Goal: Task Accomplishment & Management: Manage account settings

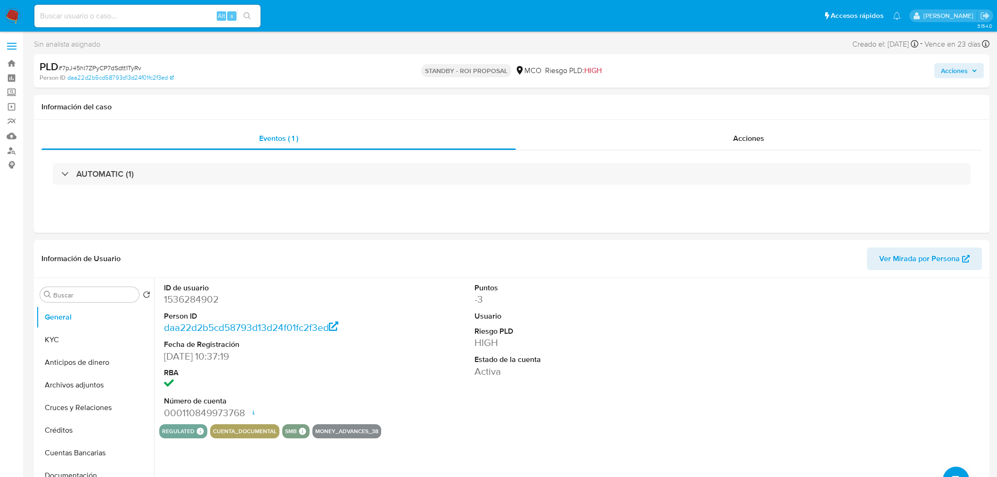
select select "10"
click at [783, 131] on div "Acciones" at bounding box center [749, 138] width 467 height 23
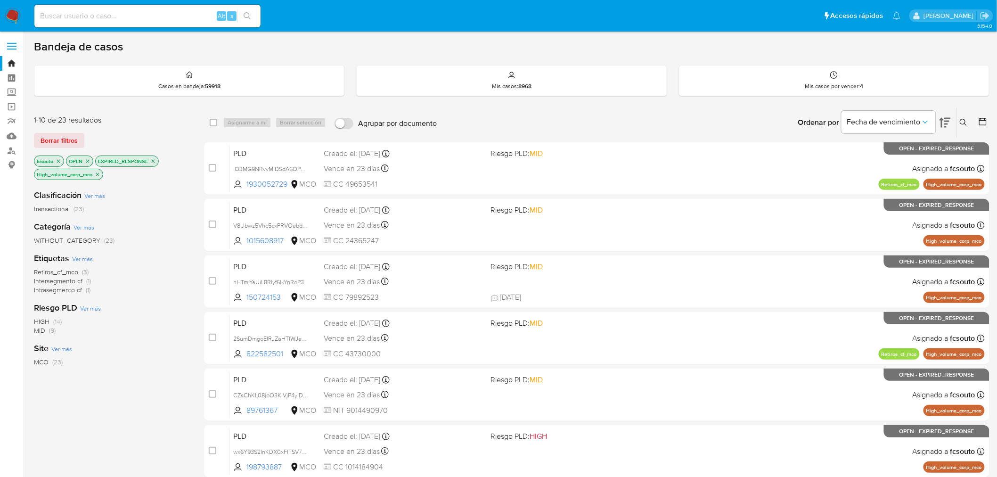
click at [144, 234] on div "Categoría Ver más WITHOUT_CATEGORY (23)" at bounding box center [111, 233] width 155 height 24
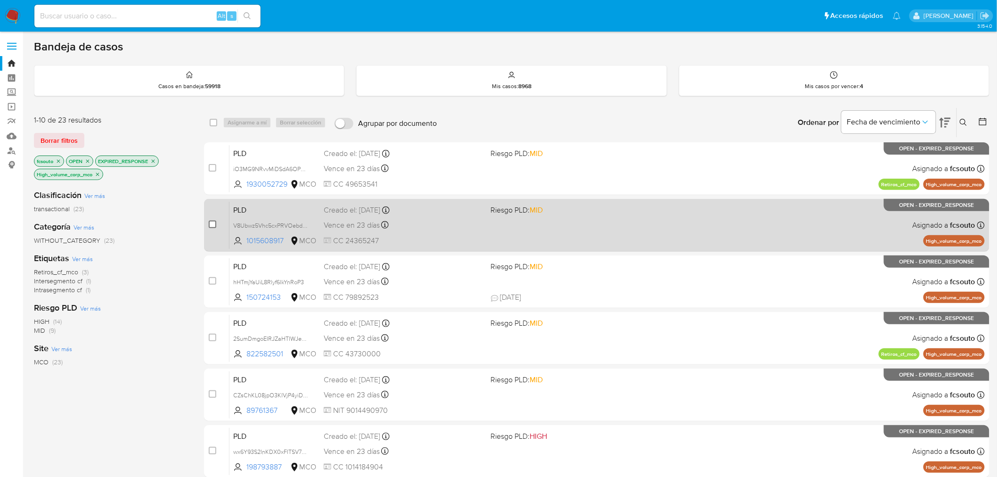
click at [212, 227] on input "checkbox" at bounding box center [213, 225] width 8 height 8
checkbox input "true"
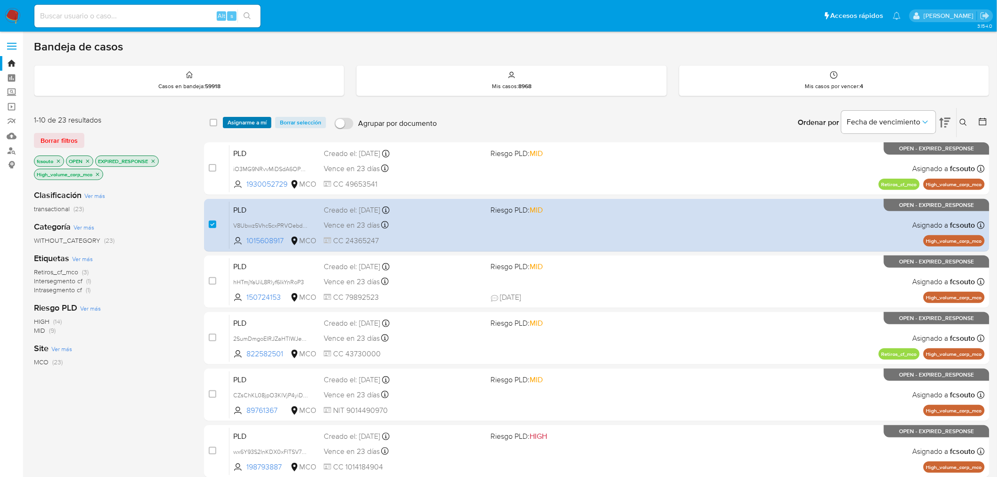
click at [250, 122] on span "Asignarme a mí" at bounding box center [247, 122] width 39 height 9
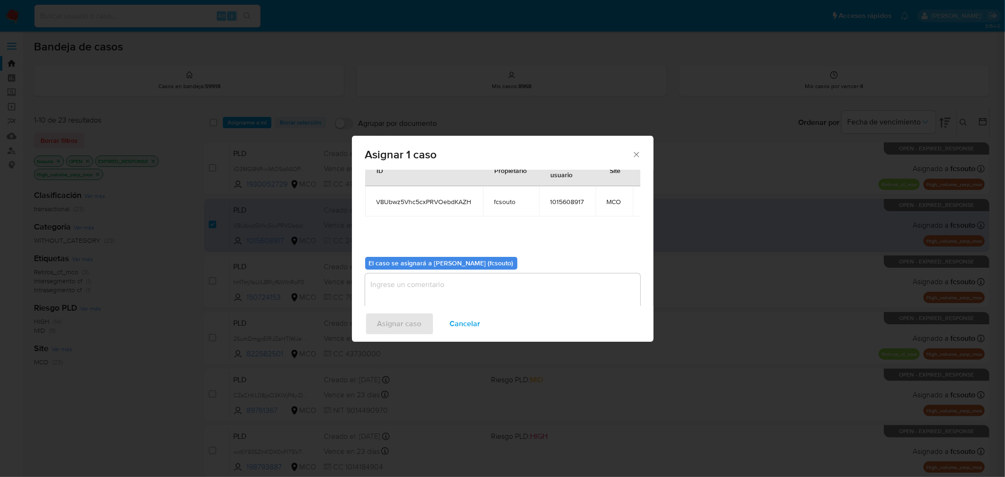
scroll to position [49, 0]
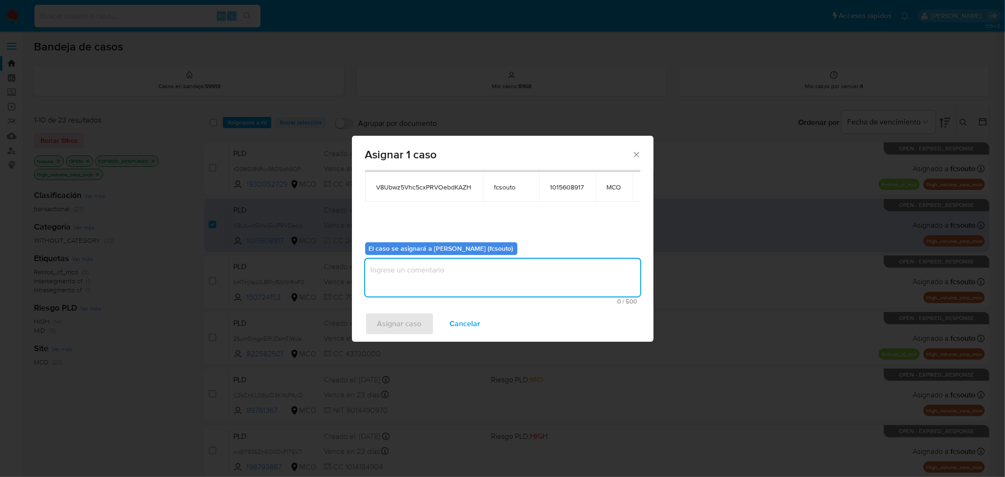
click at [463, 280] on textarea "assign-modal" at bounding box center [502, 278] width 275 height 38
type textarea "a"
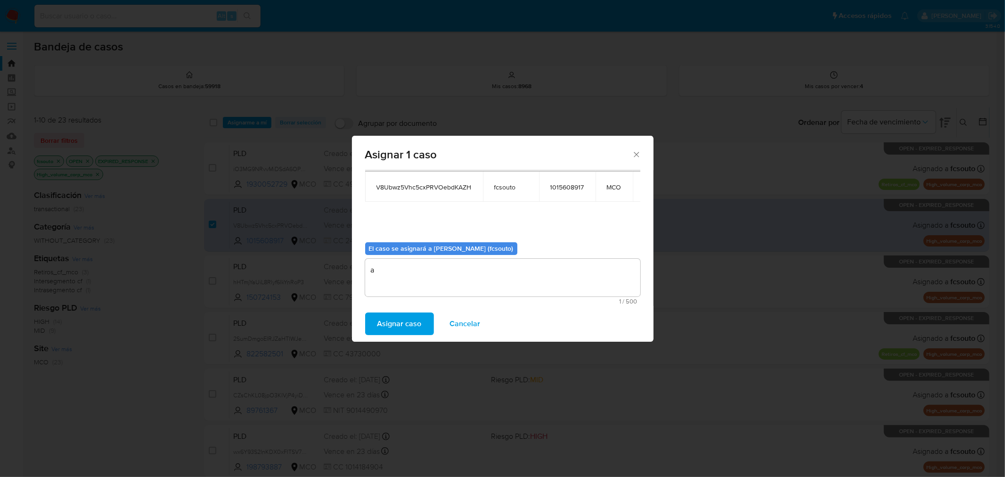
click at [459, 325] on span "Cancelar" at bounding box center [465, 323] width 31 height 21
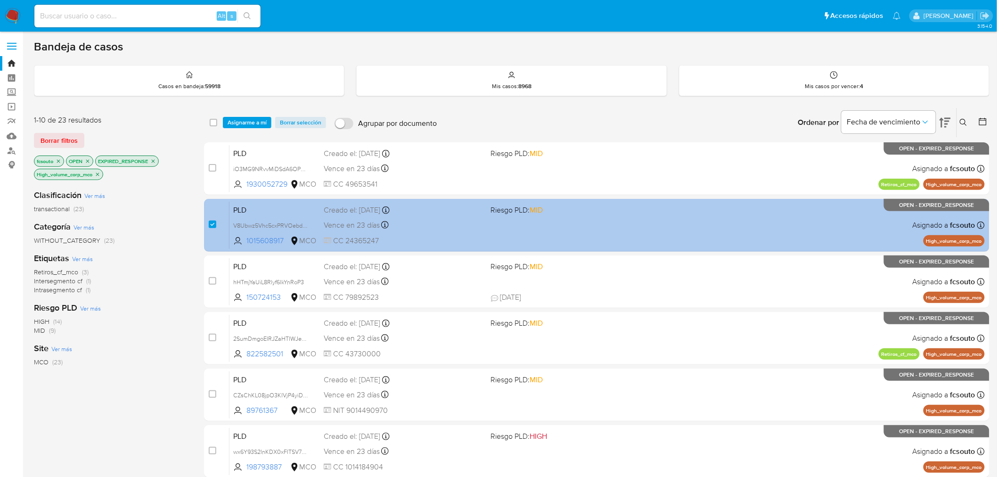
click at [445, 222] on div "Vence en 23 días Vence el 10/09/2025 07:05:40" at bounding box center [404, 225] width 160 height 13
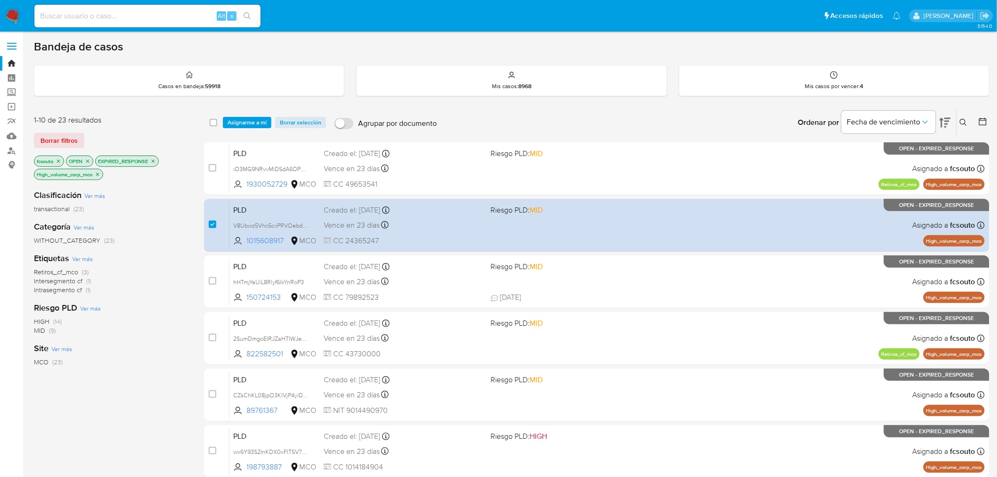
click at [259, 120] on span "Asignarme a mí" at bounding box center [247, 122] width 39 height 9
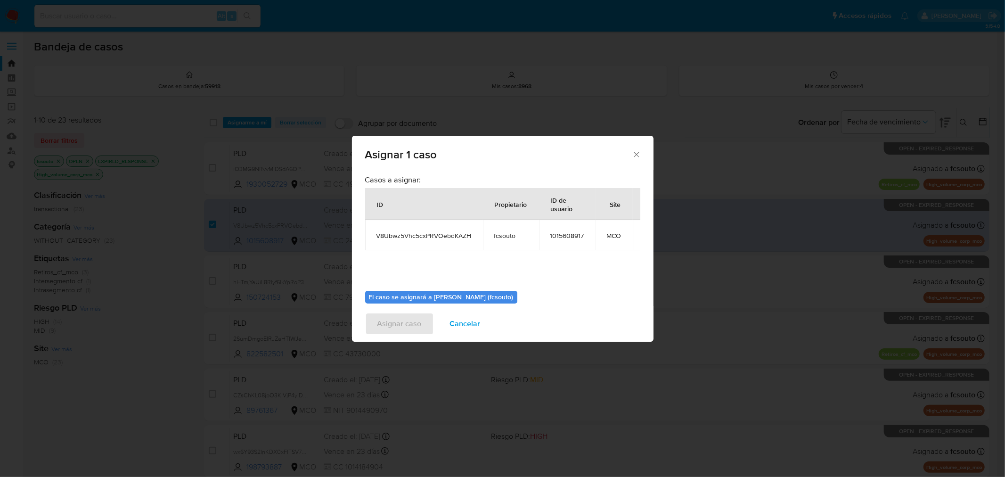
click at [928, 363] on div "Asignar 1 caso Casos a asignar: ID Propietario ID de usuario Site V8Ubwz5Vhc5cx…" at bounding box center [502, 238] width 1005 height 477
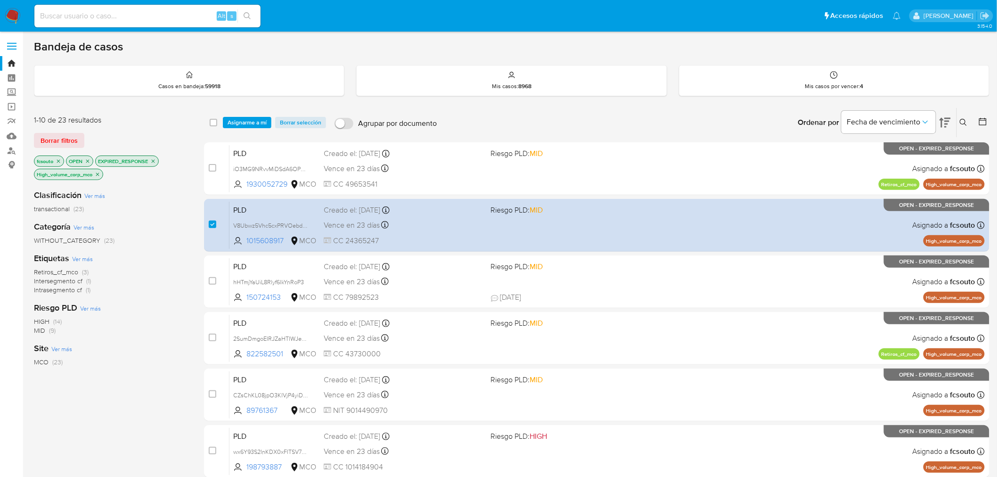
click at [250, 123] on span "Asignarme a mí" at bounding box center [247, 122] width 39 height 9
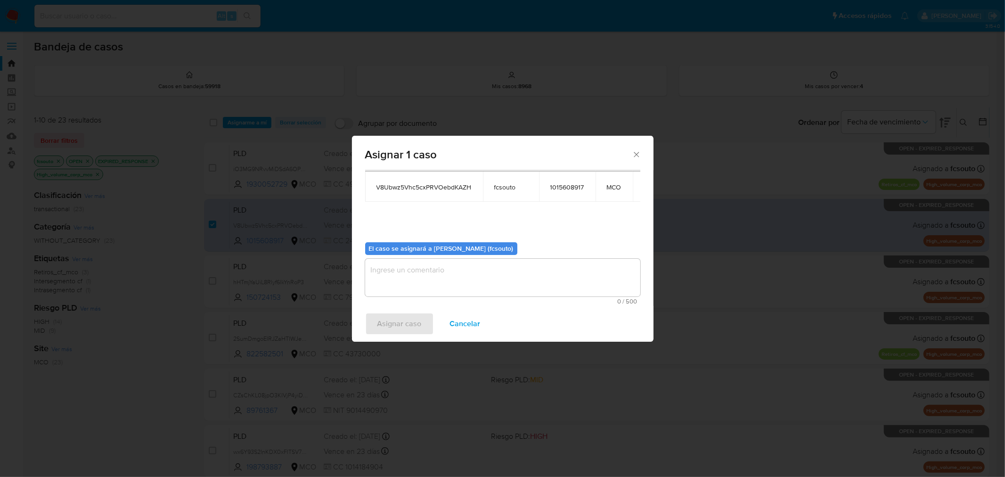
click at [491, 292] on textarea "assign-modal" at bounding box center [502, 278] width 275 height 38
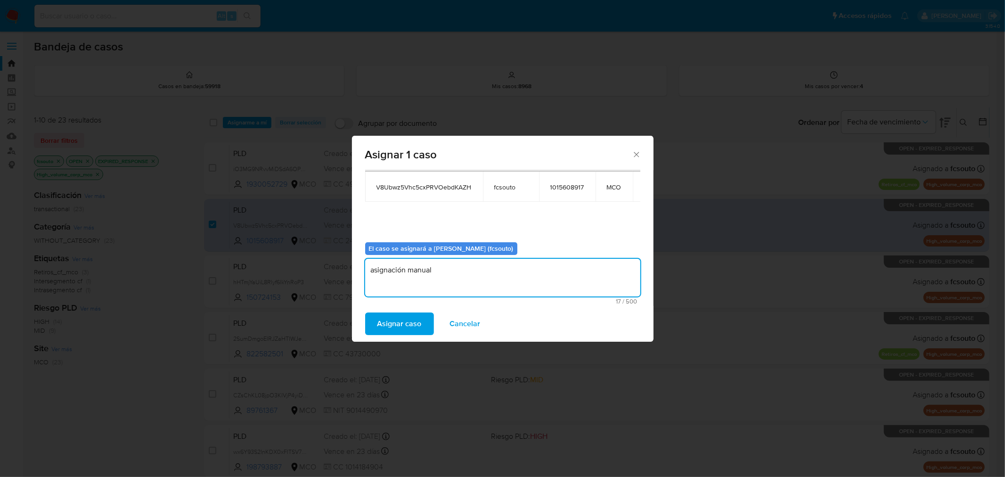
click at [373, 270] on textarea "asignación manual" at bounding box center [502, 278] width 275 height 38
type textarea "Asignación manual"
click at [401, 327] on span "Asignar caso" at bounding box center [400, 323] width 44 height 21
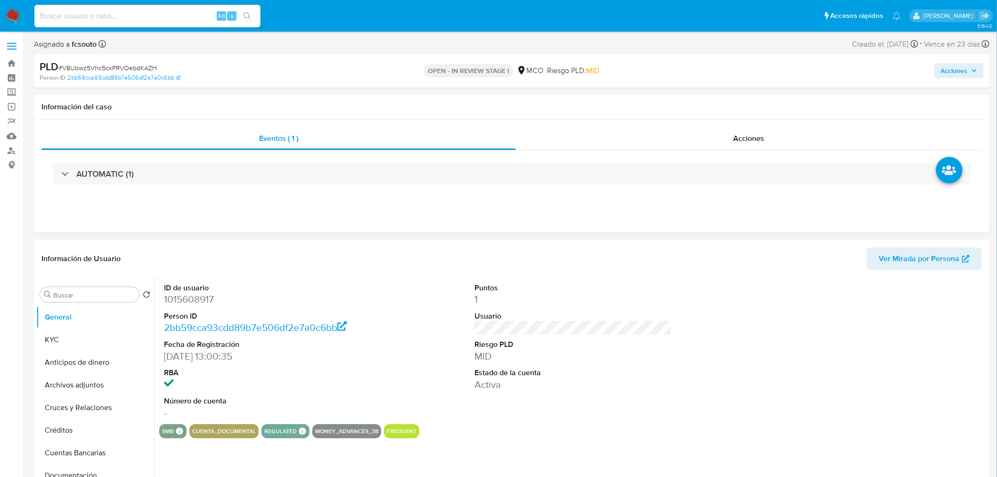
select select "10"
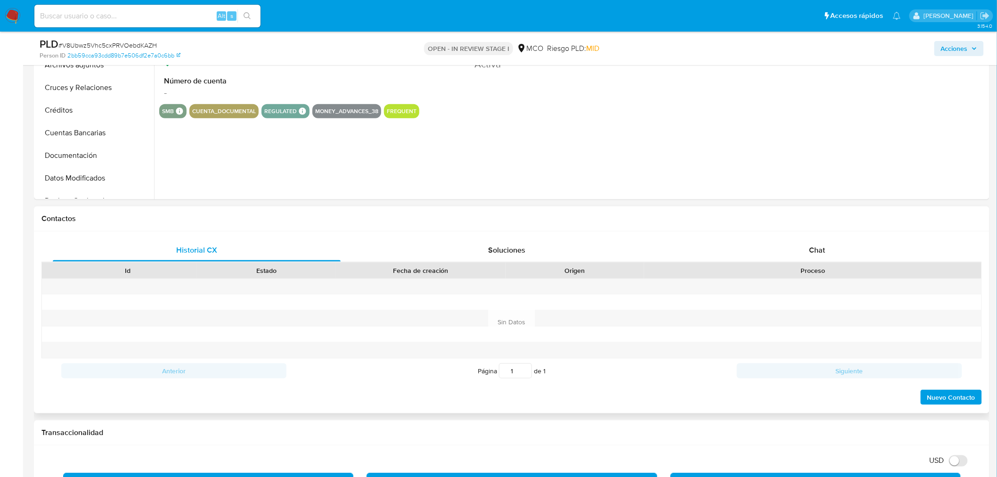
scroll to position [314, 0]
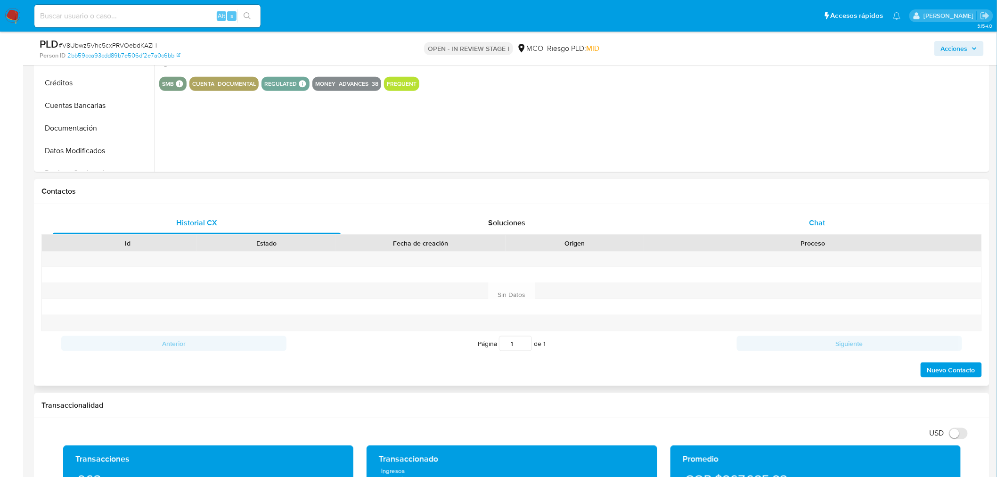
drag, startPoint x: 832, startPoint y: 195, endPoint x: 823, endPoint y: 212, distance: 19.2
click at [832, 197] on div "Contactos" at bounding box center [512, 191] width 956 height 25
click at [823, 220] on span "Chat" at bounding box center [818, 222] width 16 height 11
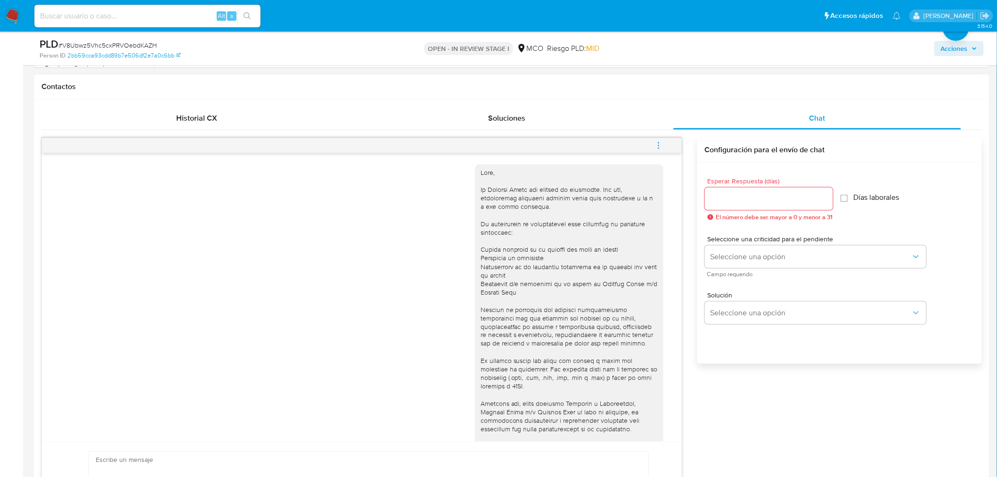
scroll to position [105, 0]
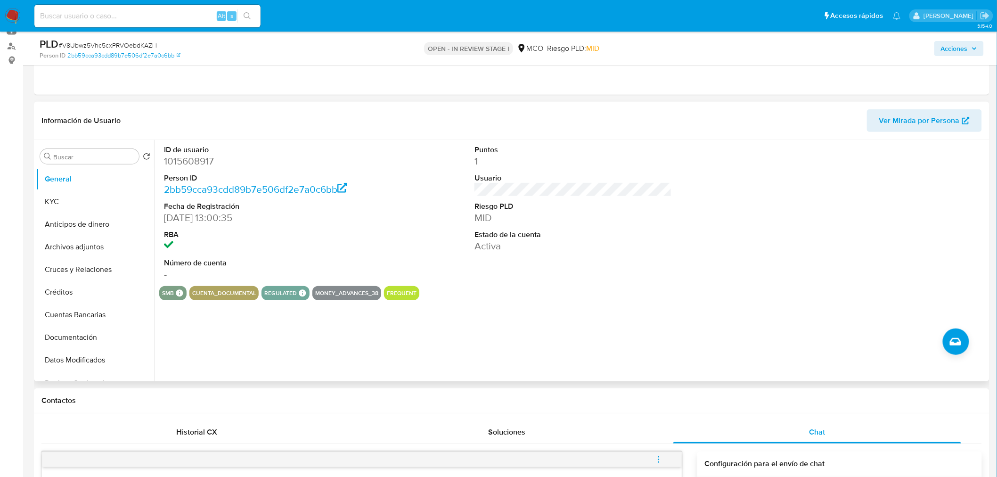
click at [188, 163] on dd "1015608917" at bounding box center [263, 161] width 198 height 13
click at [188, 162] on dd "1015608917" at bounding box center [263, 161] width 198 height 13
copy dd "1015608917"
click at [969, 42] on span "Acciones" at bounding box center [959, 48] width 36 height 13
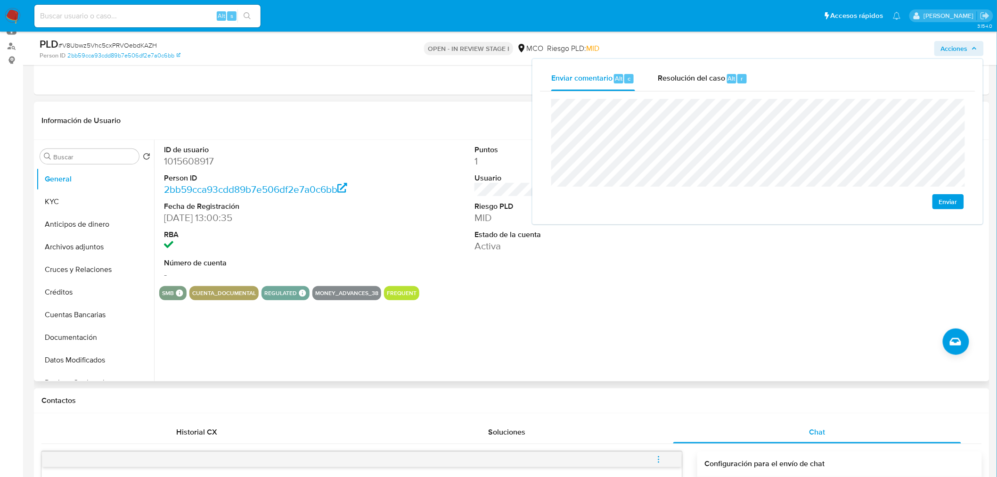
click at [188, 157] on dd "1015608917" at bounding box center [263, 161] width 198 height 13
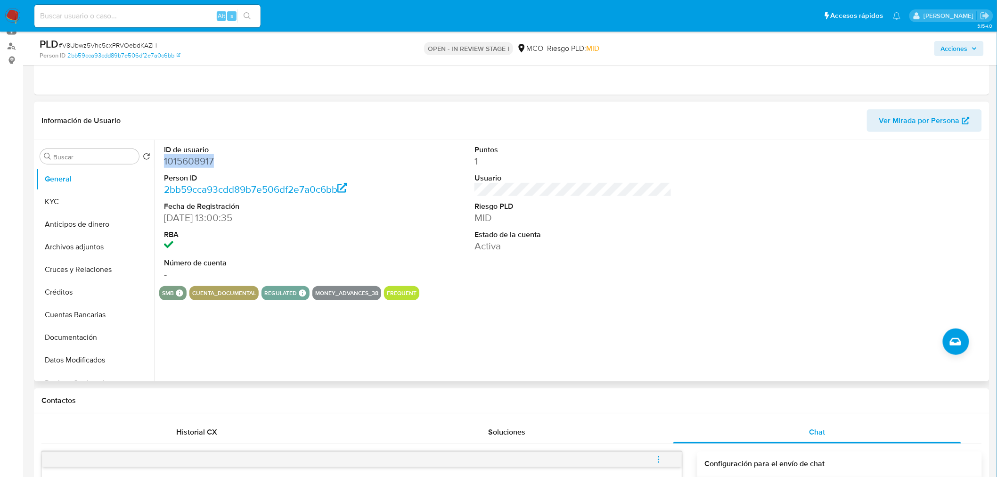
copy dd "1015608917"
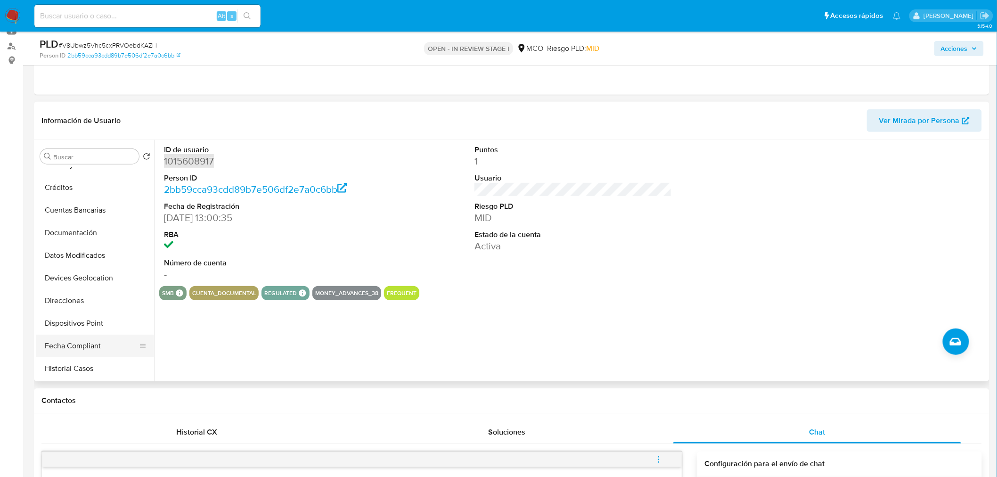
scroll to position [157, 0]
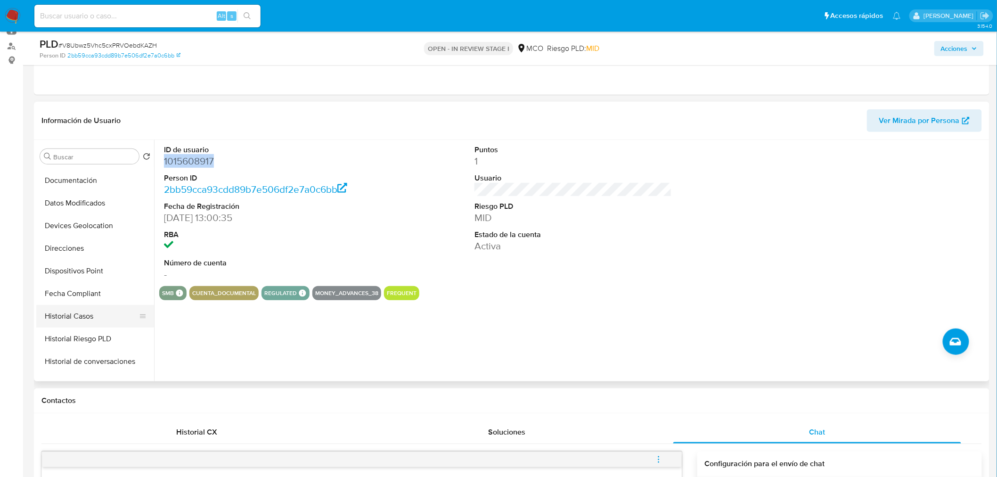
click at [79, 307] on button "Historial Casos" at bounding box center [91, 316] width 110 height 23
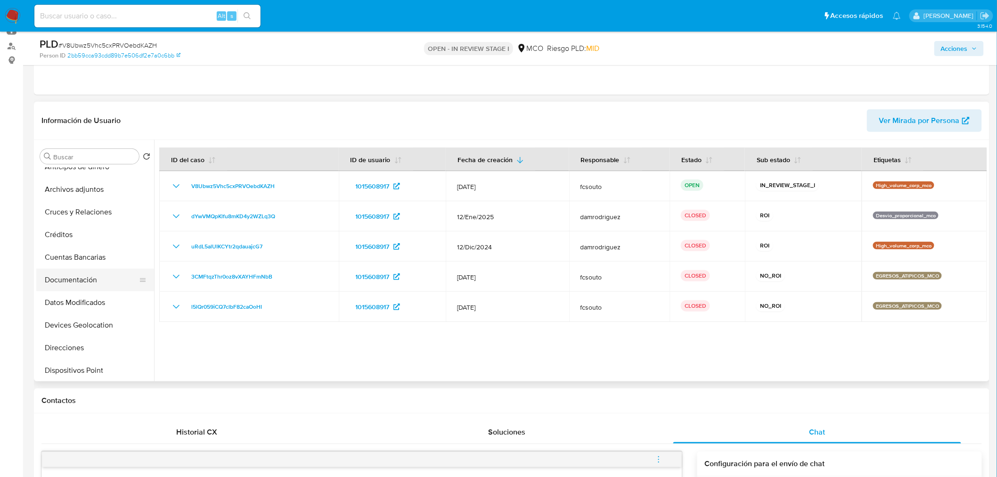
scroll to position [0, 0]
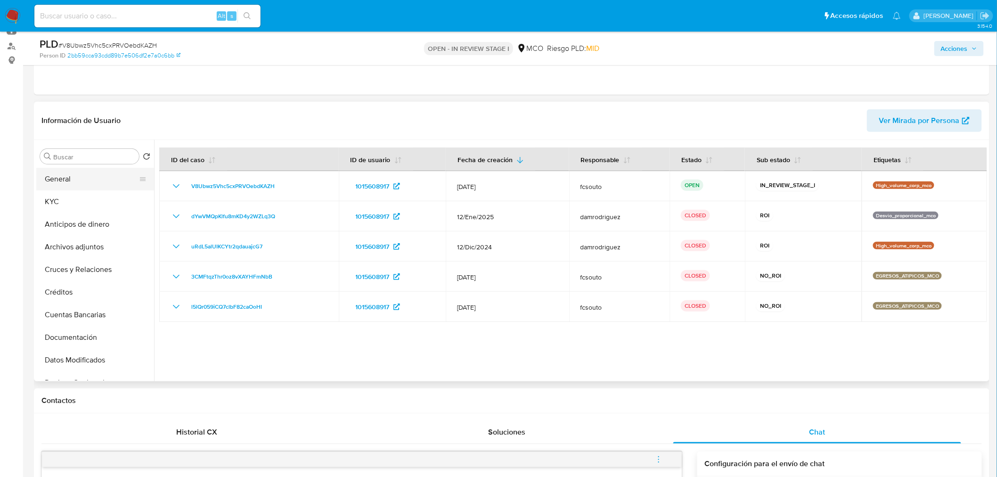
click at [79, 189] on button "General" at bounding box center [91, 179] width 110 height 23
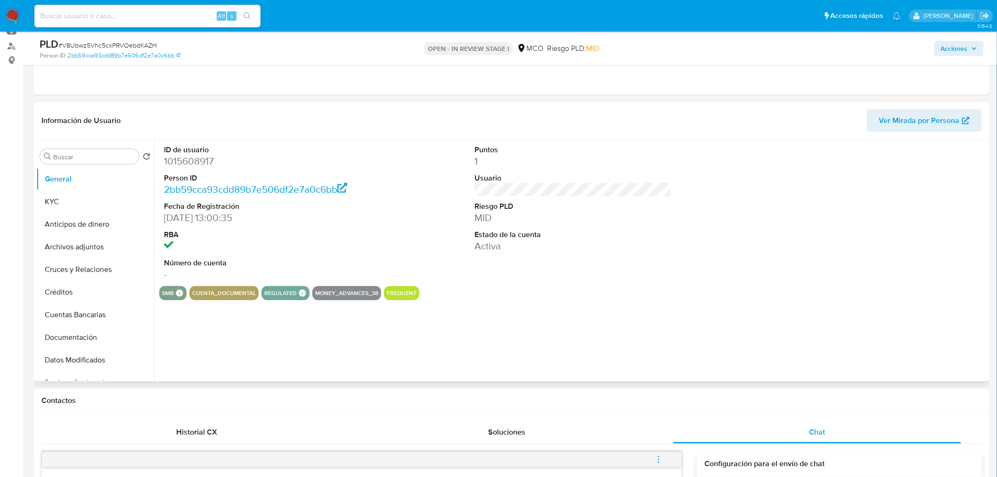
click at [187, 162] on dd "1015608917" at bounding box center [263, 161] width 198 height 13
copy dd "1015608917"
click at [192, 160] on dd "1015608917" at bounding box center [263, 161] width 198 height 13
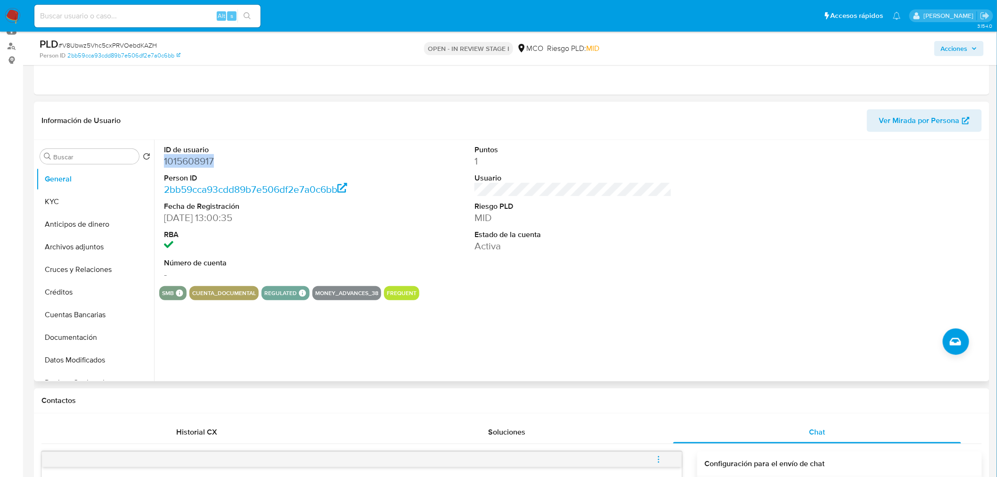
click at [200, 160] on dd "1015608917" at bounding box center [263, 161] width 198 height 13
click at [205, 160] on dd "1015608917" at bounding box center [263, 161] width 198 height 13
click at [74, 204] on button "KYC" at bounding box center [91, 201] width 110 height 23
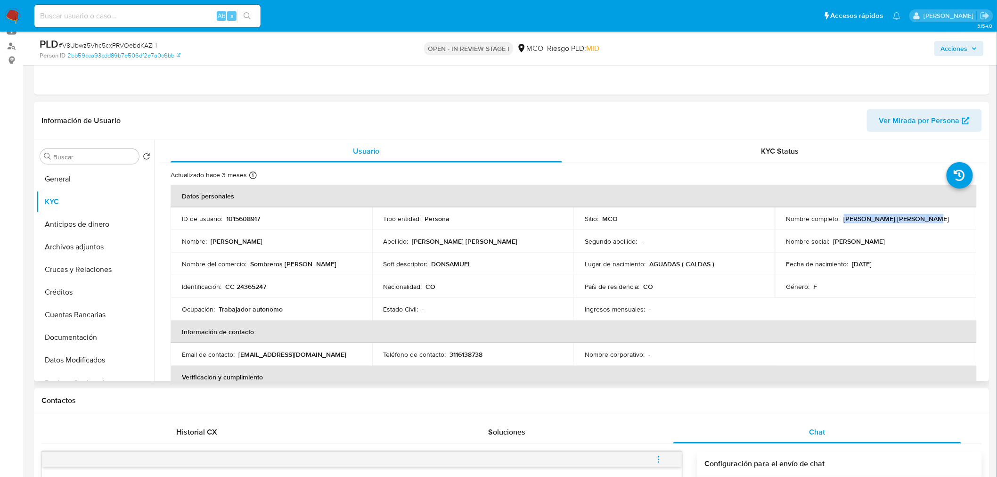
drag, startPoint x: 842, startPoint y: 219, endPoint x: 927, endPoint y: 225, distance: 85.1
click at [927, 225] on td "Nombre completo : Blanca Ruby Rincon Ocampo" at bounding box center [876, 218] width 202 height 23
copy p "Blanca Ruby Rincon Ocampo"
click at [258, 287] on p "CC 24365247" at bounding box center [245, 286] width 41 height 8
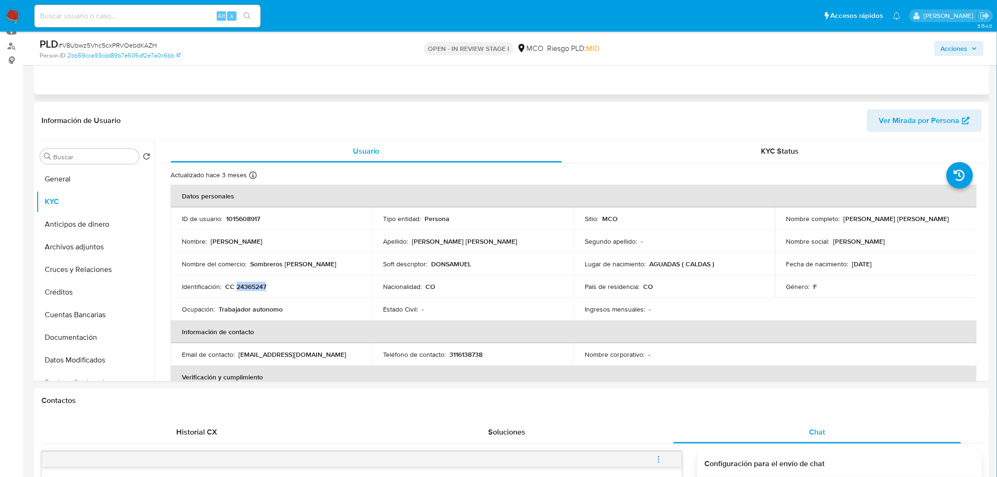
copy p "24365247"
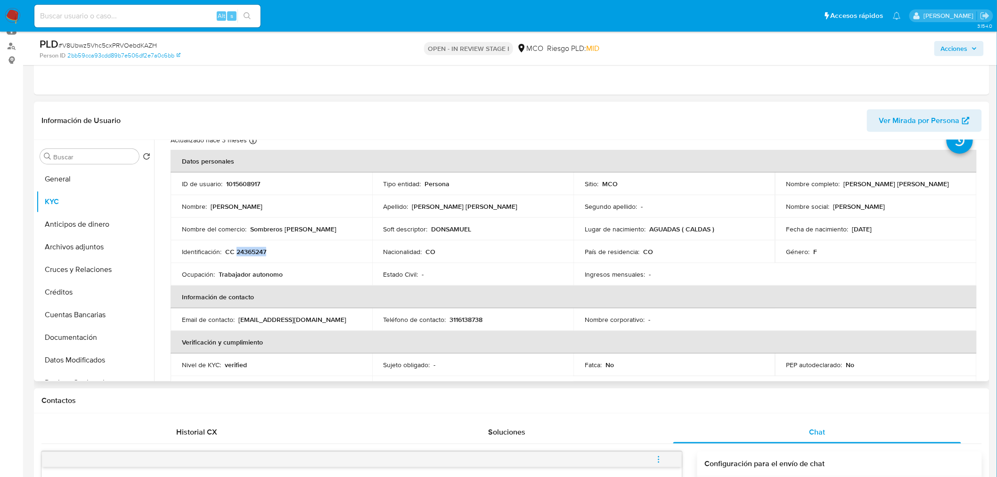
scroll to position [52, 0]
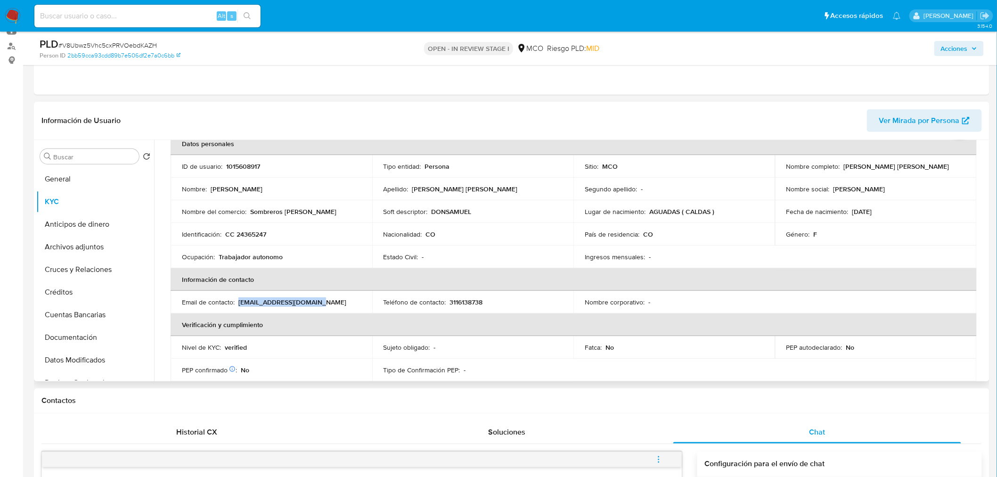
drag, startPoint x: 337, startPoint y: 303, endPoint x: 238, endPoint y: 303, distance: 99.5
click at [238, 303] on div "Email de contacto : donsamuel1958@gmail.com" at bounding box center [271, 302] width 179 height 8
copy p "donsamuel1958@gmail.com"
drag, startPoint x: 897, startPoint y: 209, endPoint x: 849, endPoint y: 212, distance: 48.6
click at [849, 212] on div "Fecha de nacimiento : 02/11/1961" at bounding box center [876, 211] width 179 height 8
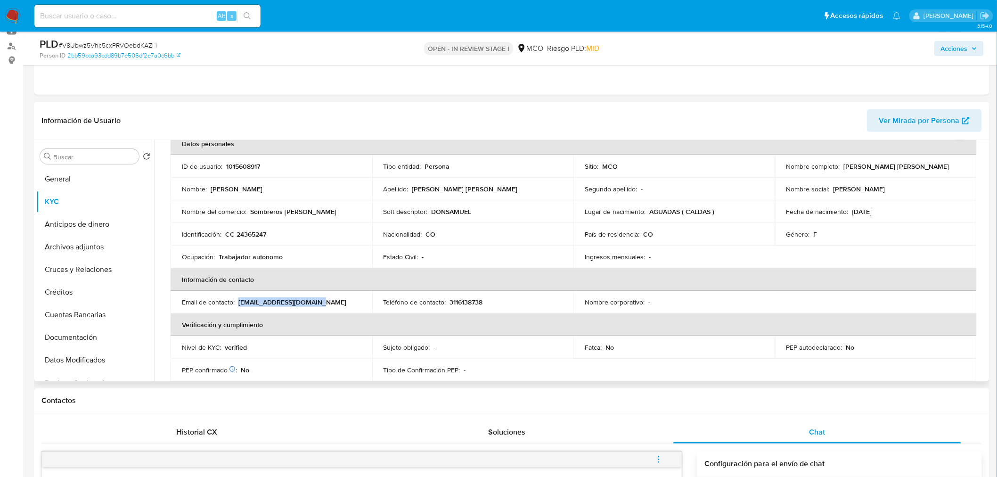
copy p "02/11/1961"
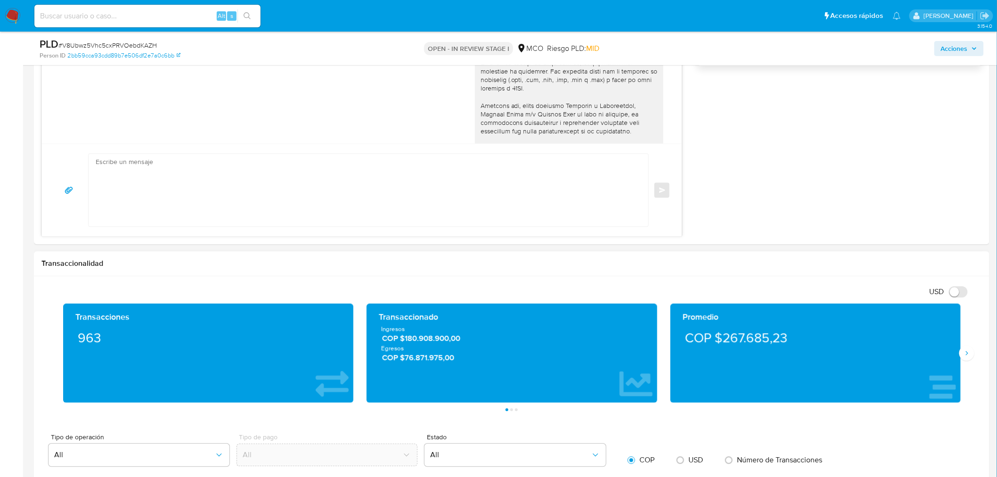
scroll to position [733, 0]
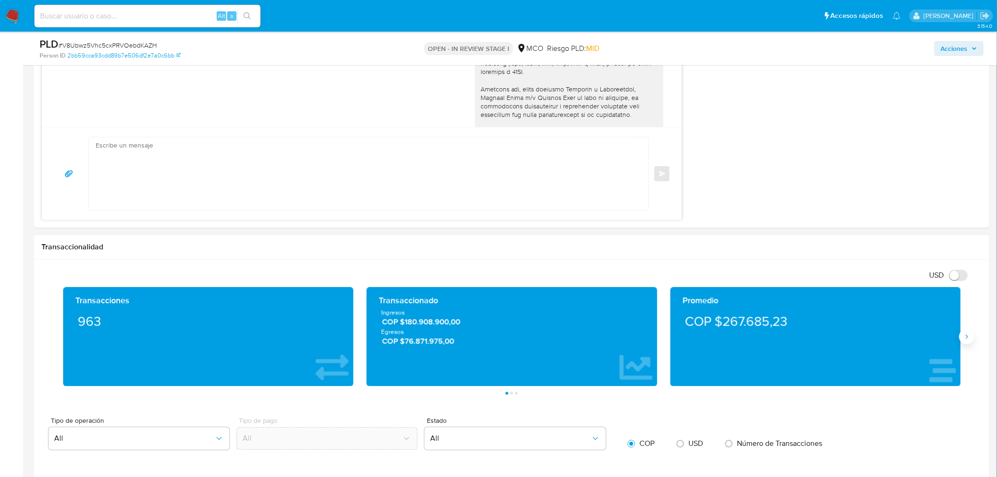
click at [970, 335] on icon "Siguiente" at bounding box center [967, 337] width 8 height 8
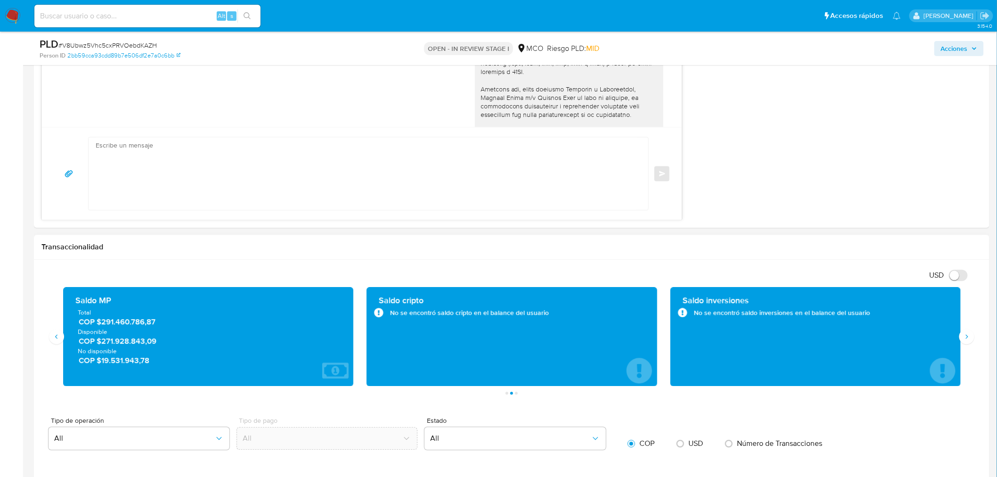
drag, startPoint x: 168, startPoint y: 344, endPoint x: 103, endPoint y: 343, distance: 65.5
click at [103, 343] on span "COP $271.928.843,09" at bounding box center [209, 341] width 261 height 11
drag, startPoint x: 180, startPoint y: 363, endPoint x: 101, endPoint y: 365, distance: 78.7
click at [101, 365] on span "COP $19.531.943,78" at bounding box center [209, 360] width 261 height 11
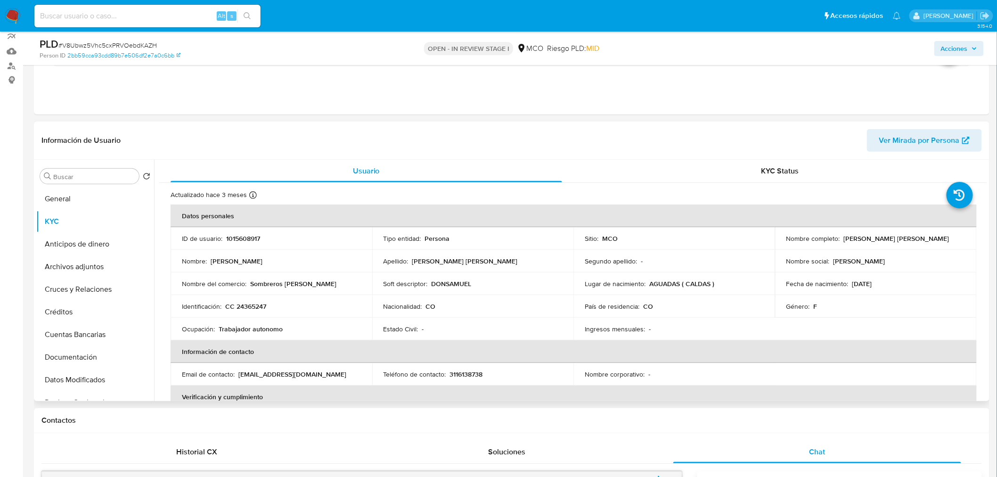
scroll to position [105, 0]
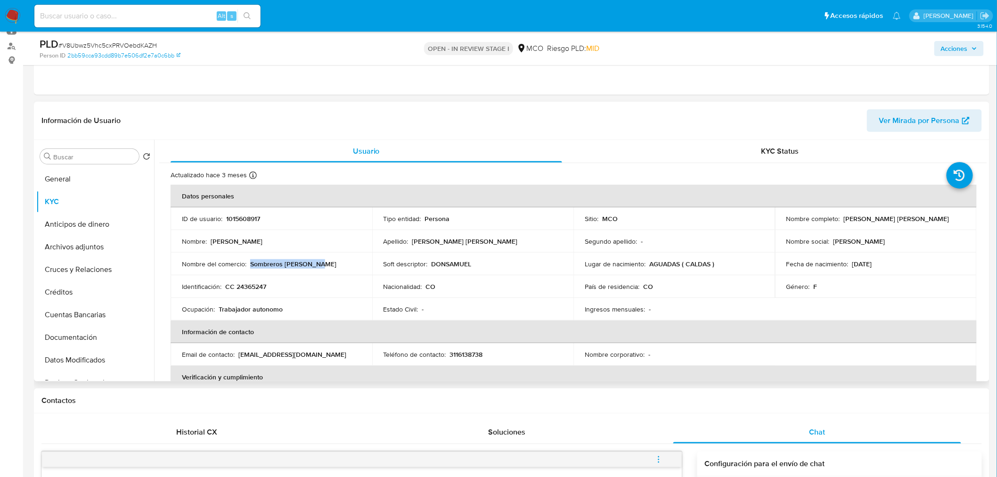
drag, startPoint x: 334, startPoint y: 264, endPoint x: 250, endPoint y: 260, distance: 83.5
click at [250, 260] on div "Nombre del comercio : Sombreros Don Samuel" at bounding box center [271, 264] width 179 height 8
copy p "Sombreros Don Samuel"
click at [88, 319] on button "Historial Casos" at bounding box center [91, 316] width 110 height 23
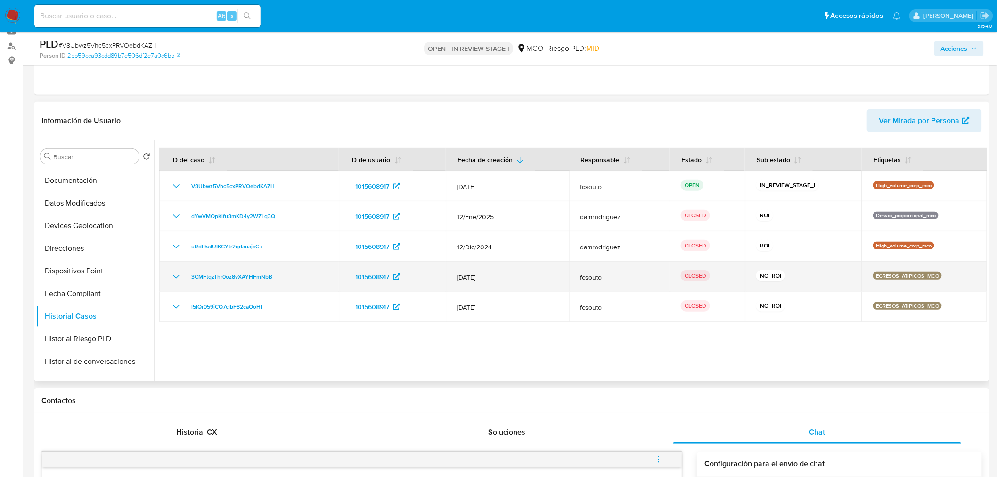
click at [173, 274] on icon "Mostrar/Ocultar" at bounding box center [176, 276] width 11 height 11
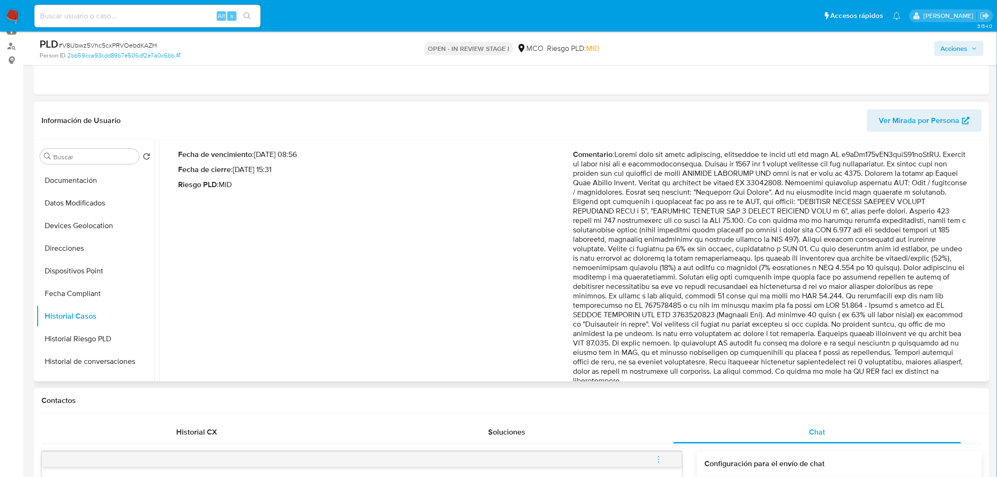
scroll to position [176, 0]
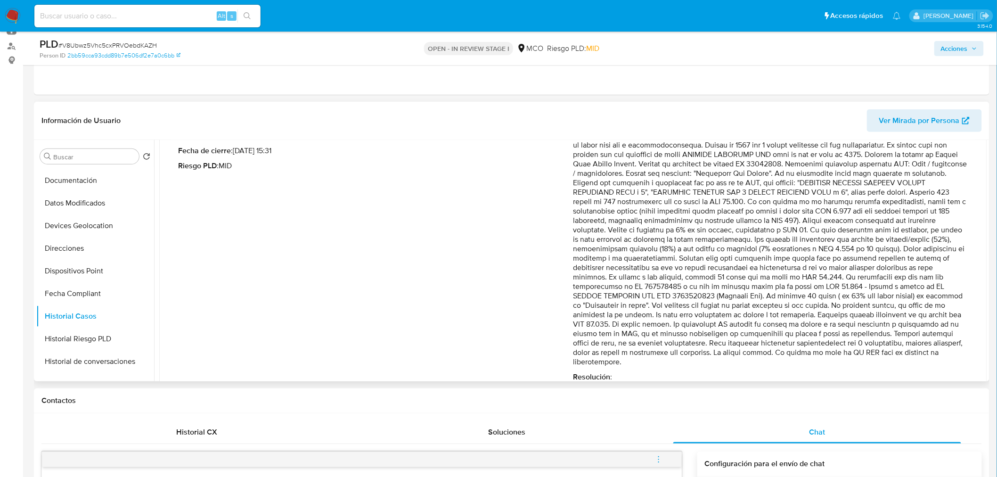
drag, startPoint x: 724, startPoint y: 163, endPoint x: 783, endPoint y: 359, distance: 205.0
click at [783, 359] on p "Comentario :" at bounding box center [771, 249] width 395 height 236
click at [947, 46] on span "Acciones" at bounding box center [954, 48] width 27 height 15
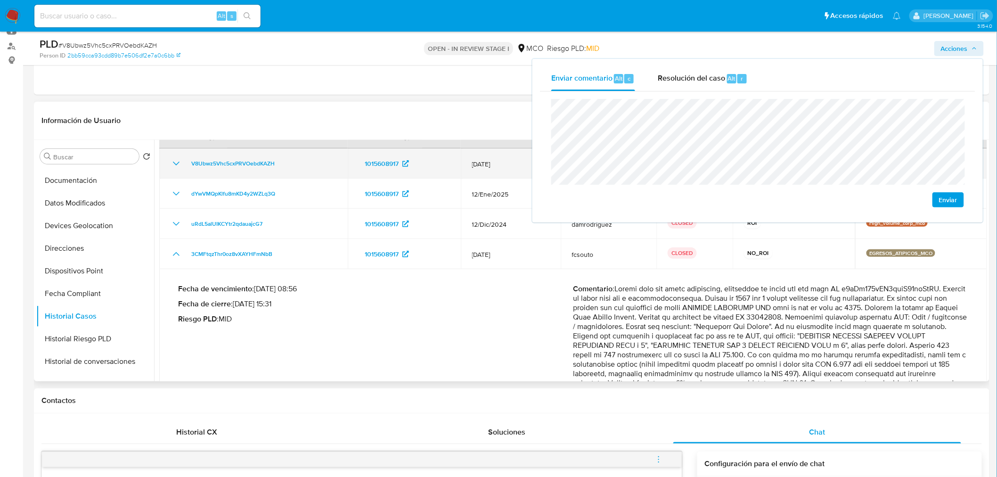
scroll to position [0, 0]
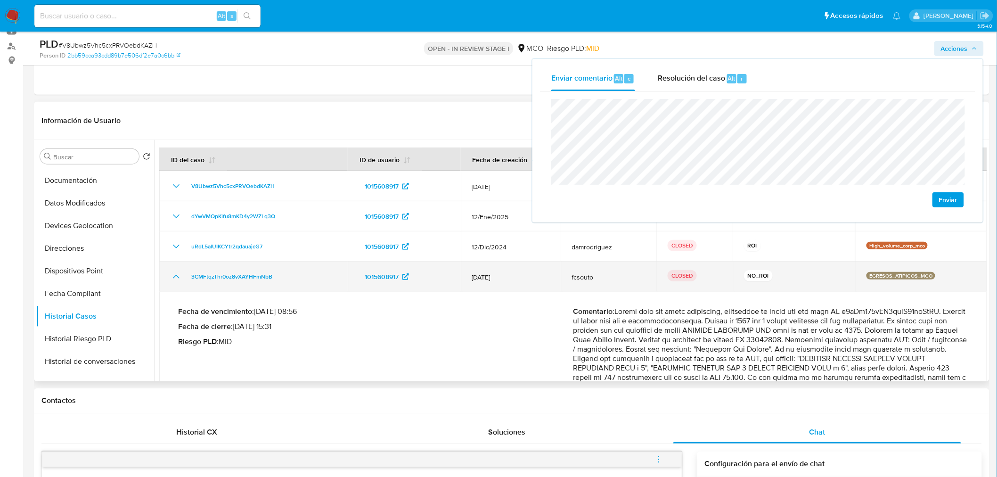
click at [174, 276] on icon "Mostrar/Ocultar" at bounding box center [176, 277] width 7 height 4
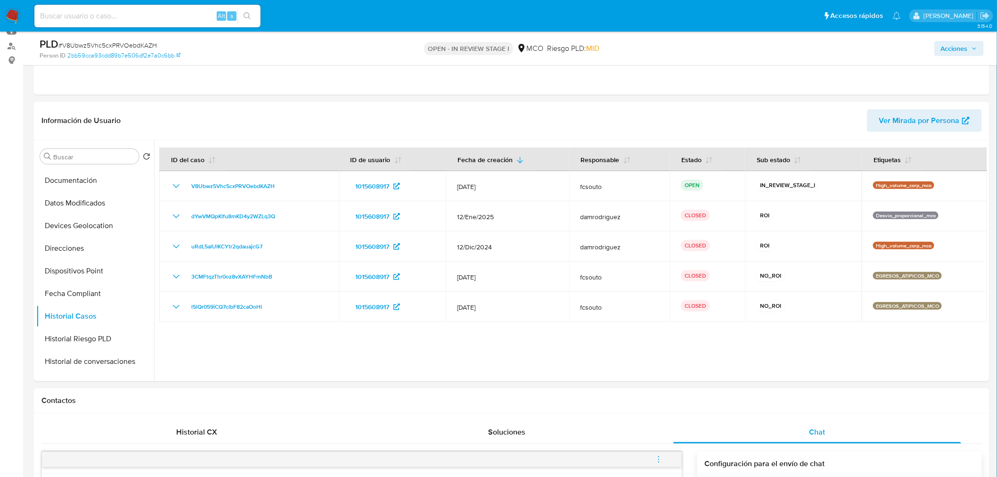
click at [953, 48] on span "Acciones" at bounding box center [954, 48] width 27 height 15
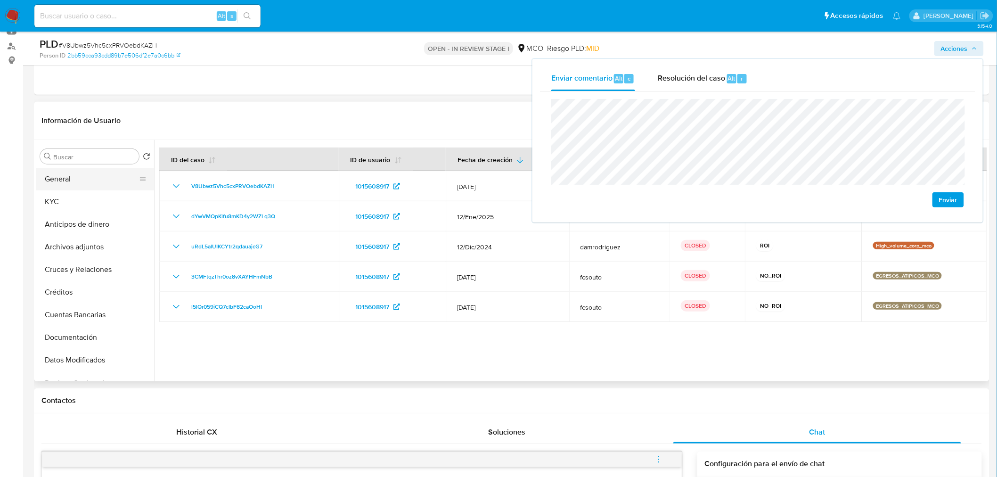
click at [78, 180] on button "General" at bounding box center [91, 179] width 110 height 23
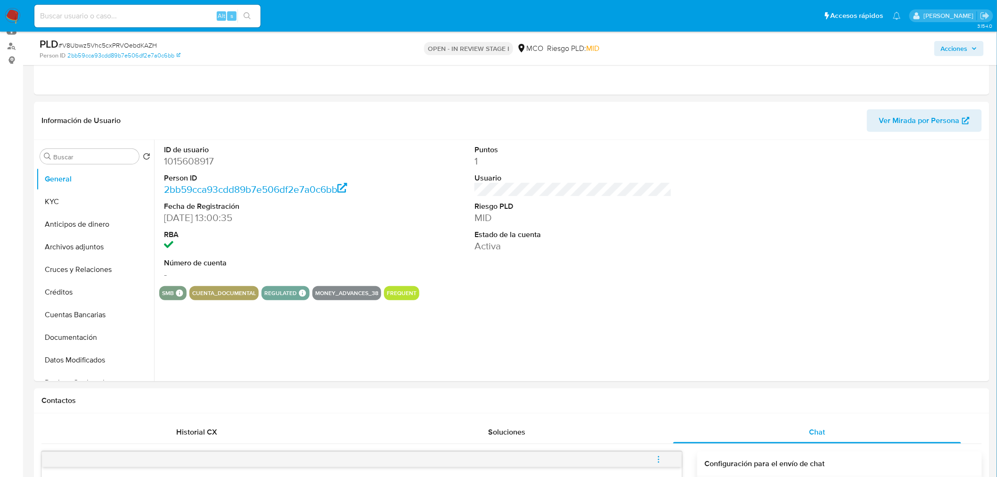
click at [970, 47] on span "Acciones" at bounding box center [959, 48] width 36 height 13
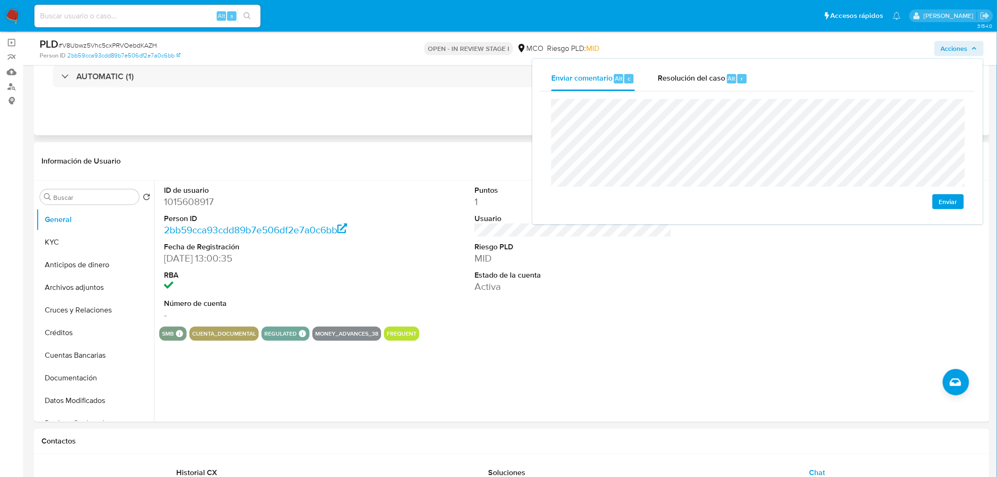
scroll to position [52, 0]
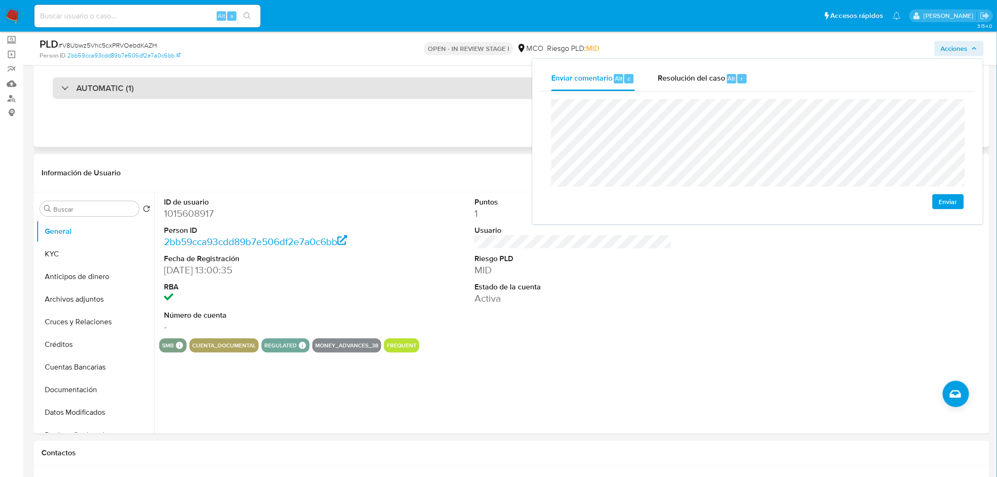
click at [204, 91] on div "AUTOMATIC (1)" at bounding box center [512, 88] width 918 height 22
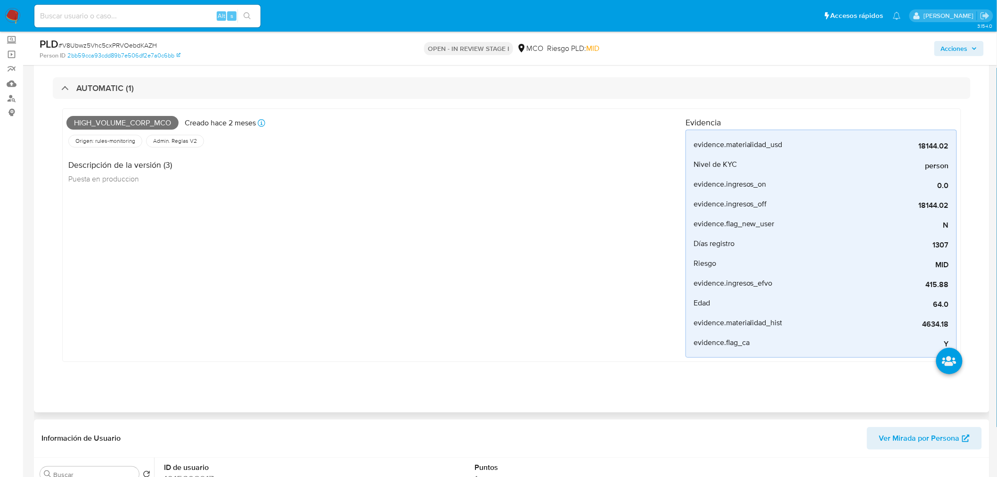
click at [135, 125] on span "High_volume_corp_mco" at bounding box center [122, 123] width 112 height 14
copy span "High_volume_corp_mco"
drag, startPoint x: 960, startPoint y: 55, endPoint x: 908, endPoint y: 65, distance: 52.8
click at [958, 57] on div "Acciones" at bounding box center [828, 48] width 313 height 22
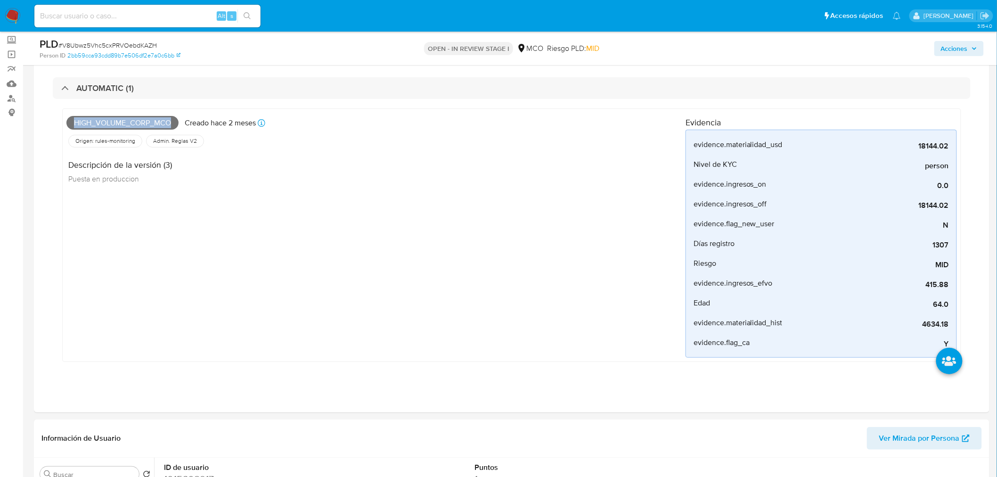
drag, startPoint x: 962, startPoint y: 51, endPoint x: 935, endPoint y: 56, distance: 27.3
click at [962, 51] on span "Acciones" at bounding box center [954, 48] width 27 height 15
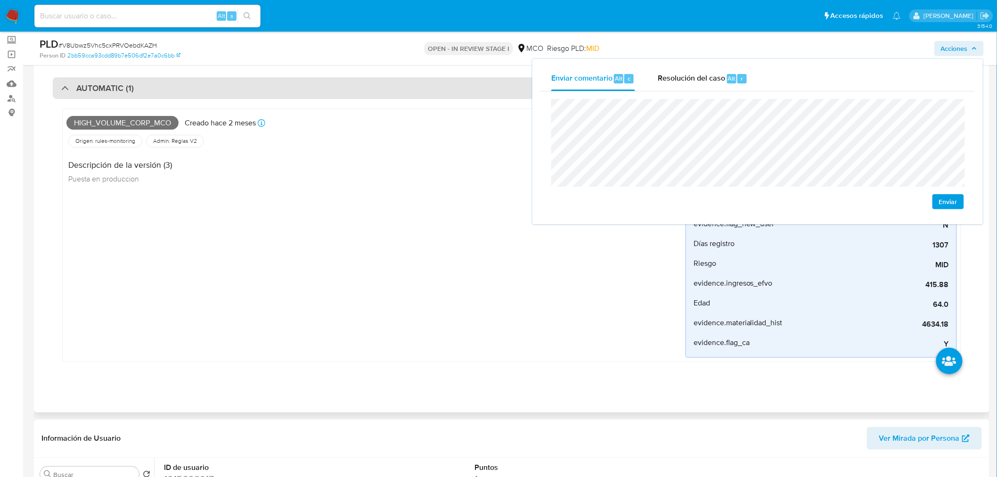
click at [199, 91] on div "AUTOMATIC (1)" at bounding box center [512, 88] width 918 height 22
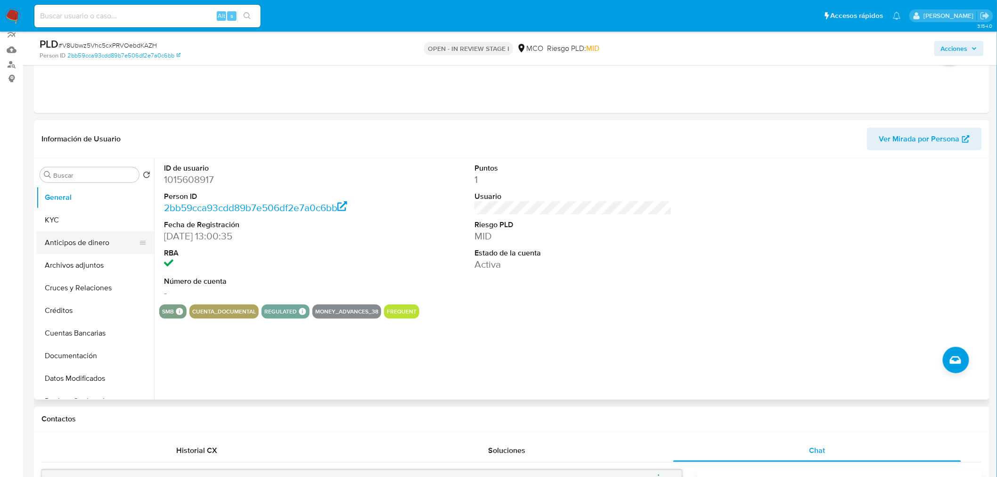
scroll to position [105, 0]
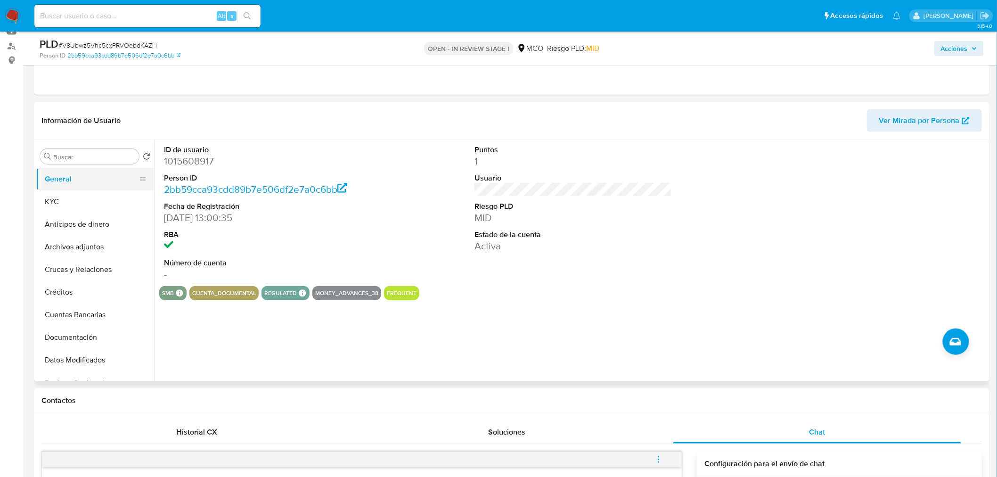
click at [102, 181] on button "General" at bounding box center [91, 179] width 110 height 23
click at [90, 203] on button "KYC" at bounding box center [91, 201] width 110 height 23
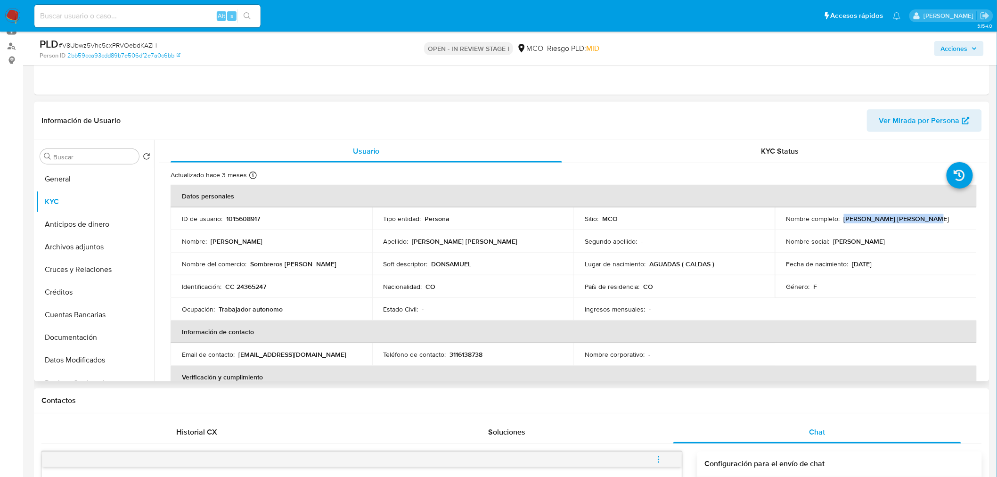
drag, startPoint x: 842, startPoint y: 218, endPoint x: 927, endPoint y: 228, distance: 85.4
click at [927, 228] on td "Nombre completo : Blanca Ruby Rincon Ocampo" at bounding box center [876, 218] width 202 height 23
copy p "Blanca Ruby Rincon Ocampo"
drag, startPoint x: 961, startPoint y: 46, endPoint x: 948, endPoint y: 55, distance: 15.2
click at [962, 46] on span "Acciones" at bounding box center [954, 48] width 27 height 15
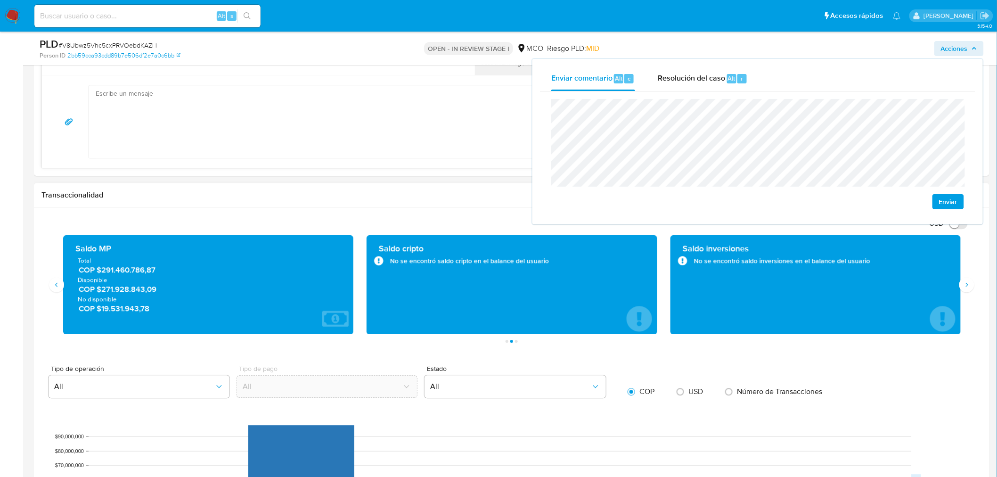
scroll to position [733, 0]
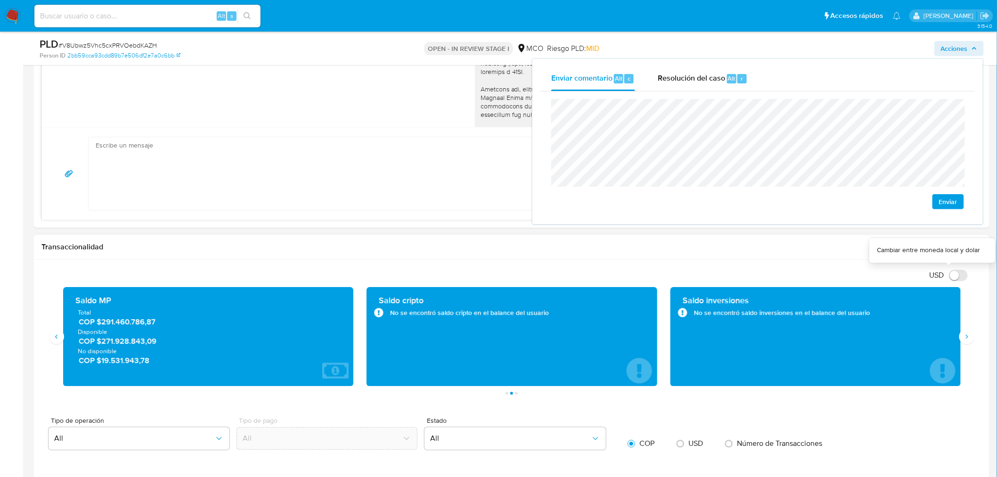
click at [958, 279] on input "USD" at bounding box center [958, 275] width 19 height 11
checkbox input "true"
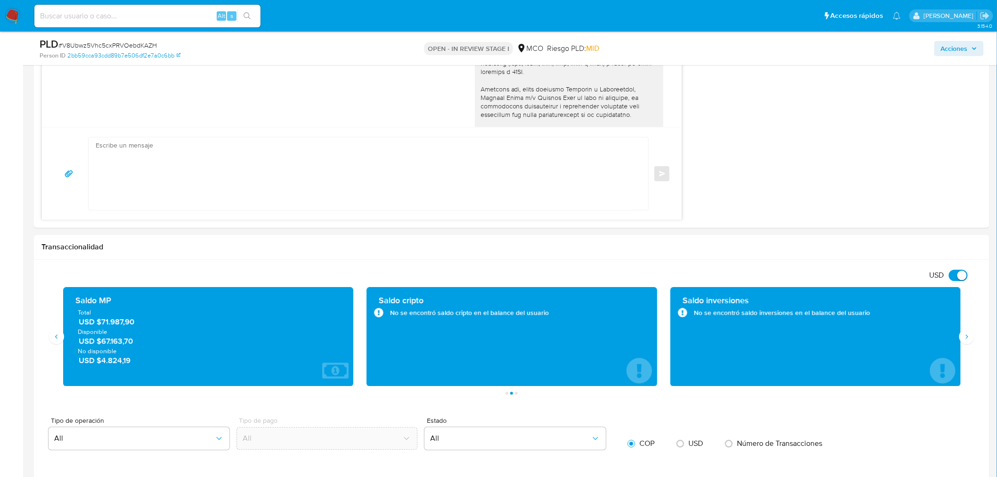
drag, startPoint x: 949, startPoint y: 49, endPoint x: 925, endPoint y: 54, distance: 25.0
click at [950, 49] on span "Acciones" at bounding box center [954, 48] width 27 height 15
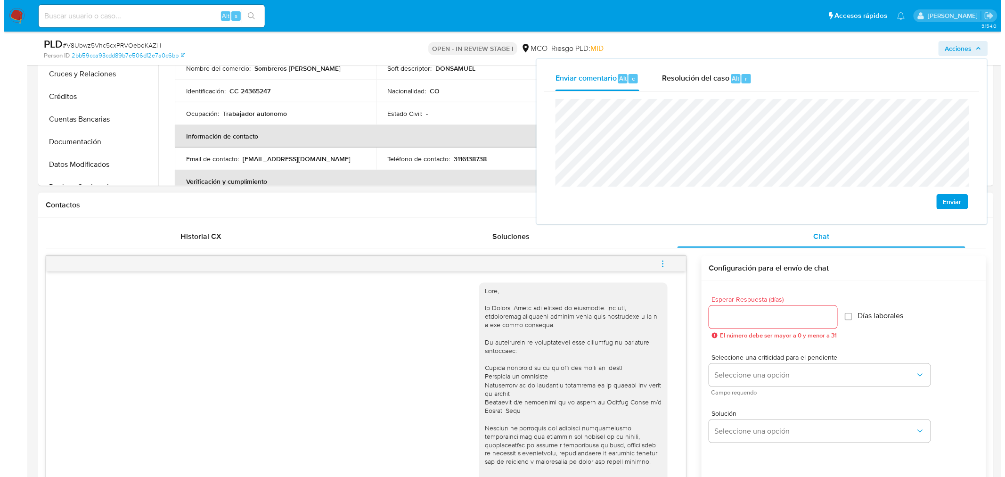
scroll to position [157, 0]
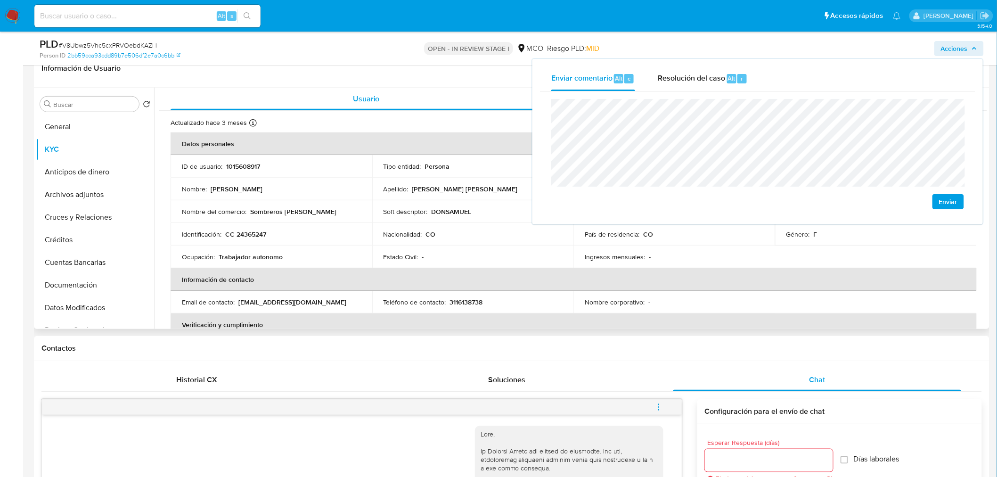
drag, startPoint x: 77, startPoint y: 197, endPoint x: 206, endPoint y: 238, distance: 134.6
click at [78, 197] on button "Archivos adjuntos" at bounding box center [95, 194] width 118 height 23
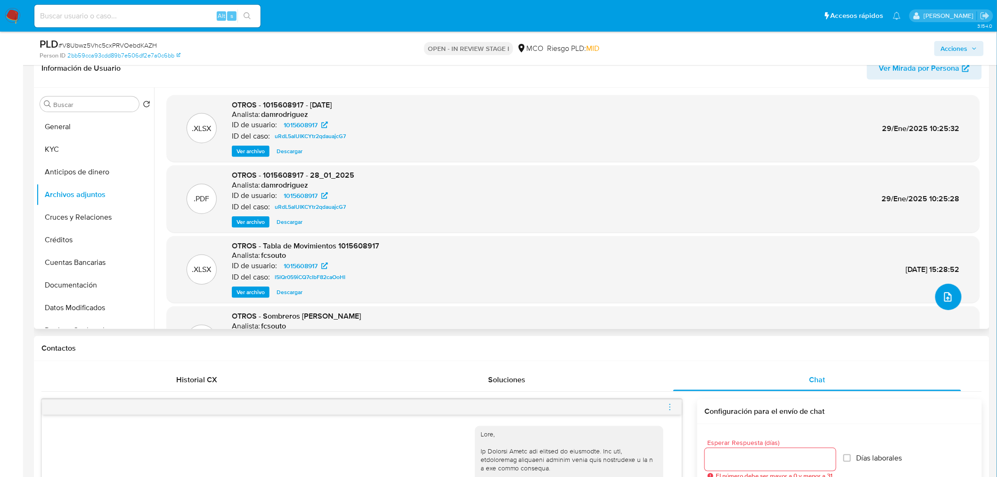
click at [948, 294] on icon "upload-file" at bounding box center [948, 296] width 11 height 11
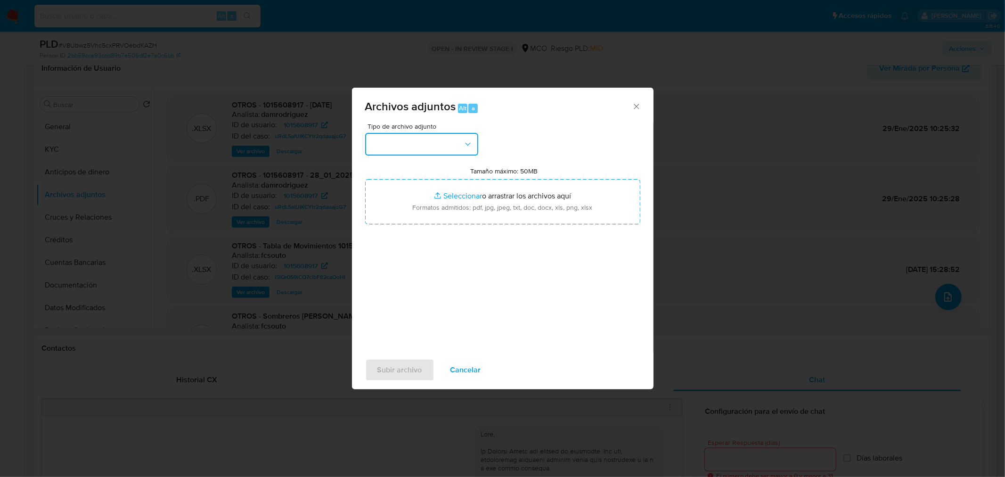
click at [438, 135] on button "button" at bounding box center [421, 144] width 113 height 23
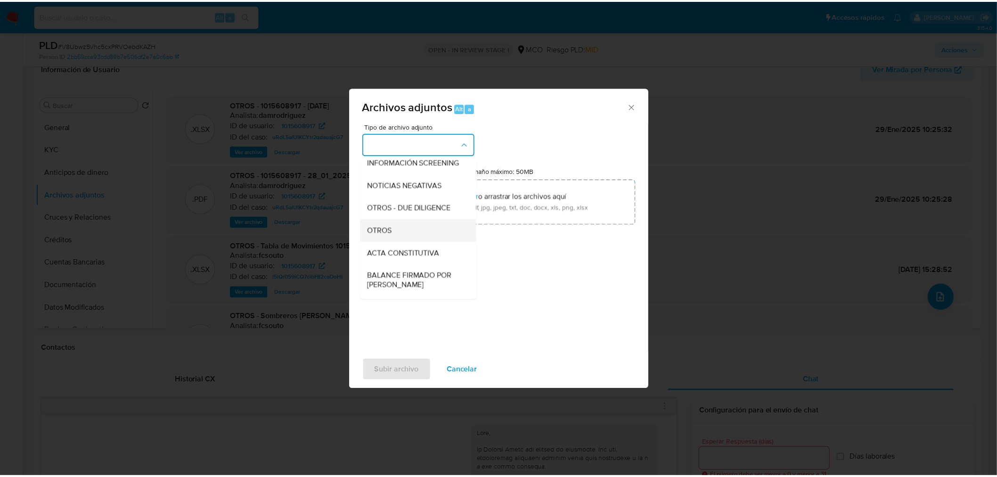
scroll to position [105, 0]
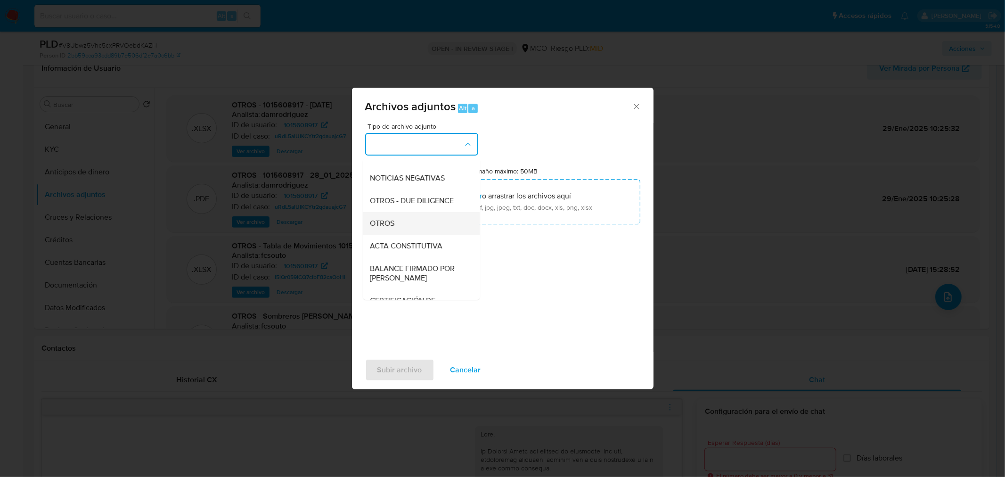
click at [416, 227] on div "OTROS" at bounding box center [418, 223] width 96 height 23
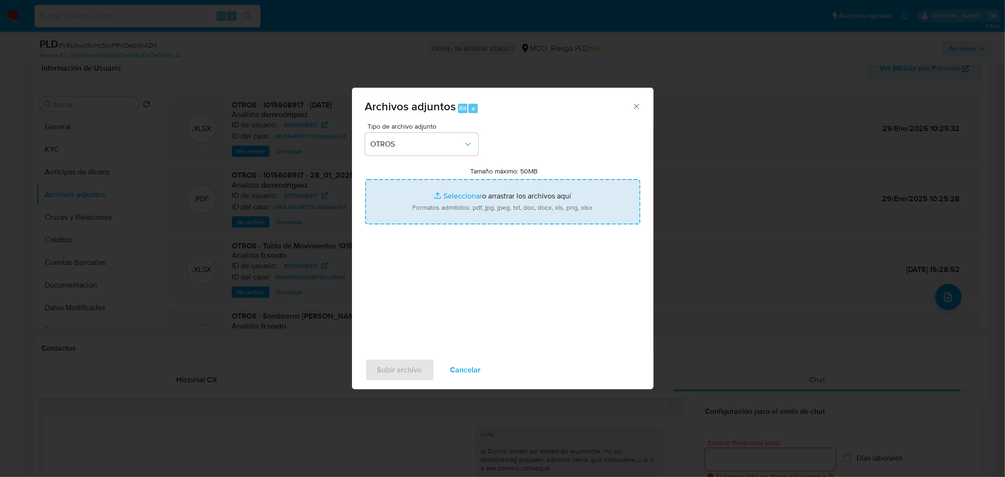
click at [483, 209] on input "Tamaño máximo: 50MB Seleccionar archivos" at bounding box center [502, 201] width 275 height 45
type input "C:\fakepath\1015608917 - 18_8_2025.pdf"
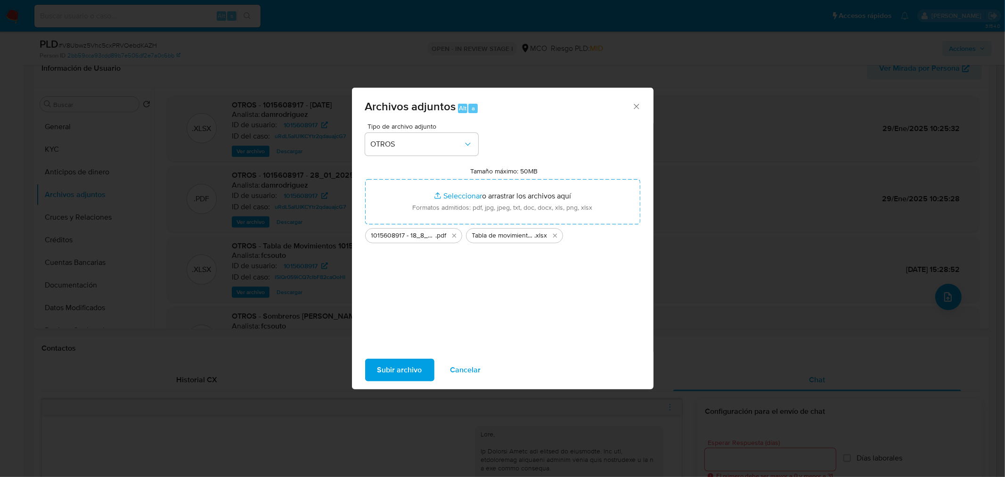
click at [394, 360] on span "Subir archivo" at bounding box center [400, 370] width 45 height 21
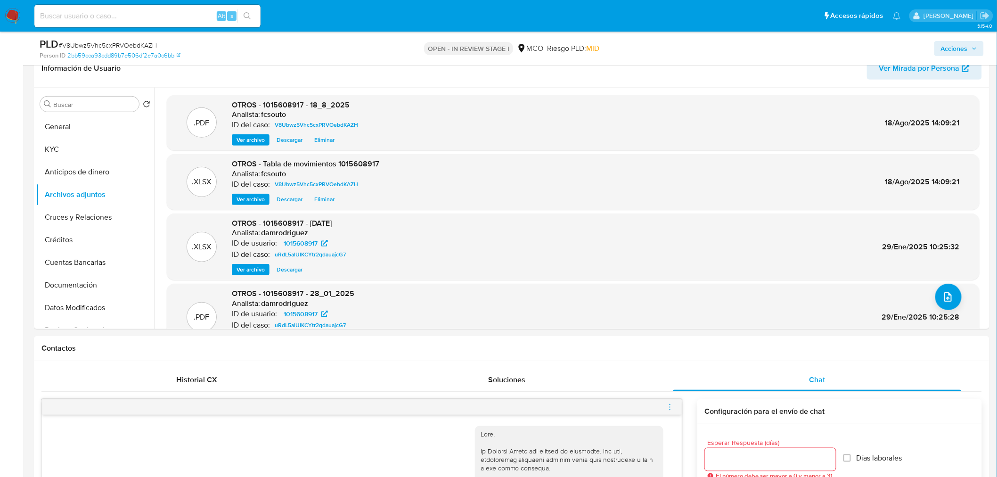
click at [972, 48] on icon "button" at bounding box center [975, 49] width 6 height 6
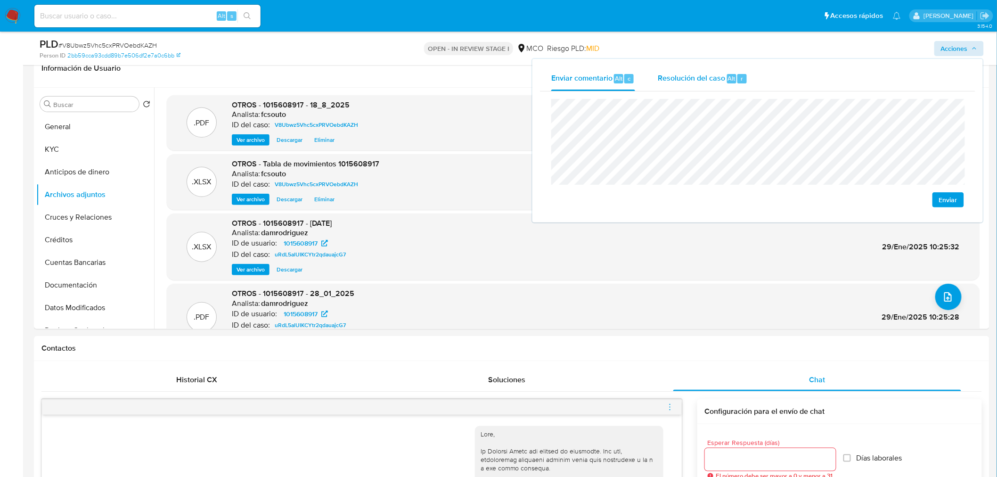
drag, startPoint x: 701, startPoint y: 82, endPoint x: 695, endPoint y: 89, distance: 8.3
click at [700, 83] on div "Resolución del caso Alt r" at bounding box center [703, 78] width 90 height 25
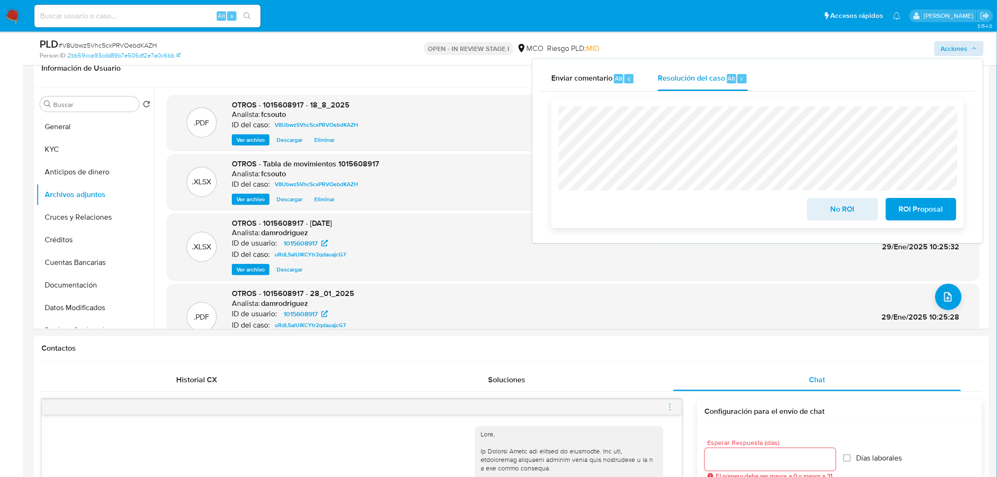
click at [938, 212] on span "ROI Proposal" at bounding box center [921, 209] width 46 height 21
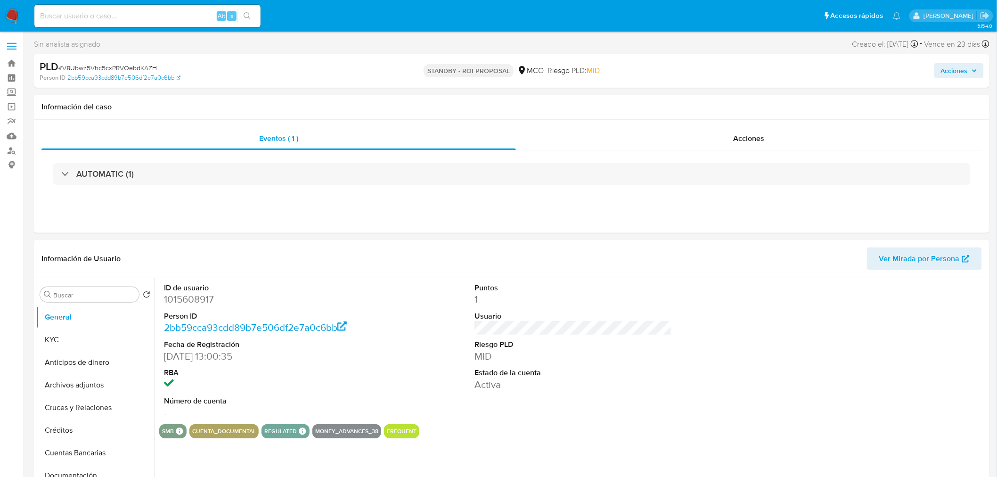
select select "10"
drag, startPoint x: 960, startPoint y: 70, endPoint x: 953, endPoint y: 74, distance: 8.5
click at [955, 74] on span "Acciones" at bounding box center [954, 70] width 27 height 15
click at [318, 104] on h1 "Información del caso" at bounding box center [511, 106] width 941 height 9
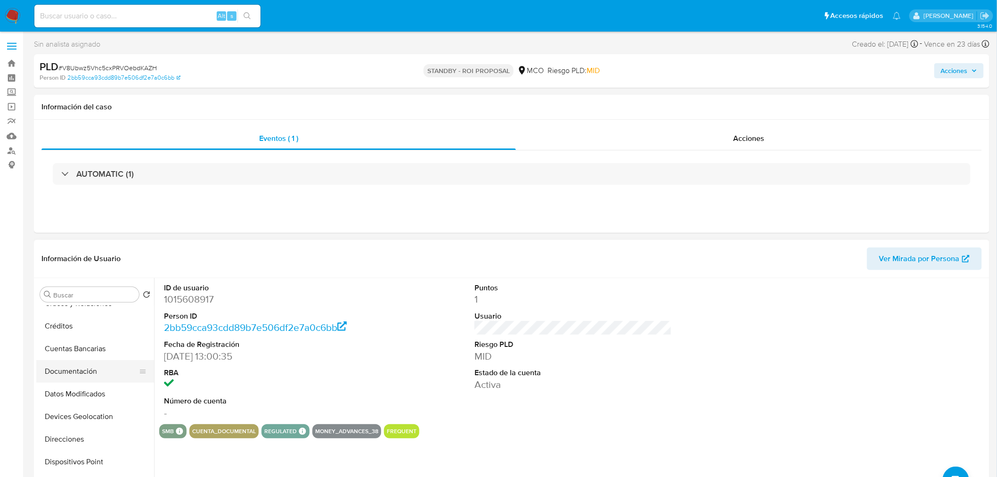
scroll to position [105, 0]
drag, startPoint x: 958, startPoint y: 60, endPoint x: 961, endPoint y: 67, distance: 7.2
click at [958, 62] on div "Acciones" at bounding box center [828, 71] width 313 height 22
drag, startPoint x: 961, startPoint y: 67, endPoint x: 871, endPoint y: 78, distance: 90.2
click at [960, 67] on span "Acciones" at bounding box center [954, 70] width 27 height 15
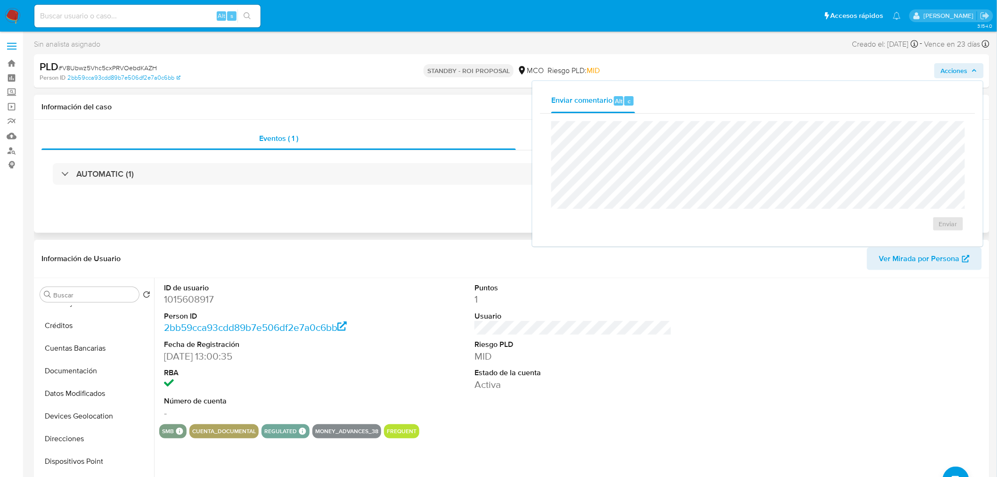
click at [477, 115] on div "Información del caso" at bounding box center [512, 107] width 956 height 25
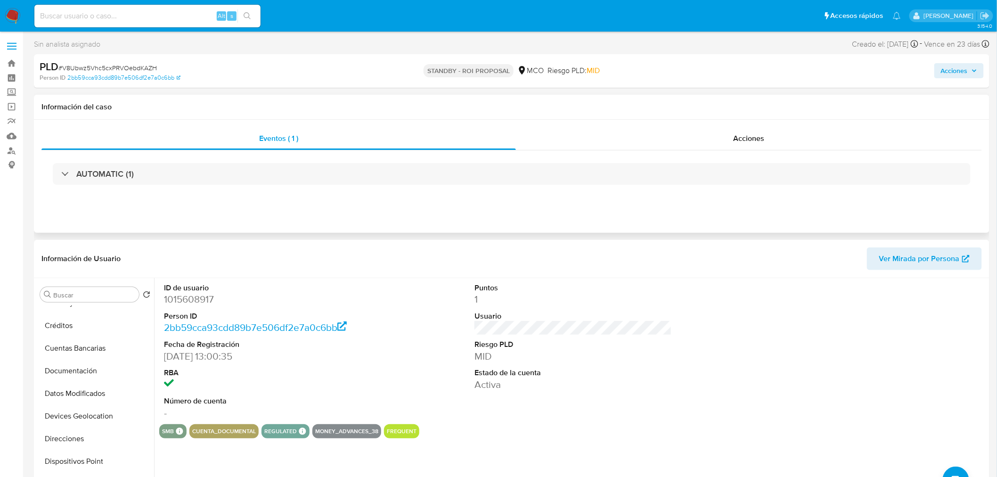
drag, startPoint x: 813, startPoint y: 133, endPoint x: 774, endPoint y: 152, distance: 42.6
click at [812, 133] on div "Acciones" at bounding box center [749, 138] width 467 height 23
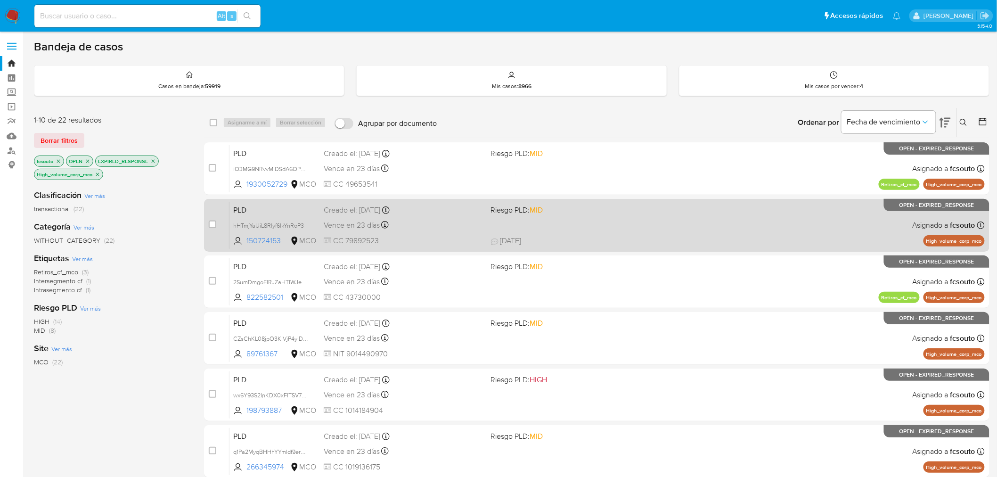
click at [467, 224] on div "Vence en 23 días Vence el [DATE] 07:05:46" at bounding box center [404, 225] width 160 height 13
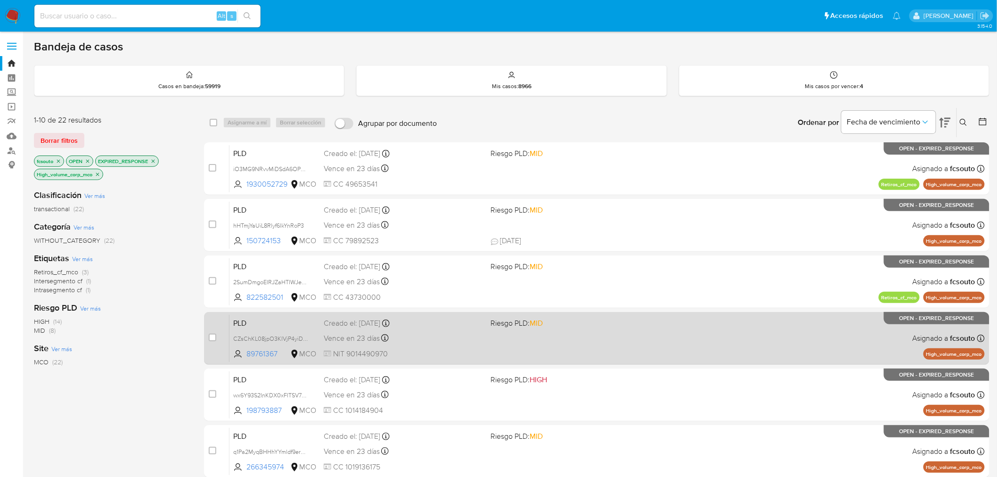
click at [422, 346] on div "PLD CZsChKL08jpO3KIVjP4yiDQT 89761367 MCO Riesgo PLD: MID Creado el: [DATE] Cre…" at bounding box center [608, 338] width 756 height 48
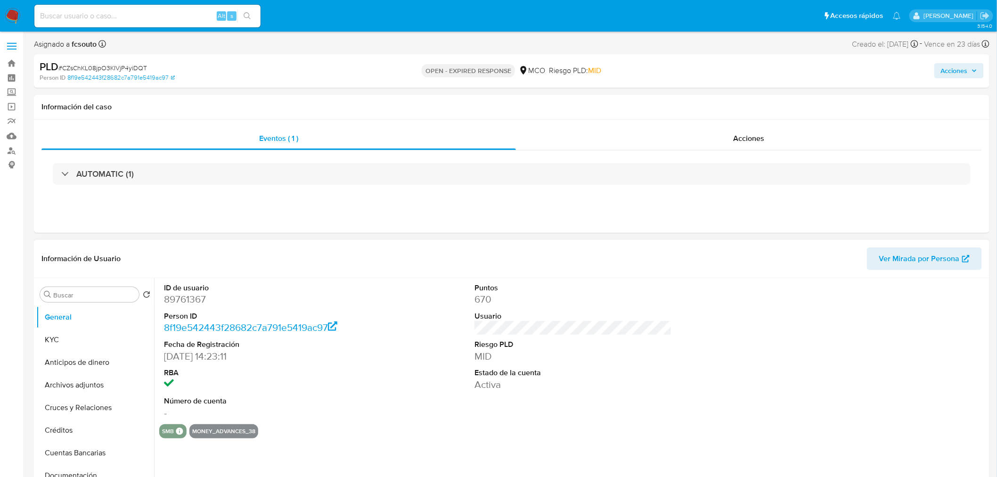
select select "10"
click at [197, 295] on dd "89761367" at bounding box center [263, 299] width 198 height 13
copy dd "89761367"
click at [190, 301] on dd "89761367" at bounding box center [263, 299] width 198 height 13
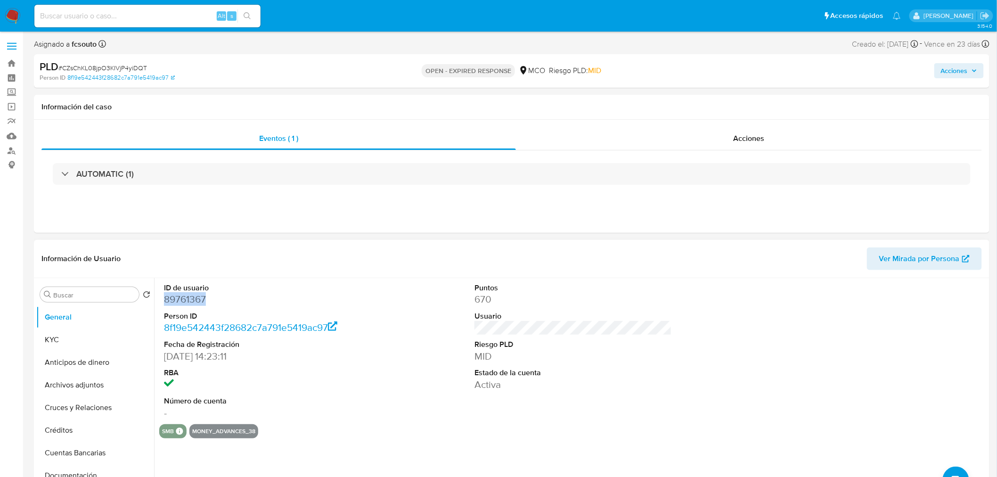
click at [190, 300] on dd "89761367" at bounding box center [263, 299] width 198 height 13
click at [953, 73] on span "Acciones" at bounding box center [954, 70] width 27 height 15
click at [182, 300] on dd "89761367" at bounding box center [263, 299] width 198 height 13
select select "10"
click at [182, 299] on dd "89761367" at bounding box center [263, 299] width 198 height 13
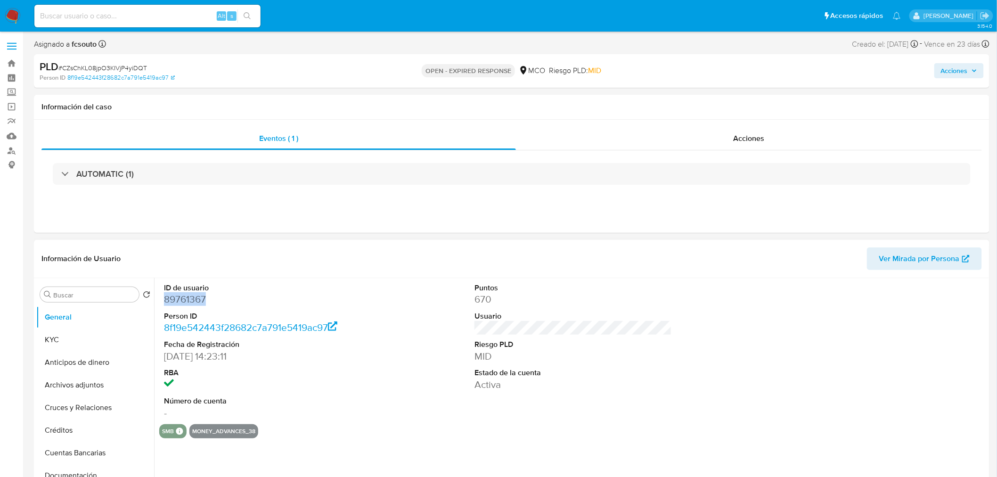
copy dd "89761367"
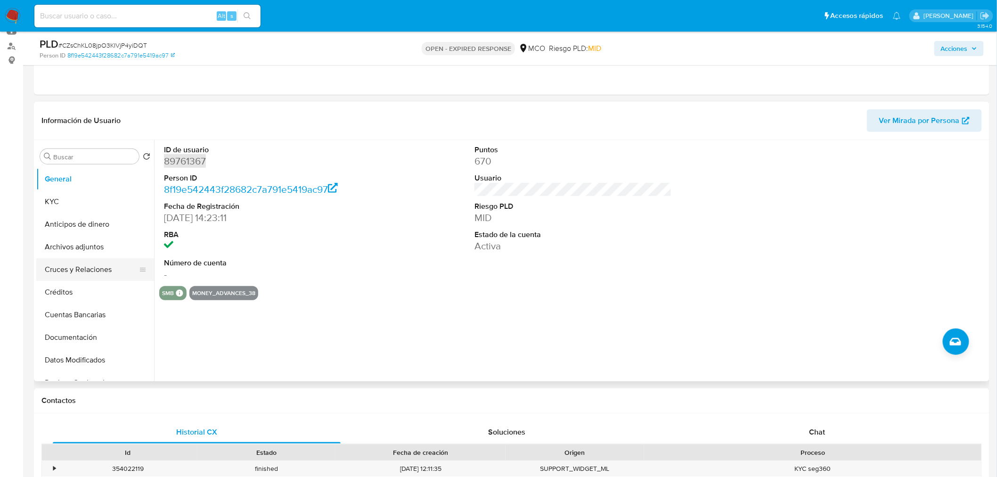
scroll to position [105, 0]
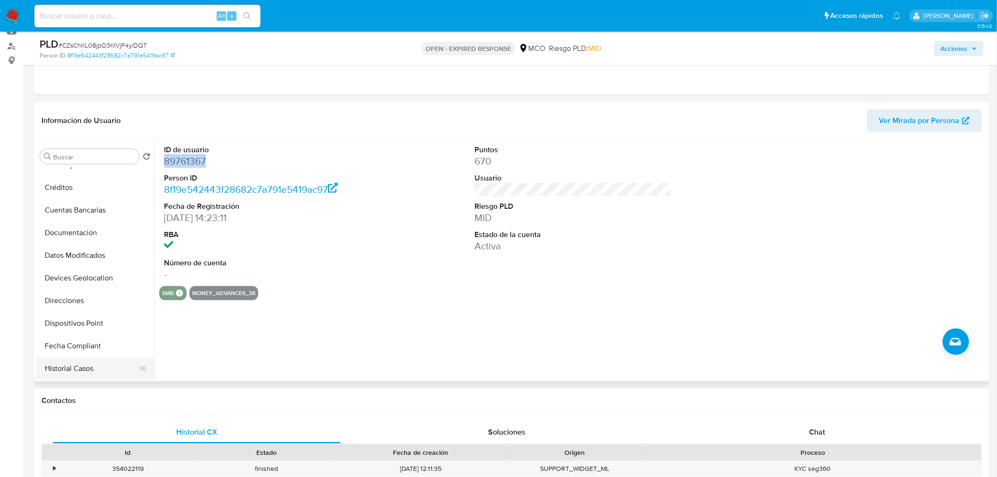
click at [72, 360] on button "Historial Casos" at bounding box center [91, 368] width 110 height 23
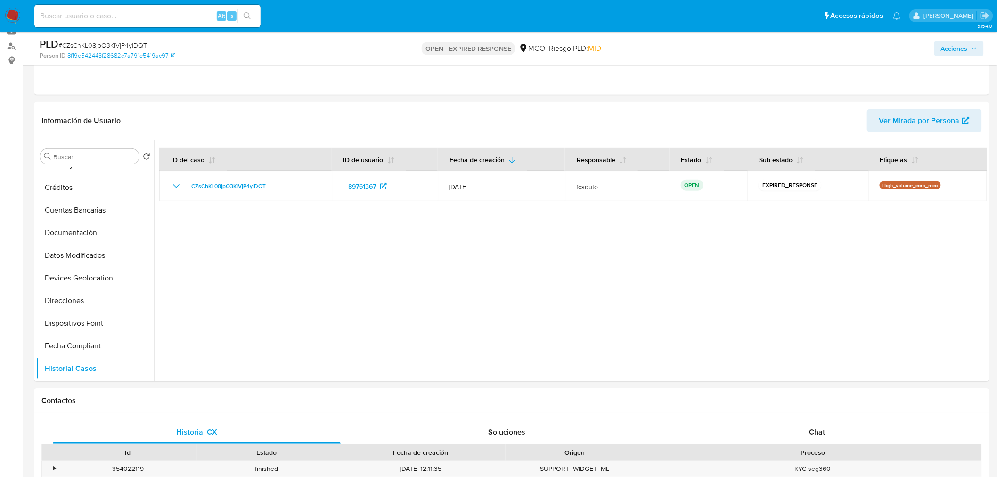
click at [962, 48] on span "Acciones" at bounding box center [954, 48] width 27 height 15
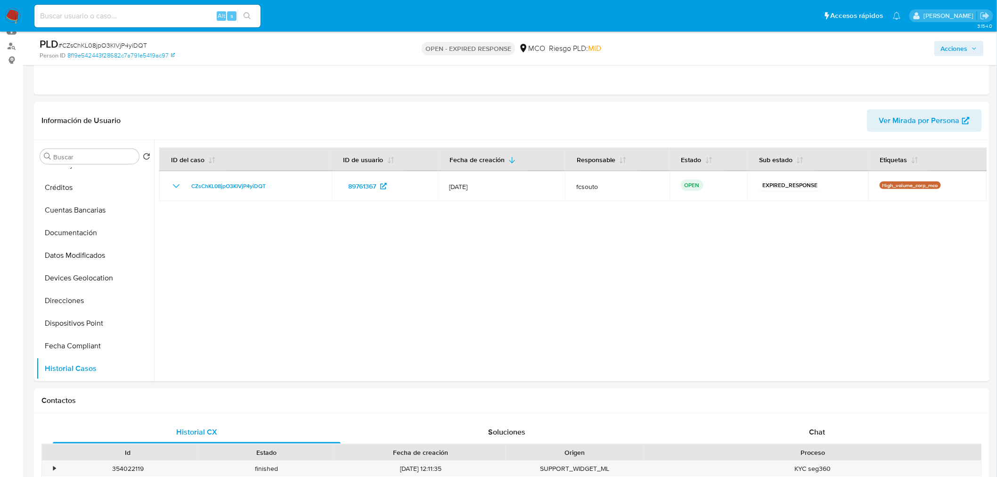
click at [966, 57] on div "Acciones" at bounding box center [828, 48] width 313 height 22
drag, startPoint x: 965, startPoint y: 52, endPoint x: 961, endPoint y: 54, distance: 4.9
click at [964, 54] on span "Acciones" at bounding box center [954, 48] width 27 height 15
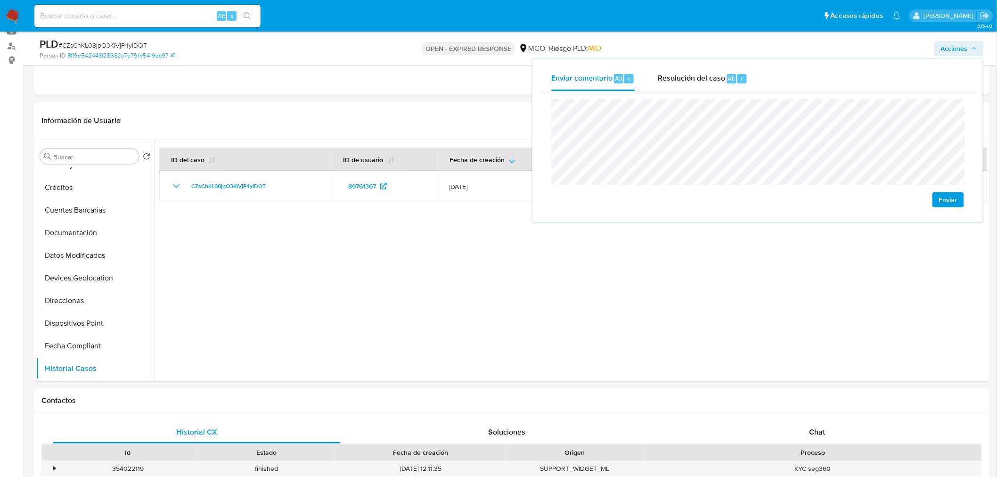
click at [545, 111] on div "Enviar" at bounding box center [758, 152] width 436 height 123
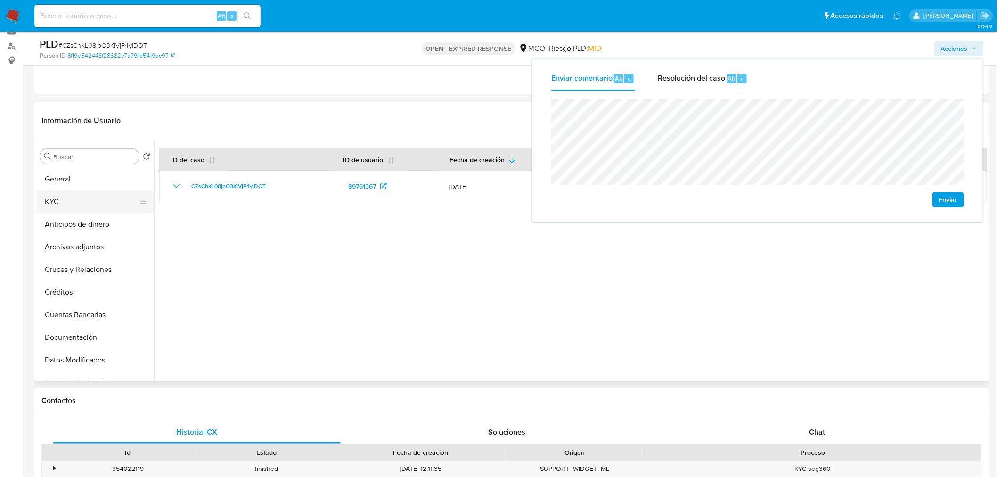
click at [79, 204] on button "KYC" at bounding box center [91, 201] width 110 height 23
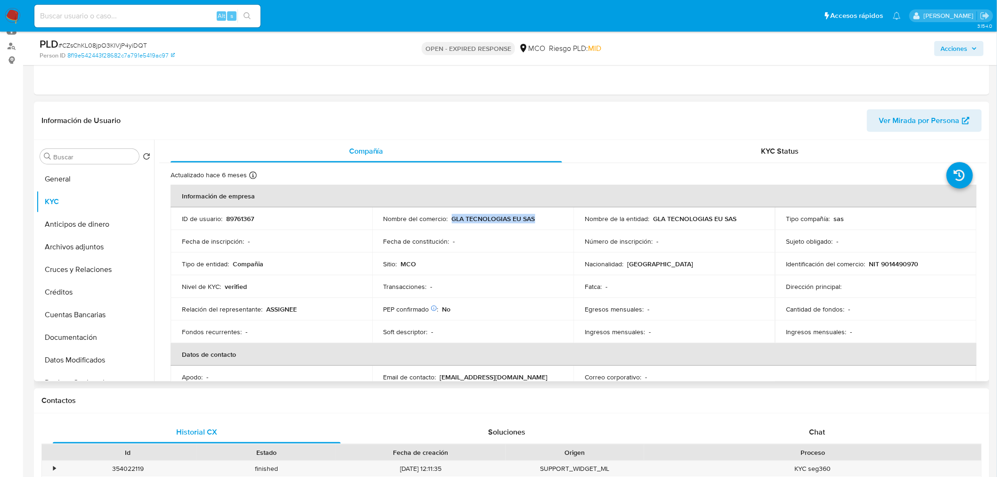
drag, startPoint x: 543, startPoint y: 216, endPoint x: 472, endPoint y: 199, distance: 72.3
click at [451, 222] on div "Nombre del comercio : GLA TECNOLOGIAS EU SAS" at bounding box center [473, 218] width 179 height 8
copy p "GLA TECNOLOGIAS EU SAS"
click at [897, 268] on p "NIT 9014490970" at bounding box center [894, 264] width 49 height 8
click at [897, 267] on p "NIT 9014490970" at bounding box center [894, 264] width 49 height 8
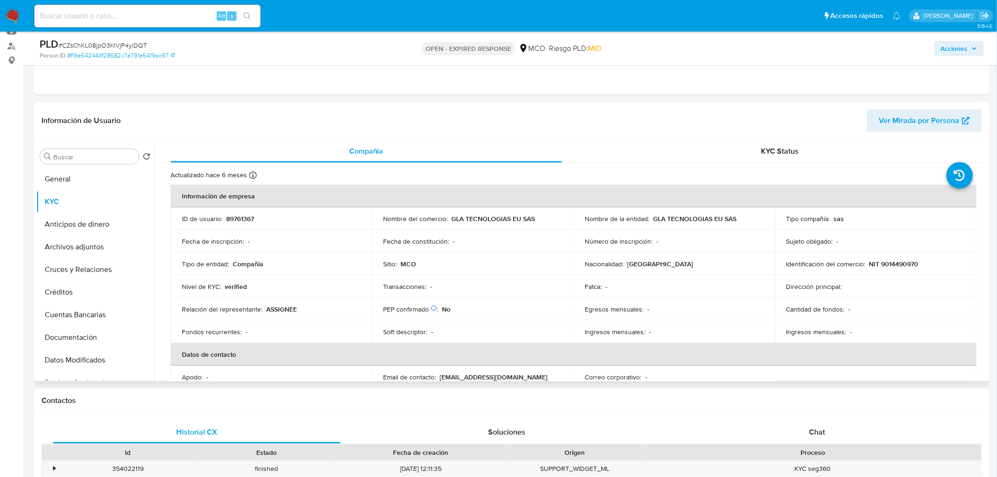
click at [932, 265] on div "Identificación del comercio : NIT 9014490970" at bounding box center [876, 264] width 179 height 8
drag, startPoint x: 927, startPoint y: 263, endPoint x: 866, endPoint y: 263, distance: 60.8
click at [866, 263] on div "Identificación del comercio : NIT 9014490970" at bounding box center [876, 264] width 179 height 8
copy p "NIT 9014490970"
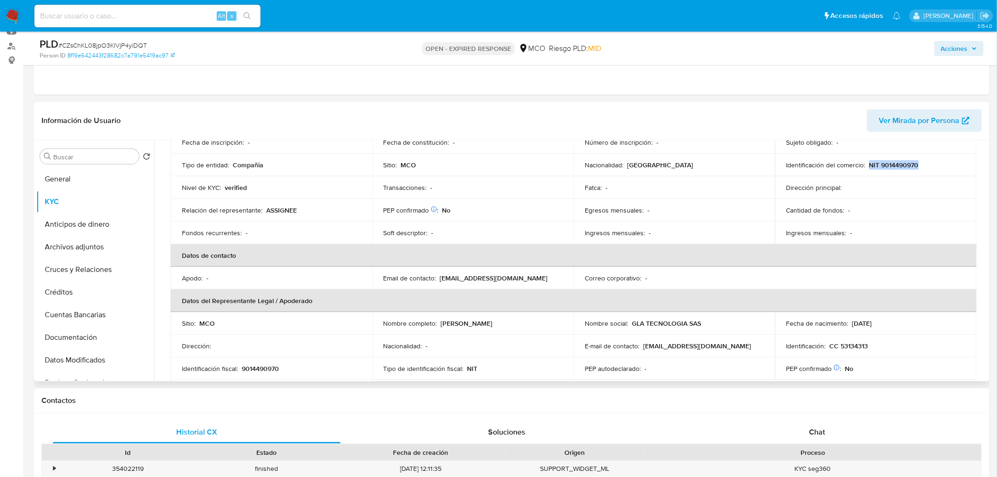
scroll to position [105, 0]
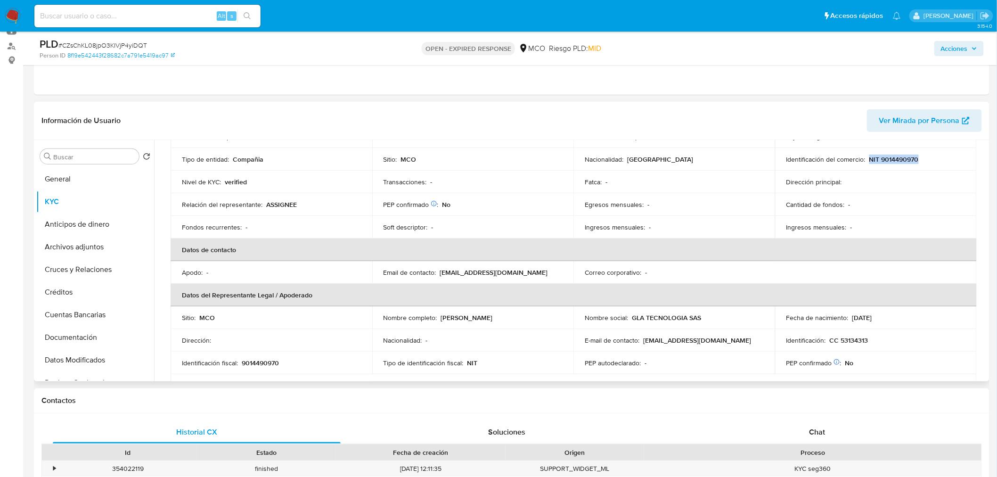
drag, startPoint x: 539, startPoint y: 318, endPoint x: 450, endPoint y: 310, distance: 89.5
click at [450, 310] on td "Nombre completo : Jenny Alexandra Sierra Gonzalez" at bounding box center [473, 317] width 202 height 23
copy p "Jenny Alexandra Sierra Gonzalez"
drag, startPoint x: 868, startPoint y: 341, endPoint x: 827, endPoint y: 335, distance: 41.9
click at [827, 335] on td "Identificación : CC 53134313" at bounding box center [876, 340] width 202 height 23
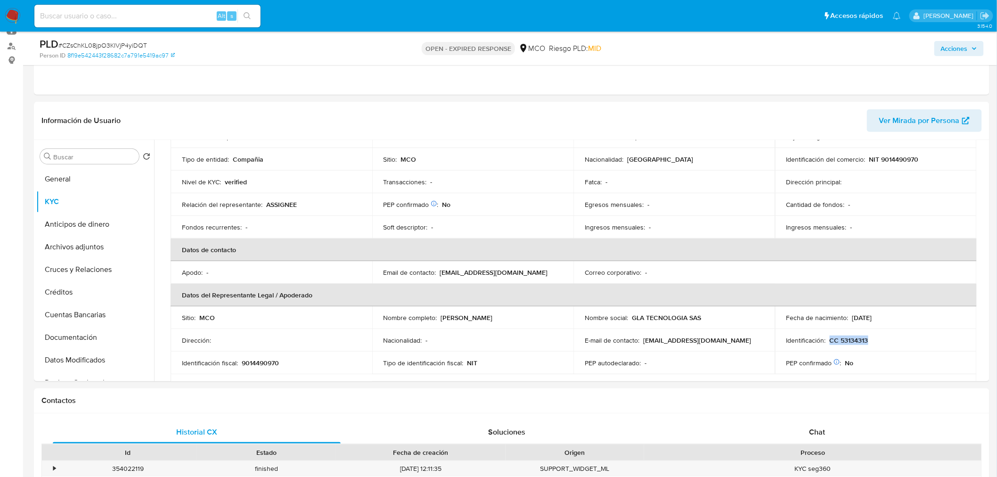
copy p "CC 53134313"
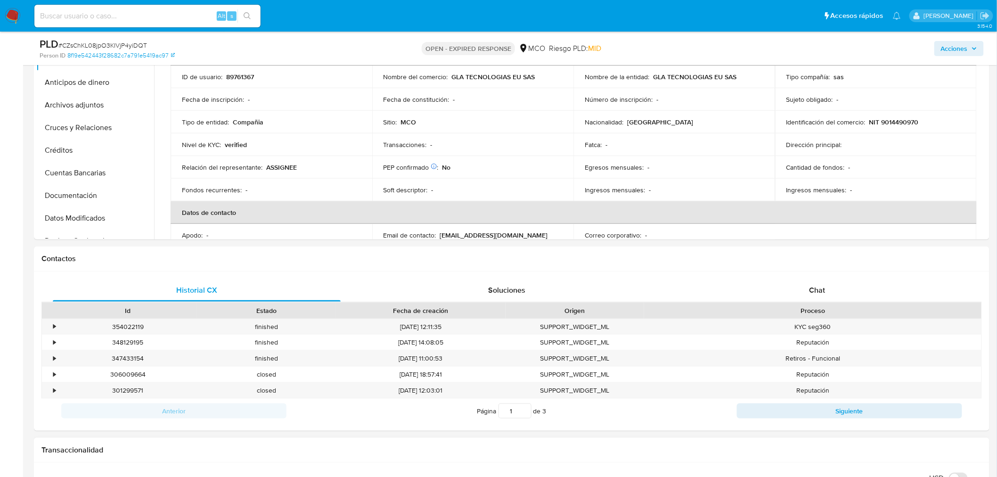
scroll to position [471, 0]
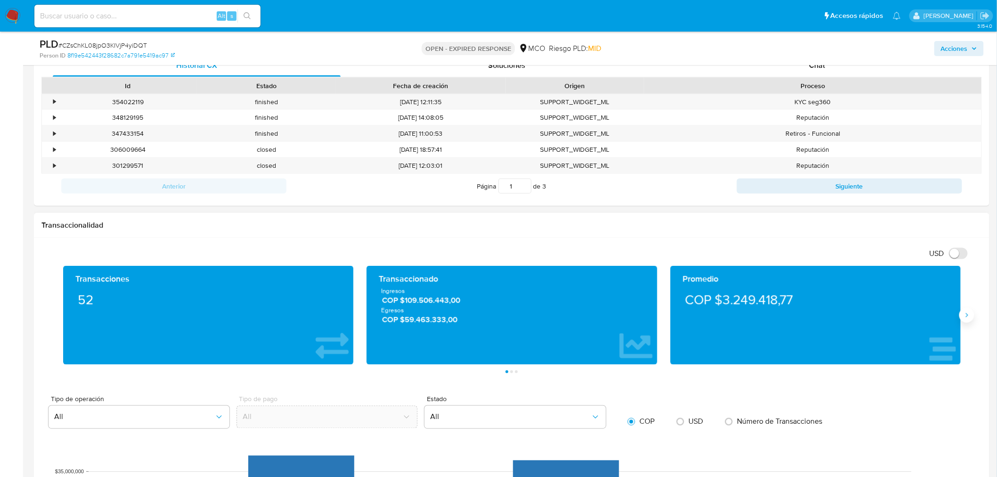
click at [968, 315] on icon "Siguiente" at bounding box center [967, 315] width 2 height 4
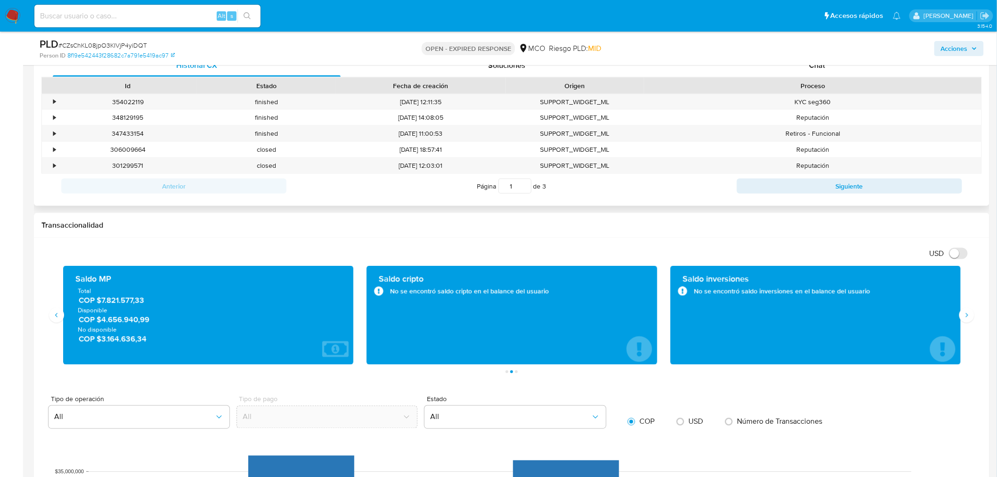
drag, startPoint x: 167, startPoint y: 322, endPoint x: 170, endPoint y: 184, distance: 137.7
click at [101, 319] on span "COP $4.656.940,99" at bounding box center [209, 319] width 261 height 11
drag, startPoint x: 160, startPoint y: 340, endPoint x: 99, endPoint y: 338, distance: 60.9
click at [99, 338] on span "COP $3.164.636,34" at bounding box center [209, 339] width 261 height 11
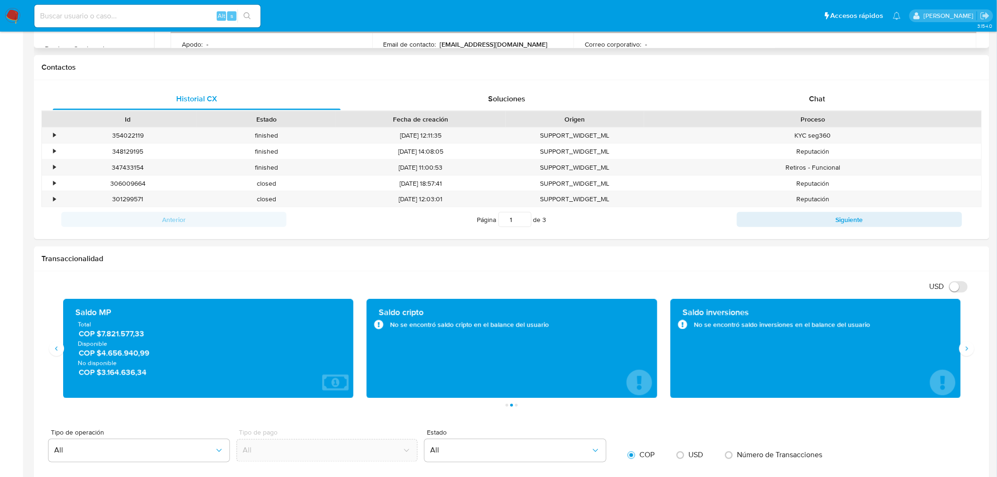
scroll to position [0, 0]
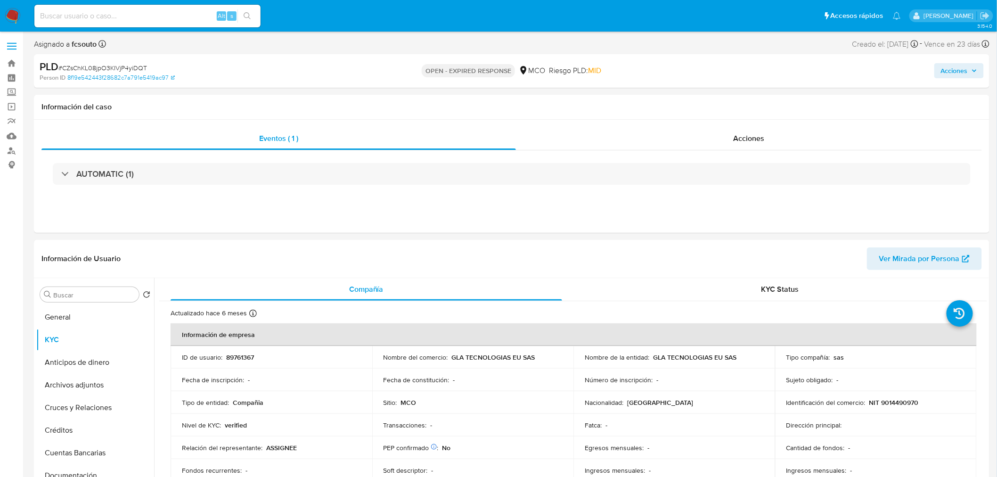
drag, startPoint x: 959, startPoint y: 69, endPoint x: 924, endPoint y: 74, distance: 34.7
click at [959, 69] on span "Acciones" at bounding box center [954, 70] width 27 height 15
click at [79, 324] on button "General" at bounding box center [91, 317] width 110 height 23
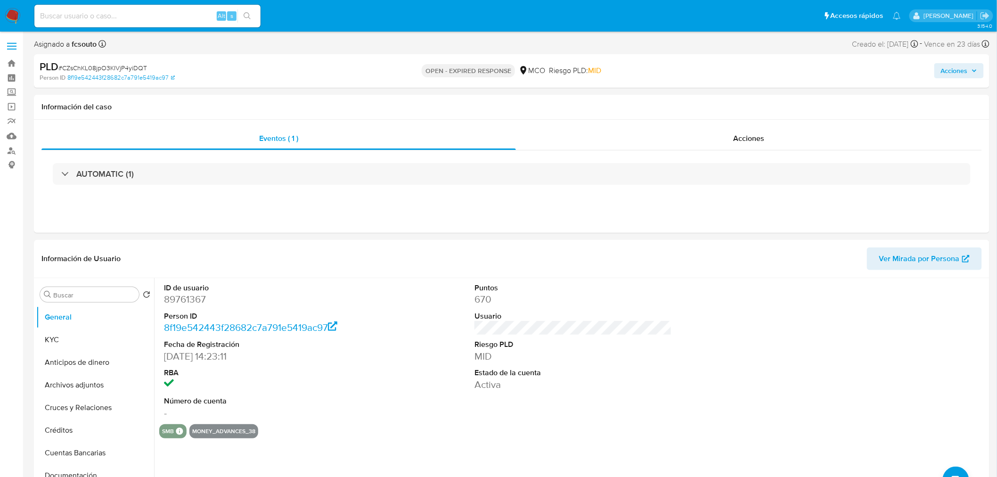
click at [953, 69] on span "Acciones" at bounding box center [954, 70] width 27 height 15
click at [94, 333] on button "KYC" at bounding box center [91, 340] width 110 height 23
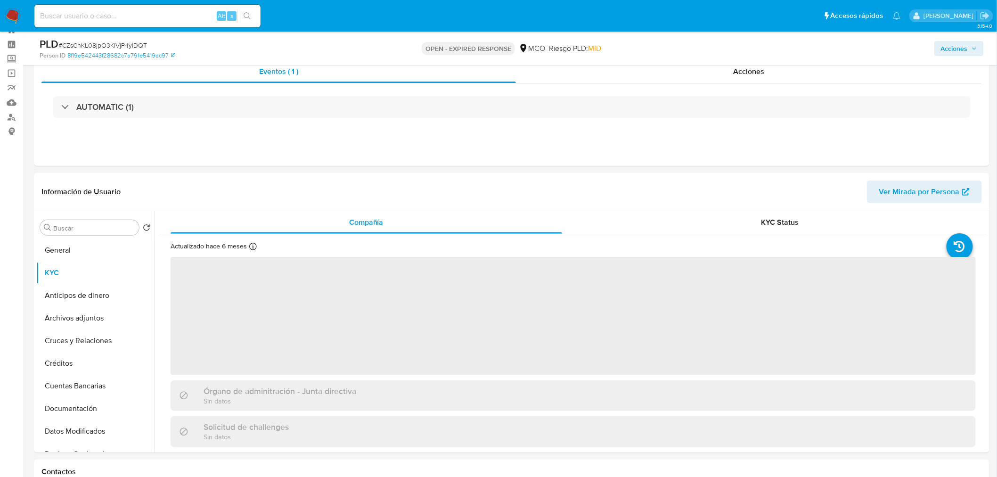
scroll to position [52, 0]
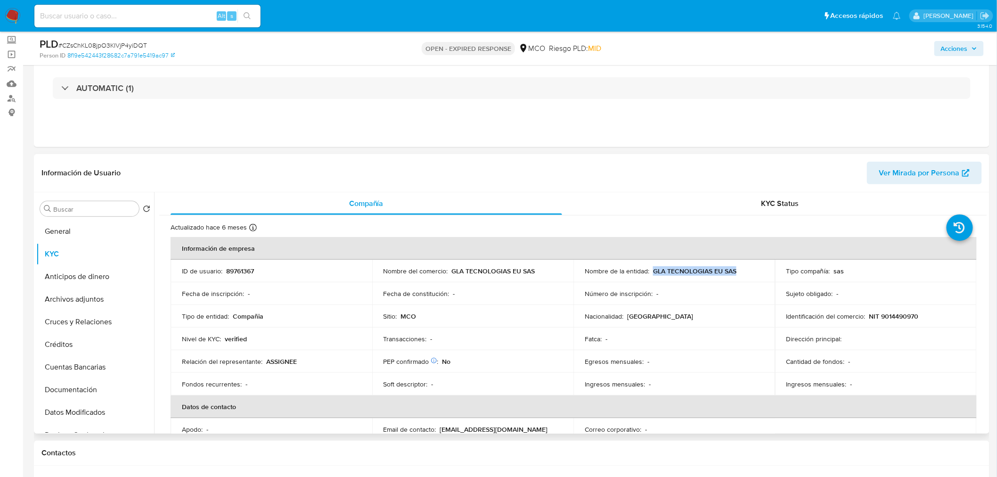
drag, startPoint x: 652, startPoint y: 272, endPoint x: 734, endPoint y: 275, distance: 82.1
click at [734, 275] on div "Nombre de la entidad : GLA TECNOLOGIAS EU SAS" at bounding box center [674, 271] width 179 height 8
copy p "GLA TECNOLOGIAS EU SAS"
click at [955, 48] on span "Acciones" at bounding box center [954, 48] width 27 height 15
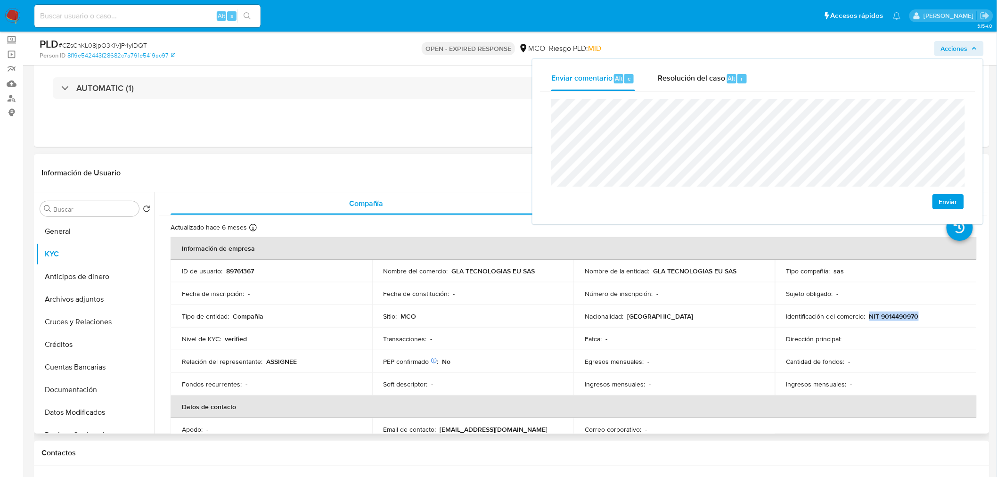
drag, startPoint x: 918, startPoint y: 317, endPoint x: 868, endPoint y: 312, distance: 50.8
click at [868, 312] on div "Identificación del comercio : NIT 9014490970" at bounding box center [876, 316] width 179 height 8
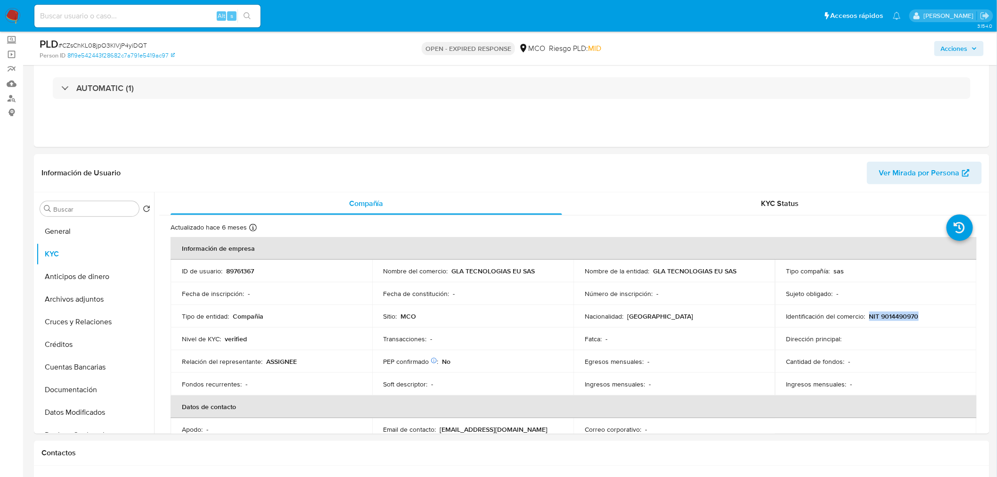
copy p "NIT 9014490970"
click at [951, 43] on span "Acciones" at bounding box center [954, 48] width 27 height 15
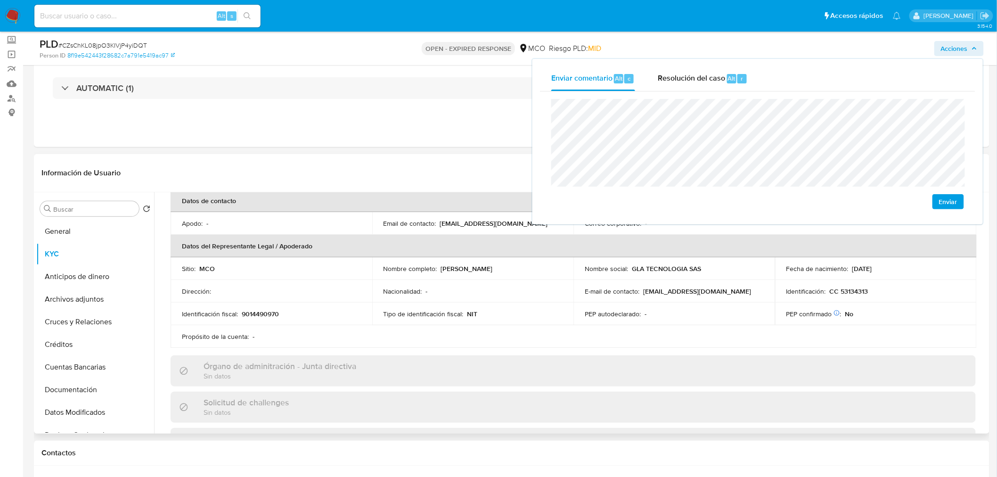
scroll to position [190, 0]
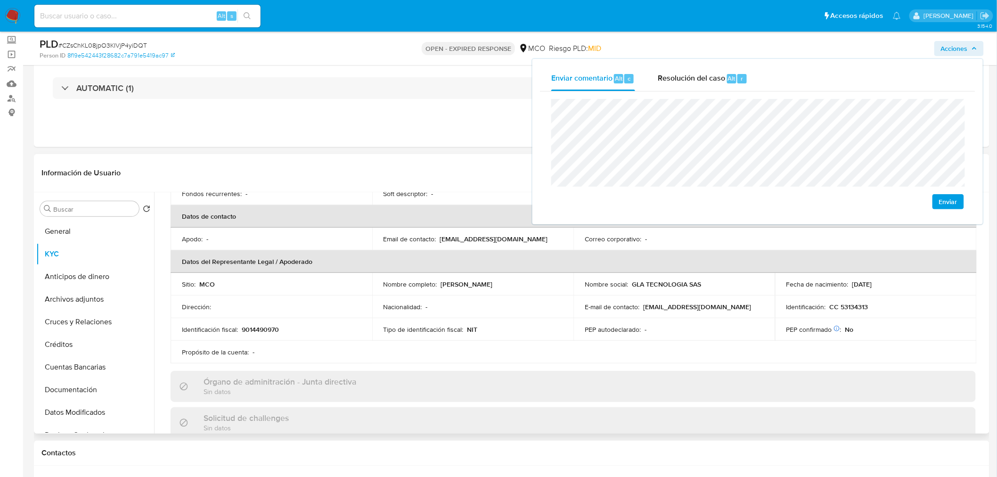
drag, startPoint x: 540, startPoint y: 281, endPoint x: 440, endPoint y: 284, distance: 100.0
click at [440, 284] on div "Nombre completo : Jenny Alexandra Sierra Gonzalez" at bounding box center [473, 284] width 179 height 8
copy p "Jenny Alexandra Sierra Gonzalez"
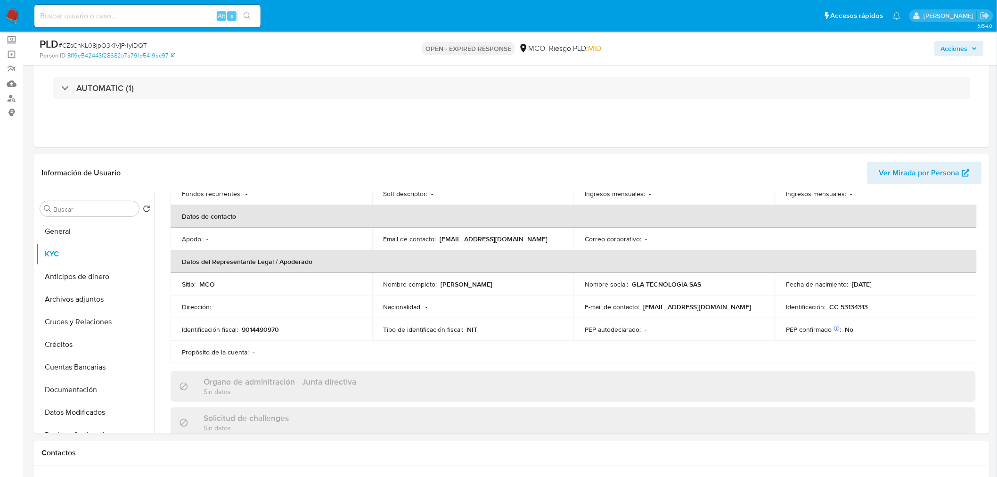
click at [962, 54] on span "Acciones" at bounding box center [954, 48] width 27 height 15
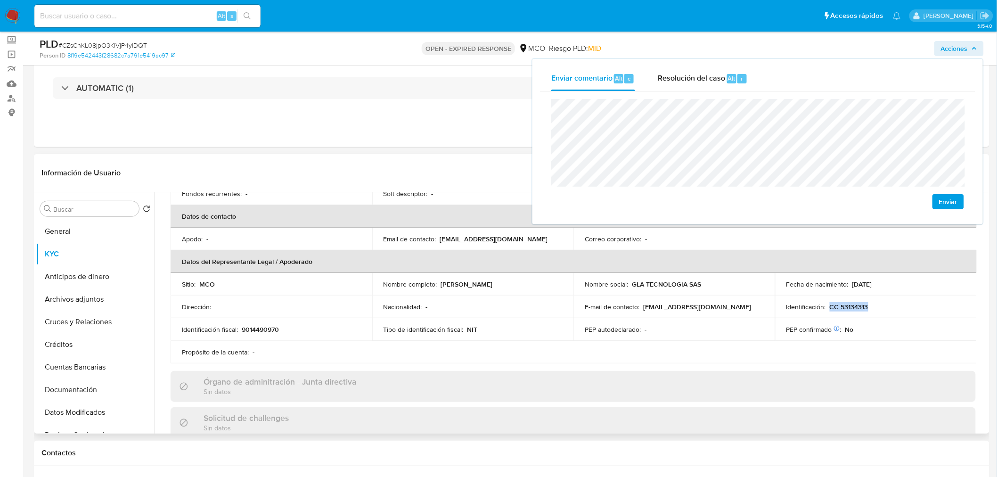
drag, startPoint x: 878, startPoint y: 310, endPoint x: 827, endPoint y: 303, distance: 51.3
click at [827, 303] on div "Identificación : CC 53134313" at bounding box center [876, 307] width 179 height 8
copy p "CC 53134313"
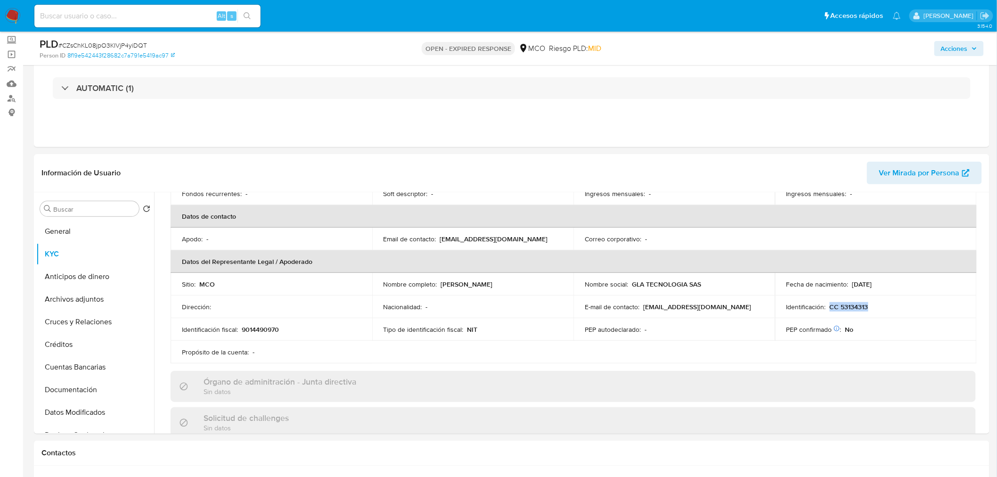
click at [962, 53] on span "Acciones" at bounding box center [954, 48] width 27 height 15
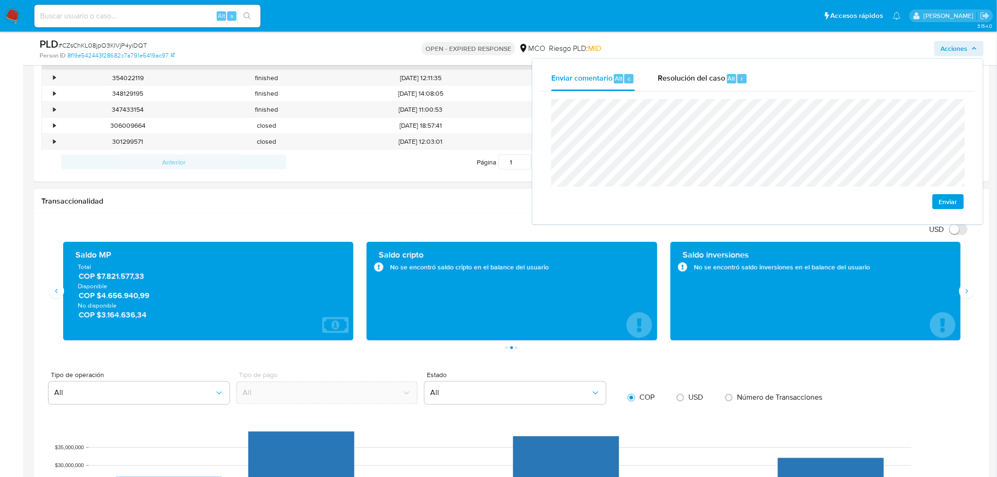
scroll to position [419, 0]
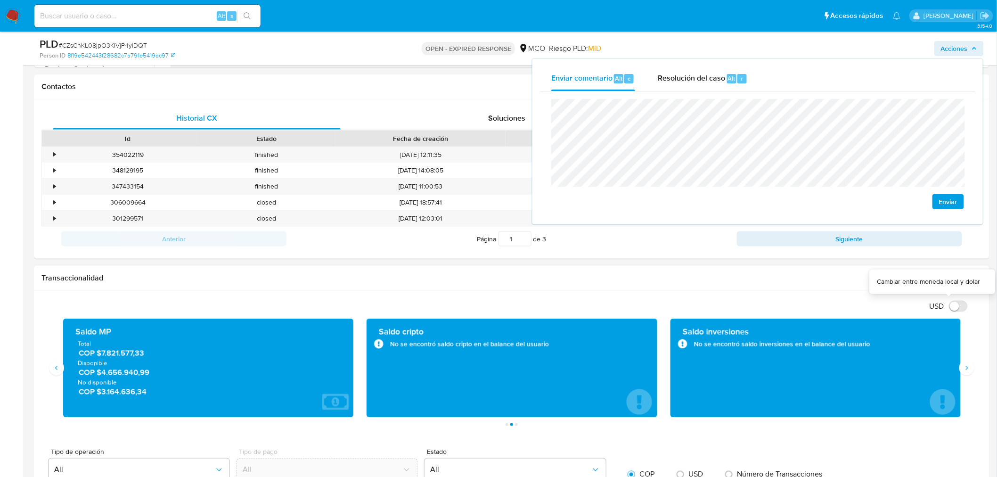
click at [953, 307] on input "USD" at bounding box center [958, 306] width 19 height 11
checkbox input "true"
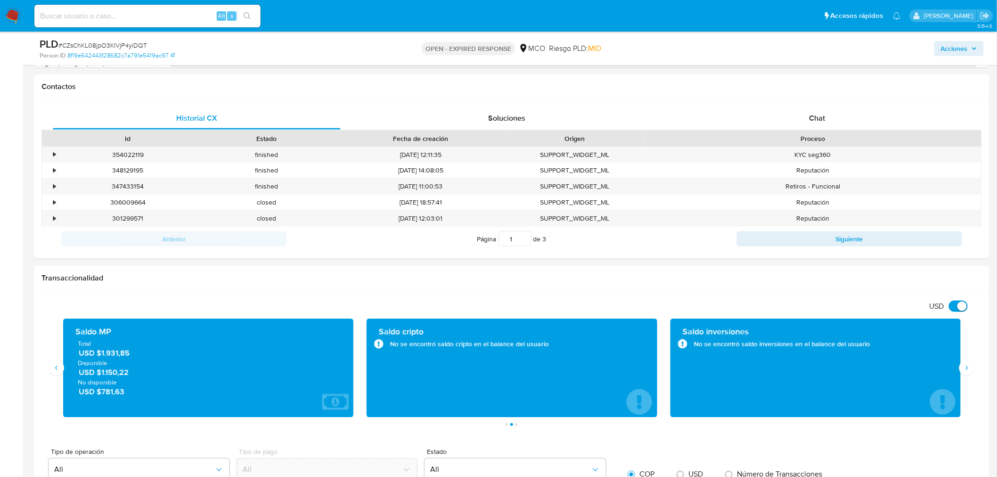
click at [965, 52] on span "Acciones" at bounding box center [954, 48] width 27 height 15
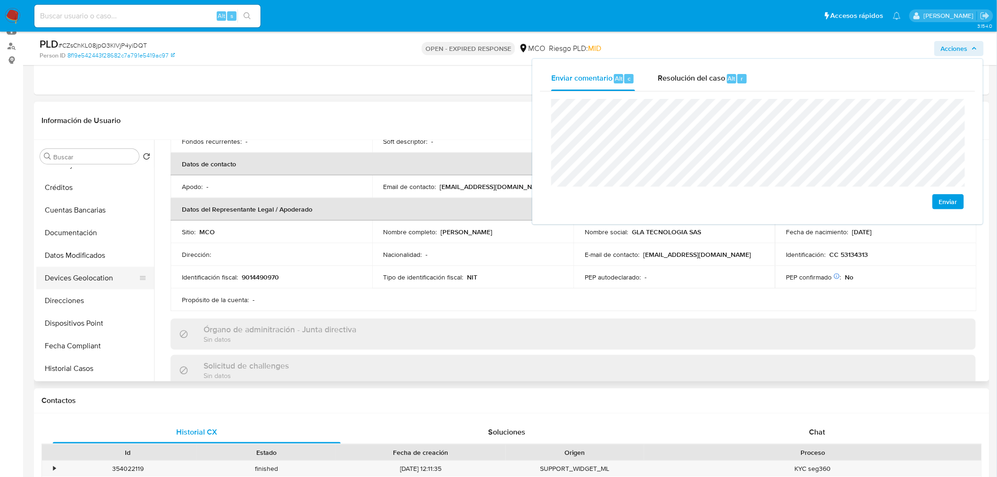
scroll to position [157, 0]
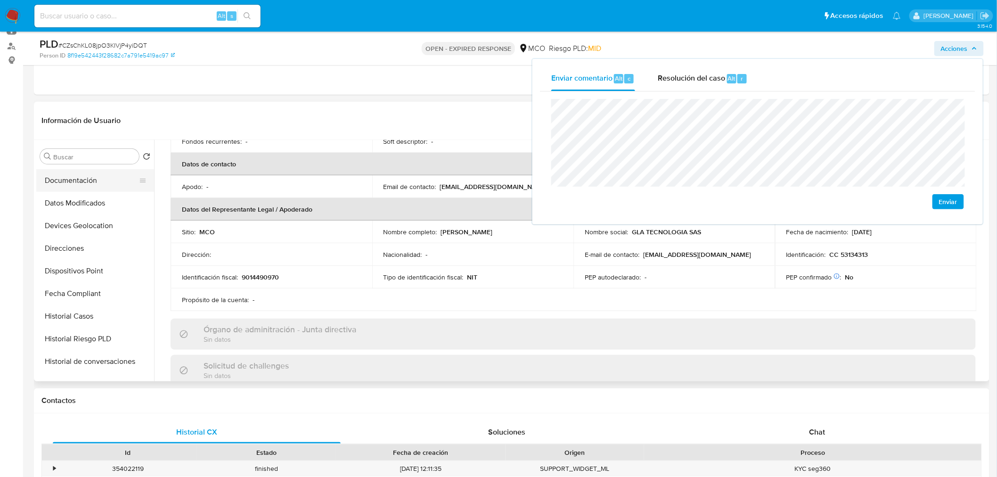
click at [95, 182] on button "Documentación" at bounding box center [91, 180] width 110 height 23
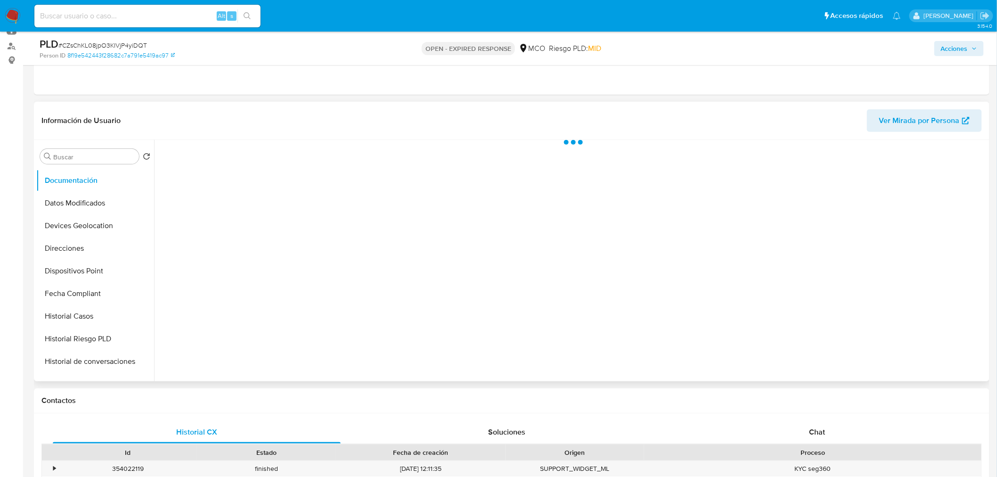
scroll to position [0, 0]
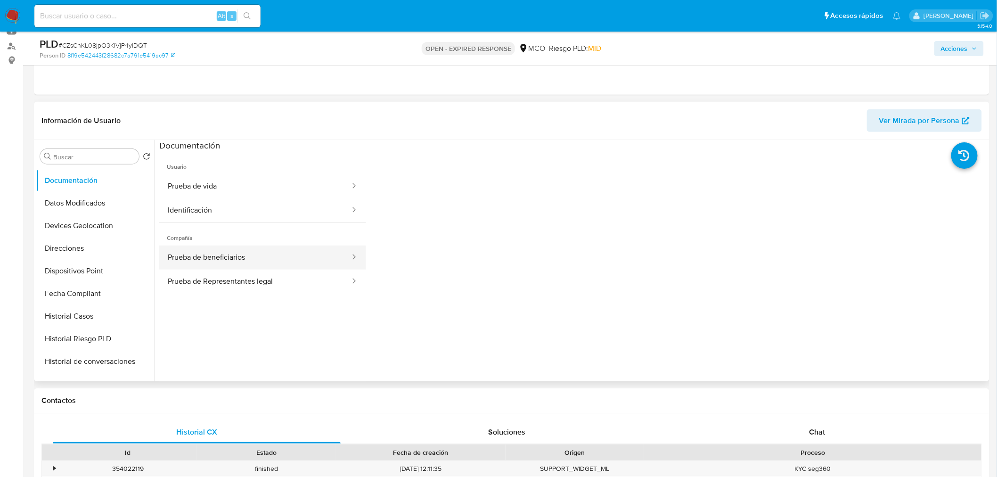
click at [253, 269] on button "Prueba de beneficiarios" at bounding box center [255, 258] width 192 height 24
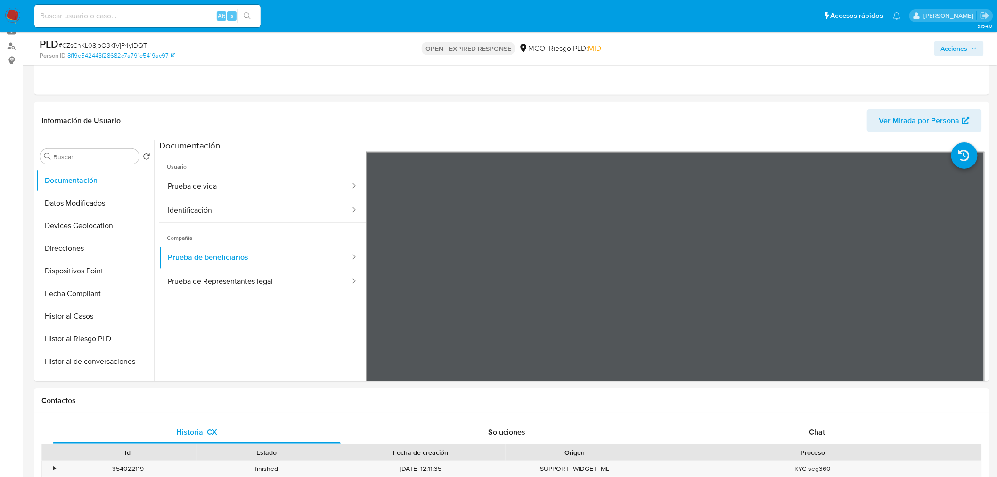
click at [947, 51] on span "Acciones" at bounding box center [954, 48] width 27 height 15
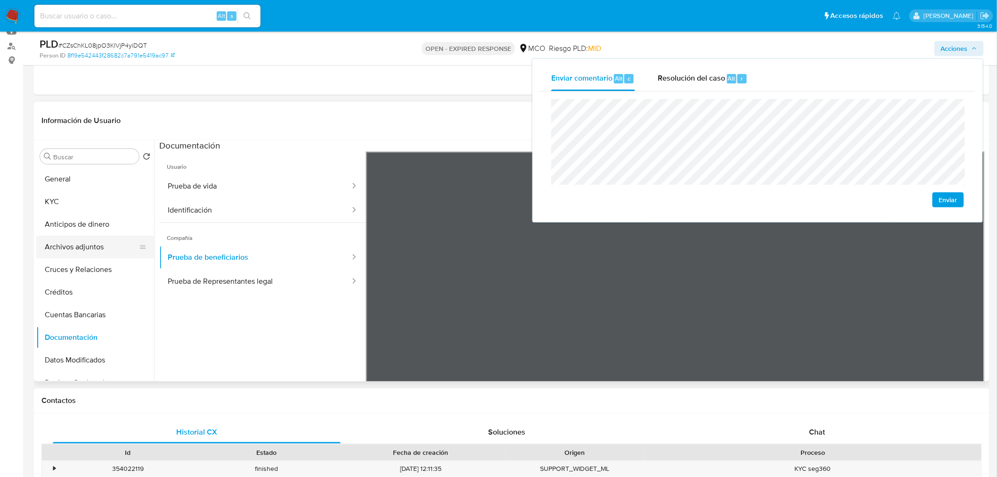
click at [82, 255] on button "Archivos adjuntos" at bounding box center [91, 247] width 110 height 23
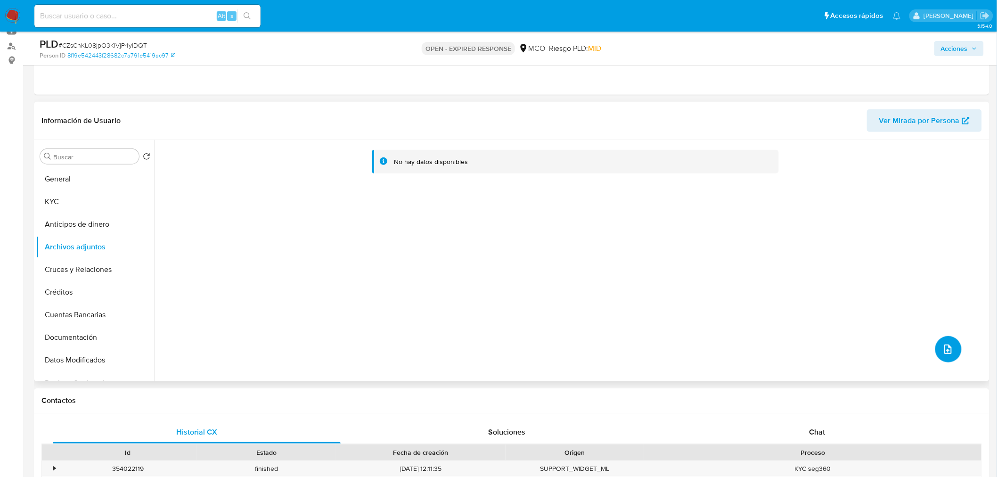
click at [938, 354] on button "upload-file" at bounding box center [949, 349] width 26 height 26
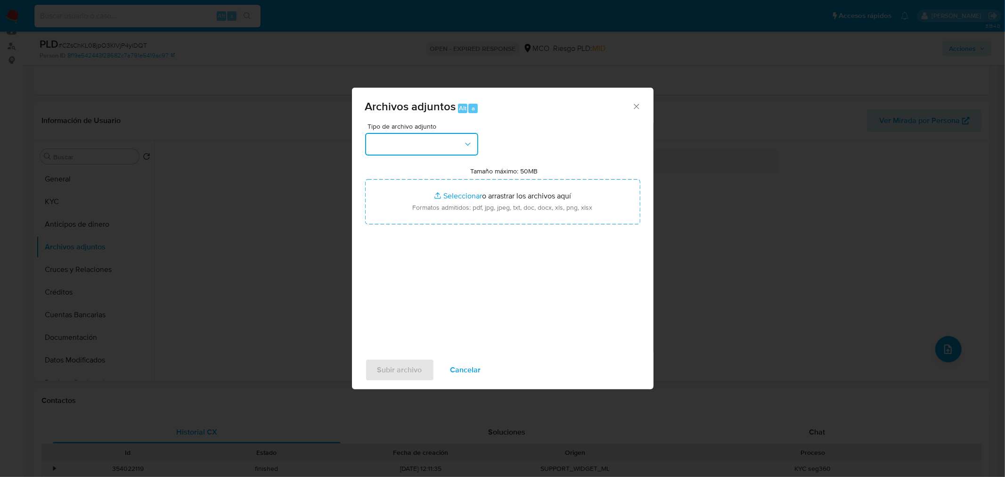
click at [444, 148] on button "button" at bounding box center [421, 144] width 113 height 23
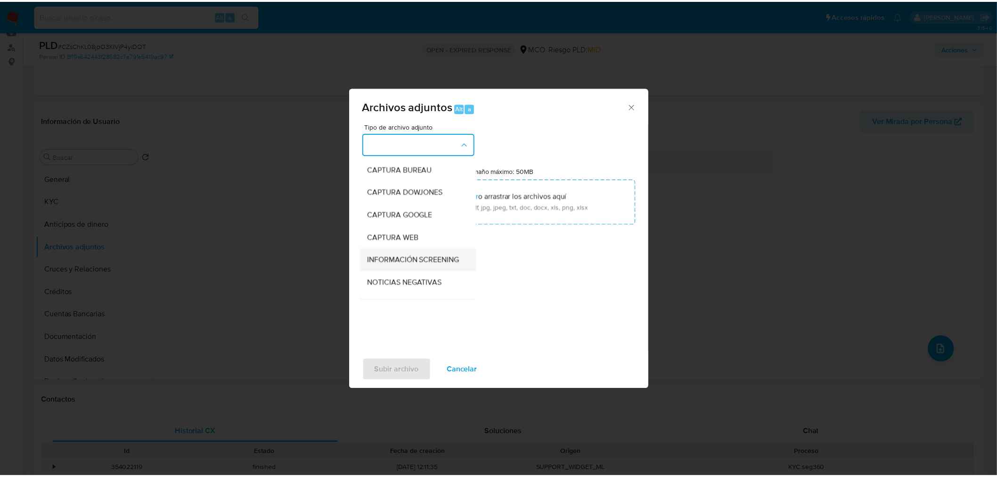
scroll to position [52, 0]
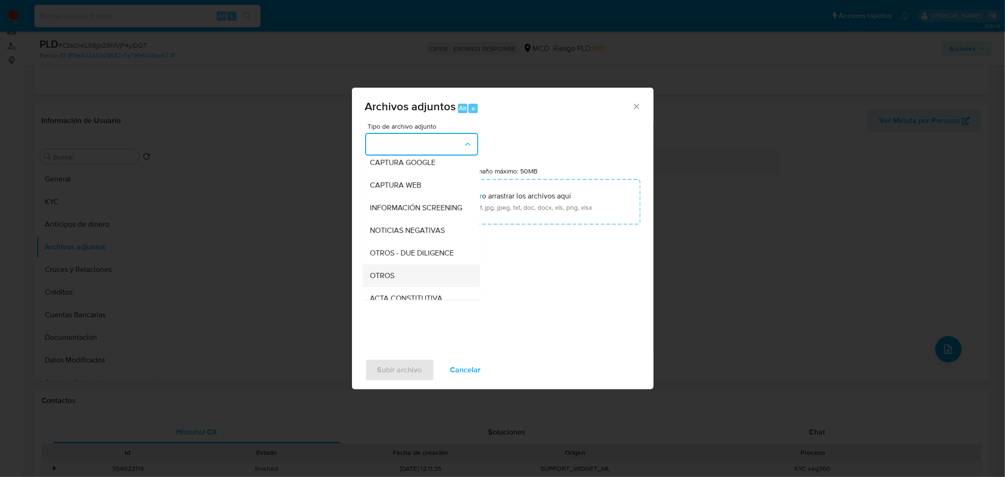
click at [408, 285] on div "OTROS" at bounding box center [418, 275] width 96 height 23
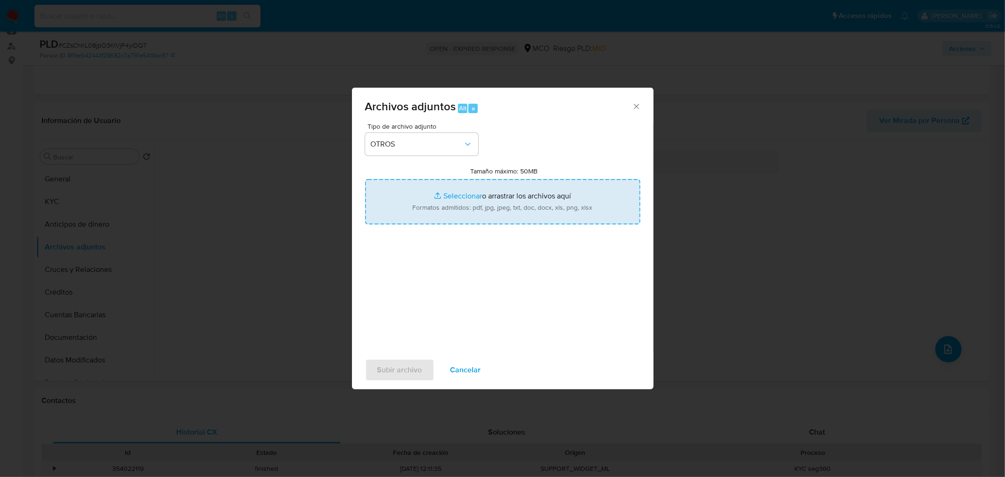
click at [492, 189] on input "Tamaño máximo: 50MB Seleccionar archivos" at bounding box center [502, 201] width 275 height 45
type input "C:\fakepath\89761367 - 18_8_2025.pdf"
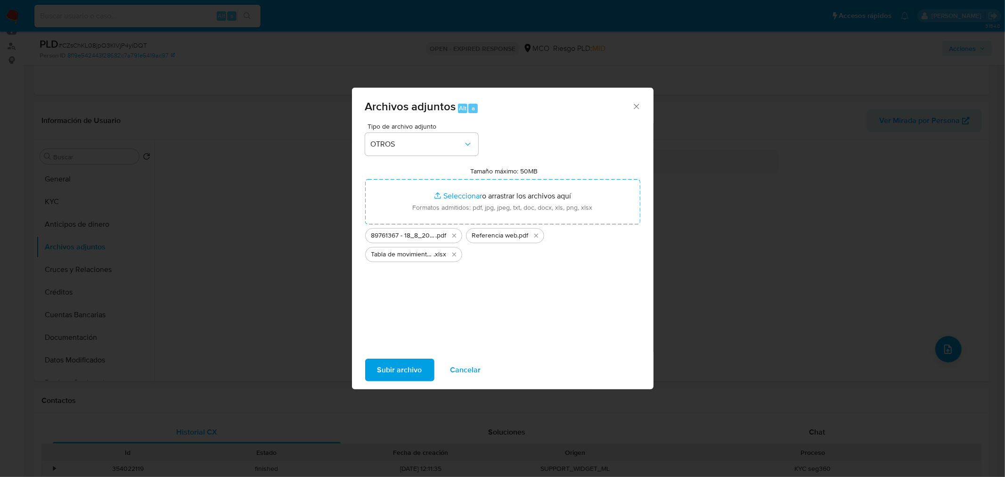
click at [420, 378] on span "Subir archivo" at bounding box center [400, 370] width 45 height 21
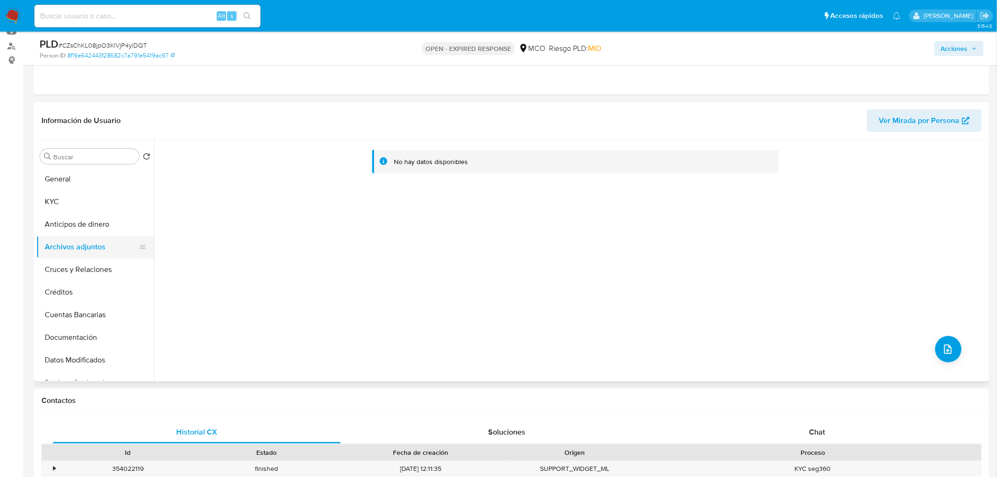
click at [81, 236] on button "Archivos adjuntos" at bounding box center [91, 247] width 110 height 23
click at [91, 225] on button "Anticipos de dinero" at bounding box center [91, 224] width 110 height 23
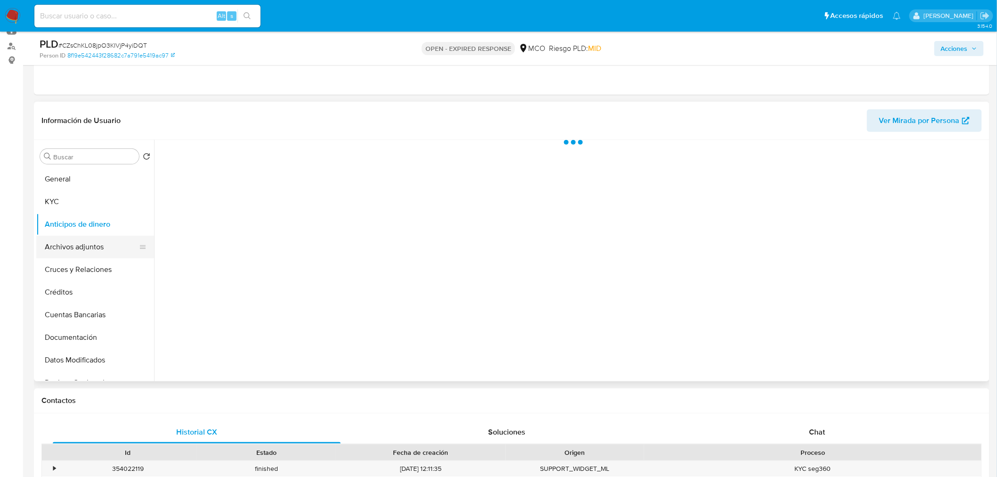
click at [97, 248] on button "Archivos adjuntos" at bounding box center [91, 247] width 110 height 23
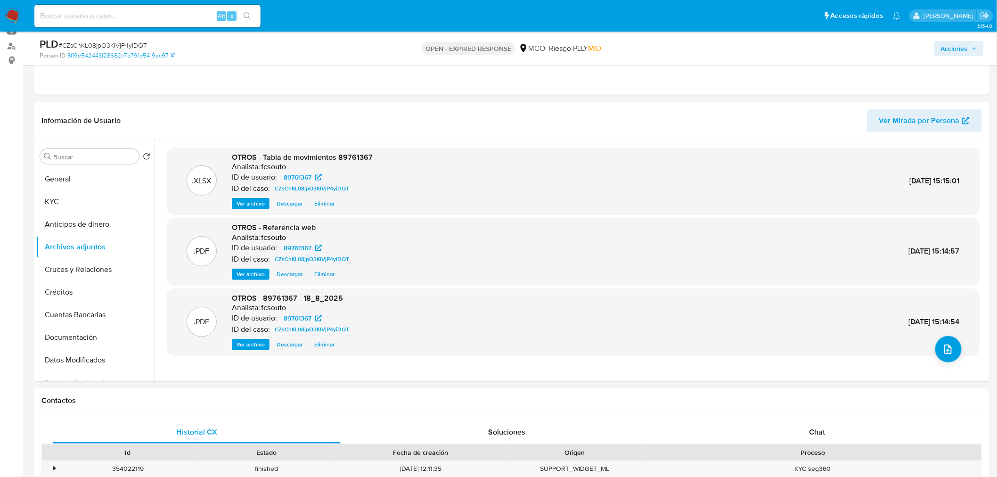
drag, startPoint x: 966, startPoint y: 48, endPoint x: 867, endPoint y: 57, distance: 99.3
click at [965, 49] on span "Acciones" at bounding box center [954, 48] width 27 height 15
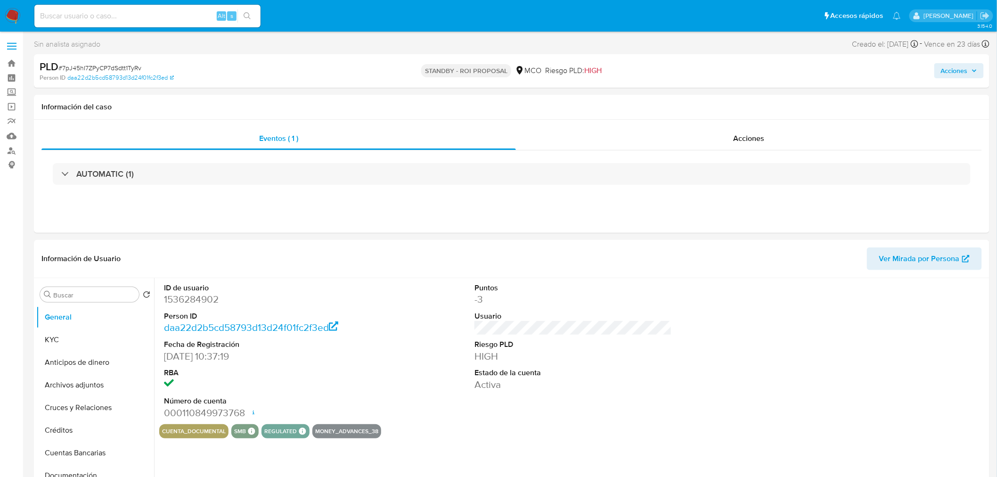
select select "10"
click at [762, 130] on div "Acciones" at bounding box center [749, 138] width 467 height 23
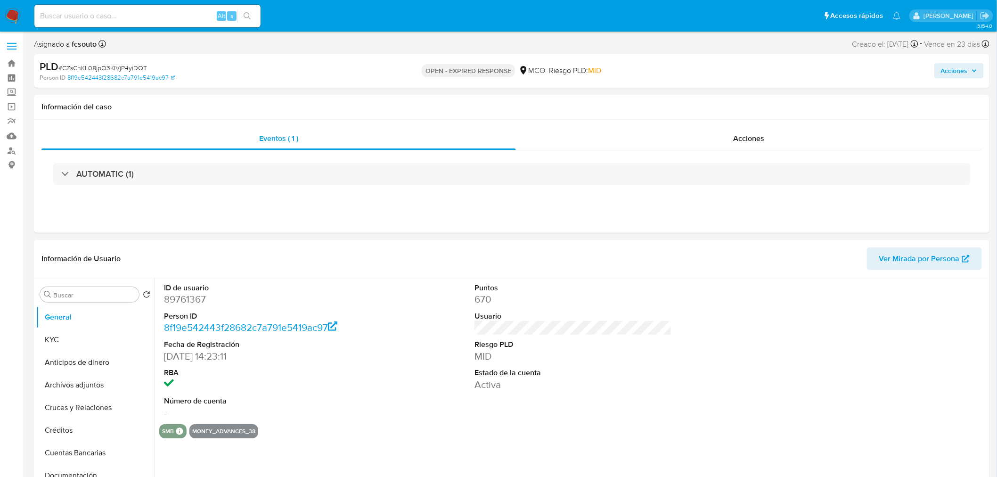
select select "10"
drag, startPoint x: 971, startPoint y: 73, endPoint x: 951, endPoint y: 78, distance: 20.5
click at [970, 73] on span "Acciones" at bounding box center [959, 70] width 36 height 13
click at [703, 119] on div "Enviar" at bounding box center [758, 176] width 436 height 125
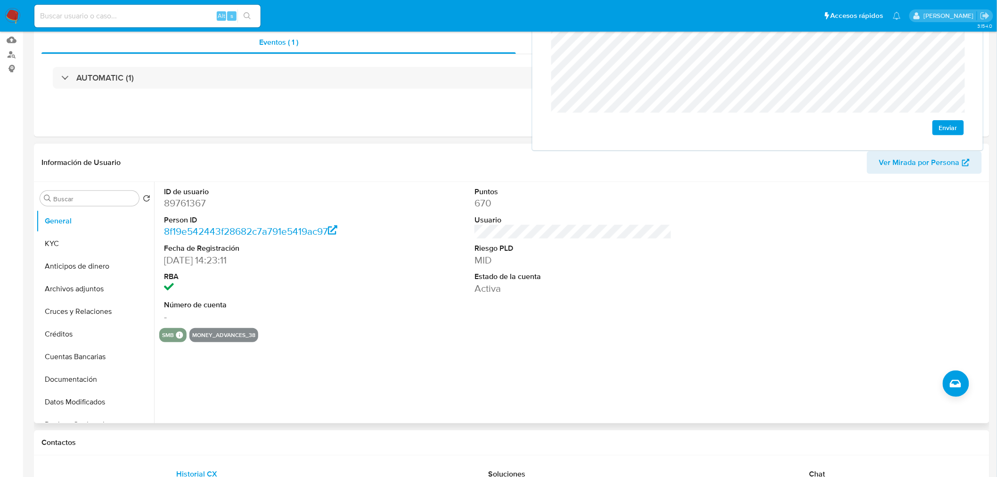
scroll to position [209, 0]
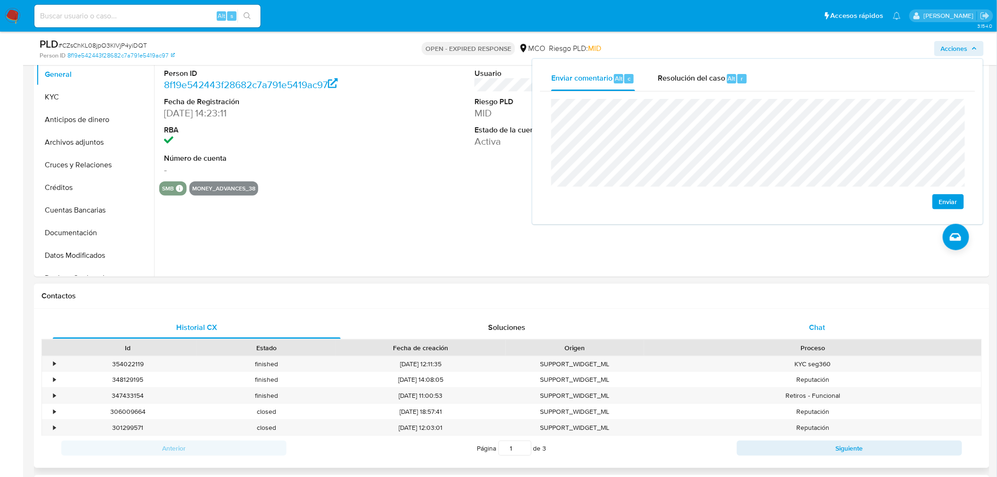
click at [817, 325] on span "Chat" at bounding box center [818, 327] width 16 height 11
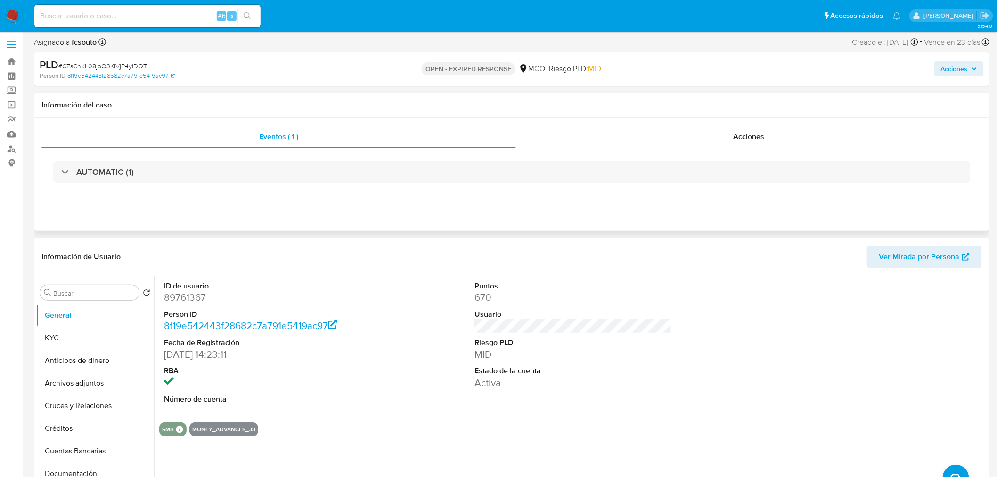
scroll to position [0, 0]
click at [954, 68] on span "Acciones" at bounding box center [954, 70] width 27 height 15
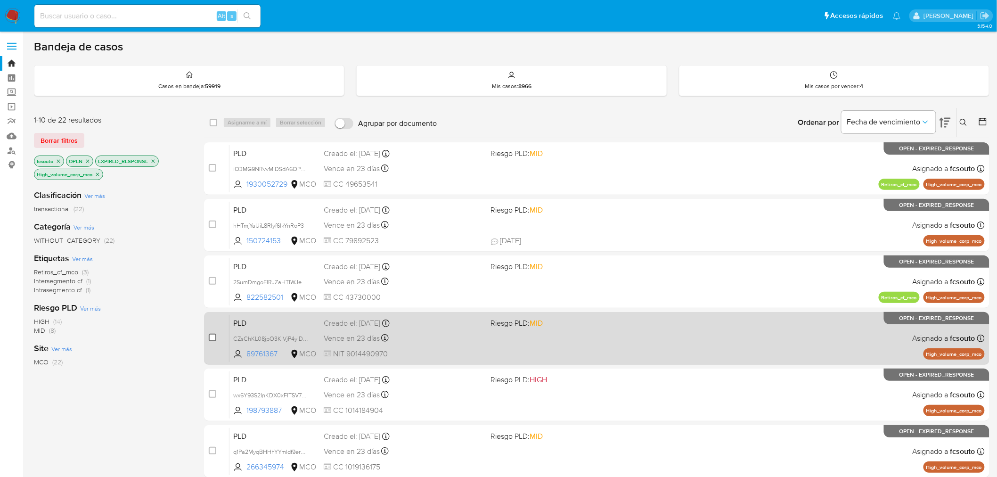
click at [211, 334] on input "checkbox" at bounding box center [213, 338] width 8 height 8
checkbox input "true"
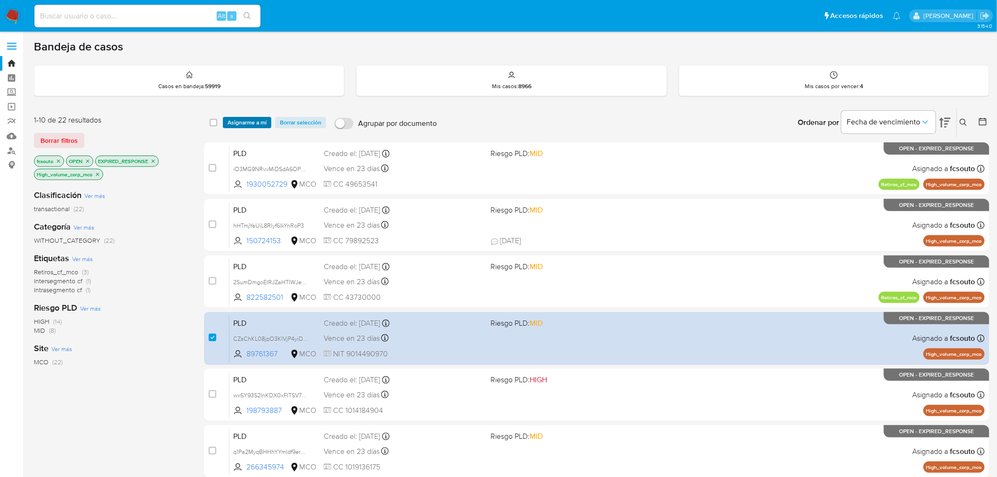
click at [255, 118] on span "Asignarme a mí" at bounding box center [247, 122] width 39 height 9
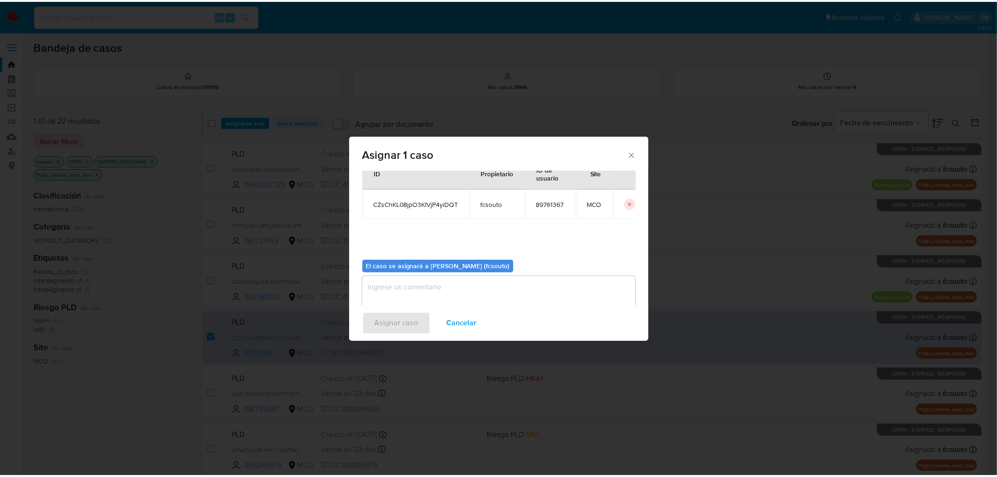
scroll to position [49, 0]
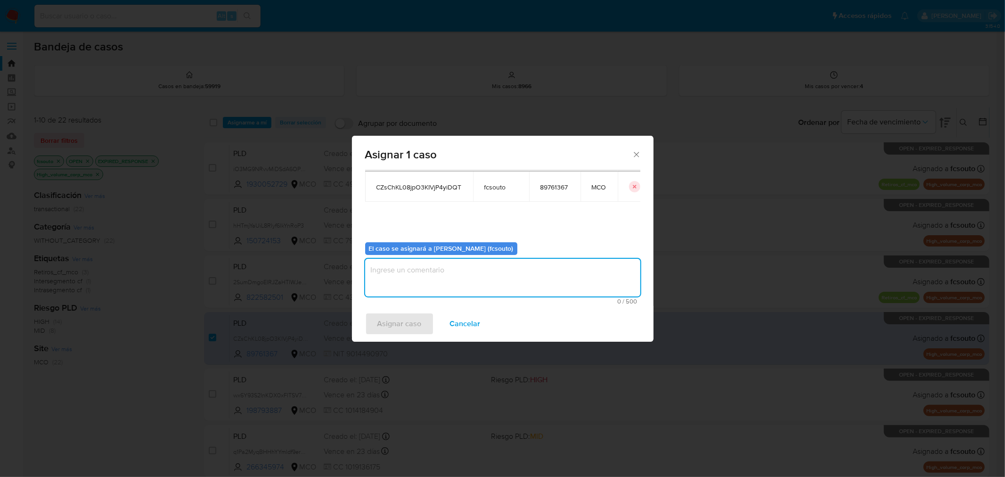
click at [486, 275] on textarea "assign-modal" at bounding box center [502, 278] width 275 height 38
type textarea "Asignación manual"
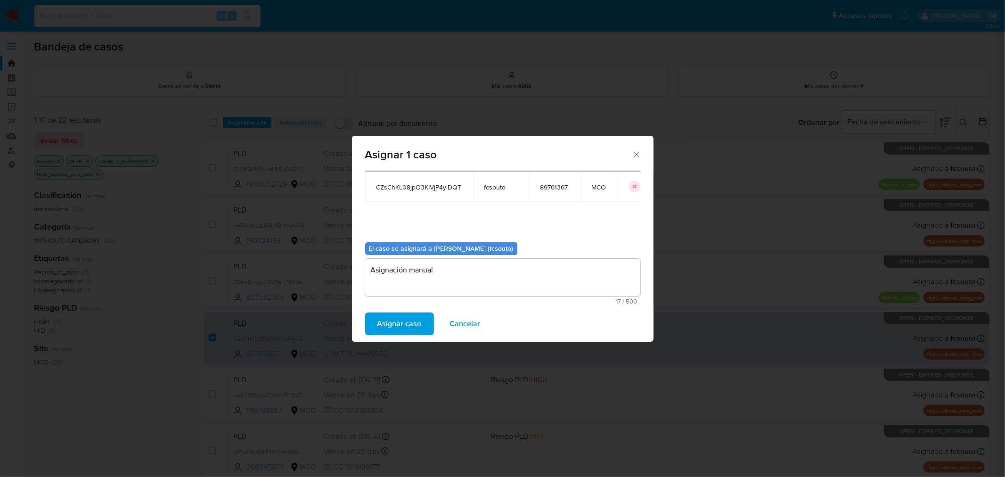
click at [418, 319] on span "Asignar caso" at bounding box center [400, 323] width 44 height 21
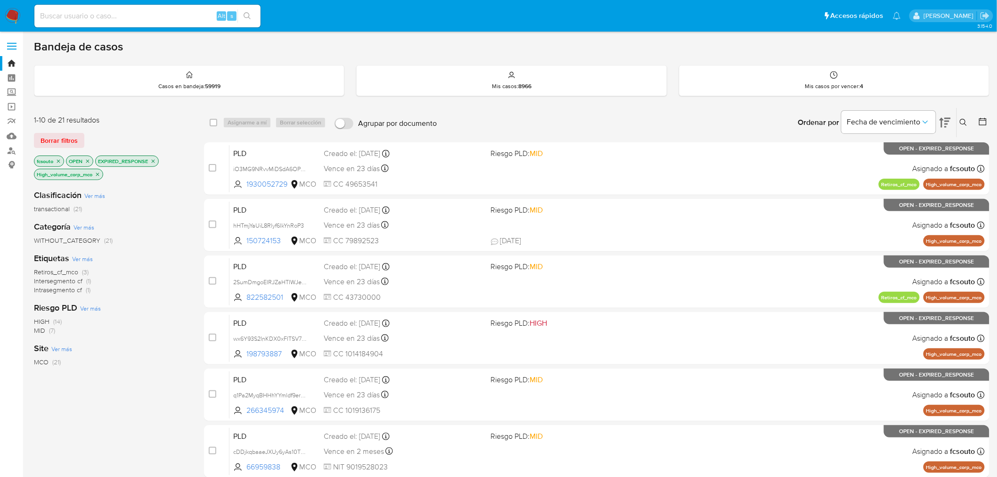
click at [15, 16] on img at bounding box center [13, 16] width 16 height 16
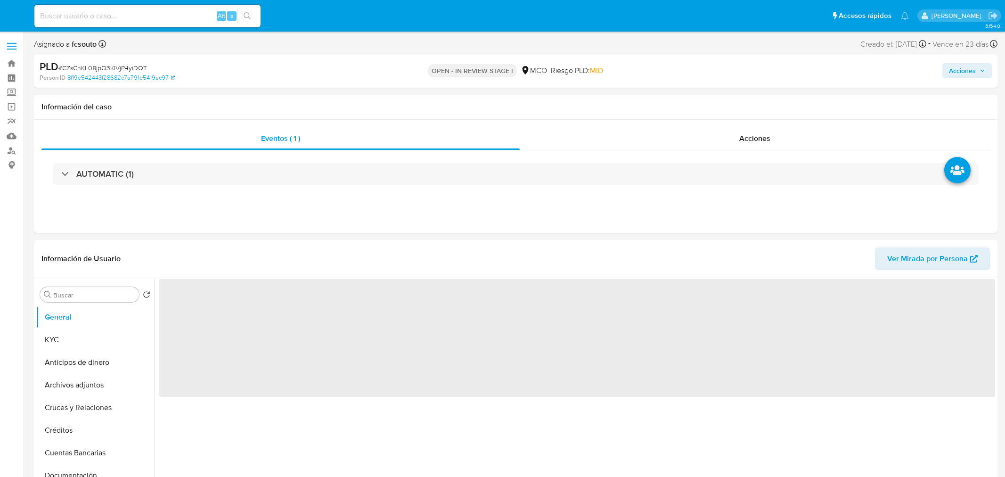
select select "10"
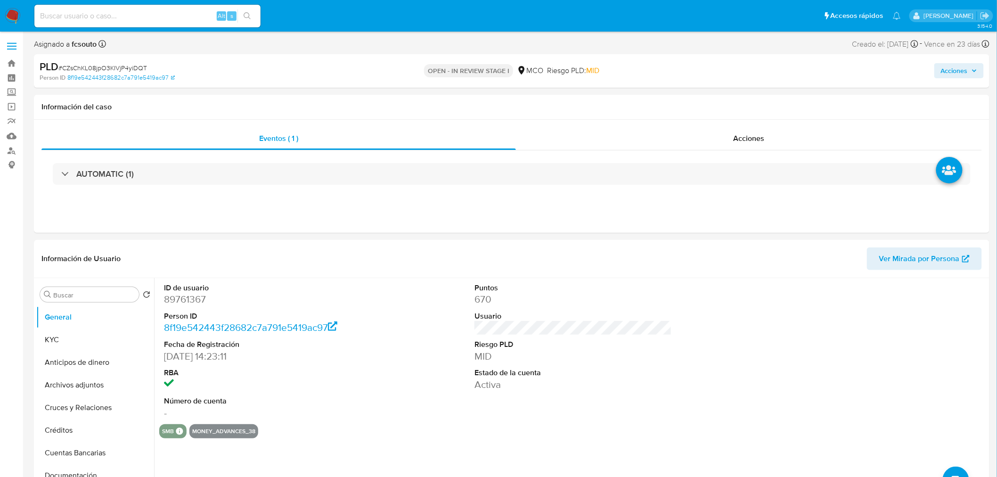
click at [953, 71] on span "Acciones" at bounding box center [954, 70] width 27 height 15
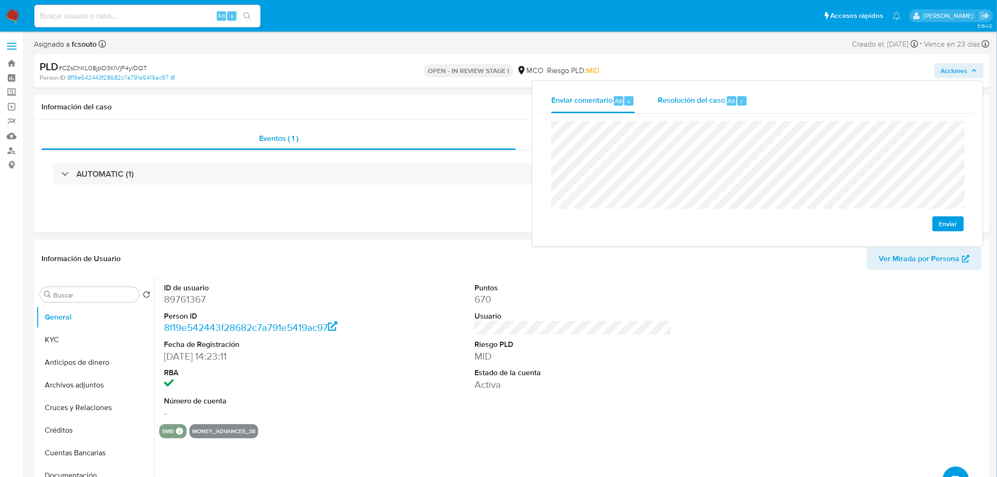
drag, startPoint x: 694, startPoint y: 92, endPoint x: 689, endPoint y: 102, distance: 11.6
click at [693, 92] on div "Resolución del caso Alt r" at bounding box center [703, 101] width 90 height 25
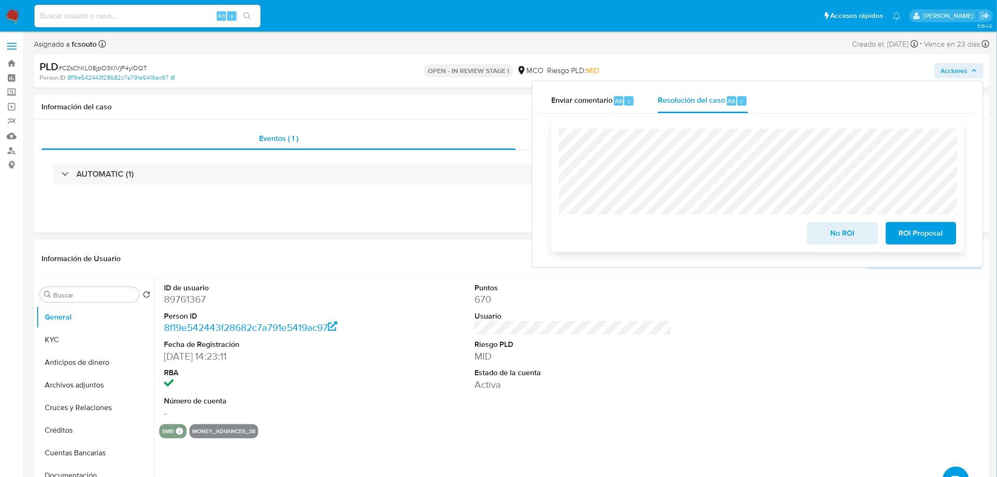
click at [941, 243] on span "ROI Proposal" at bounding box center [921, 233] width 46 height 21
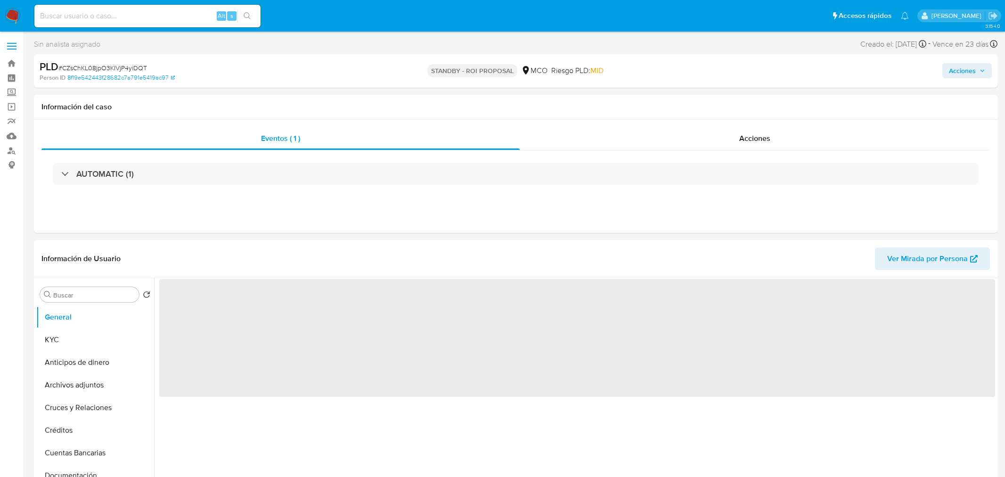
select select "10"
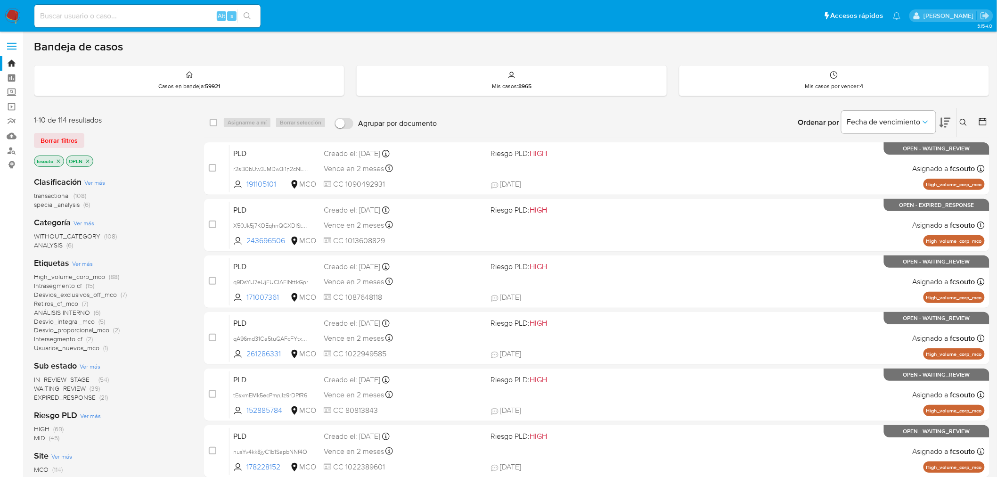
click at [80, 397] on span "EXPIRED_RESPONSE" at bounding box center [65, 397] width 62 height 9
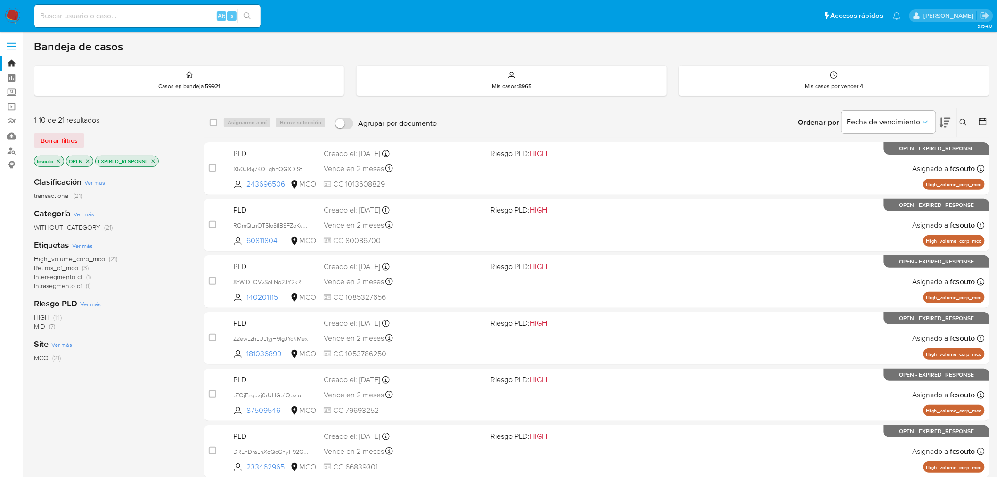
click at [943, 123] on icon at bounding box center [945, 122] width 11 height 11
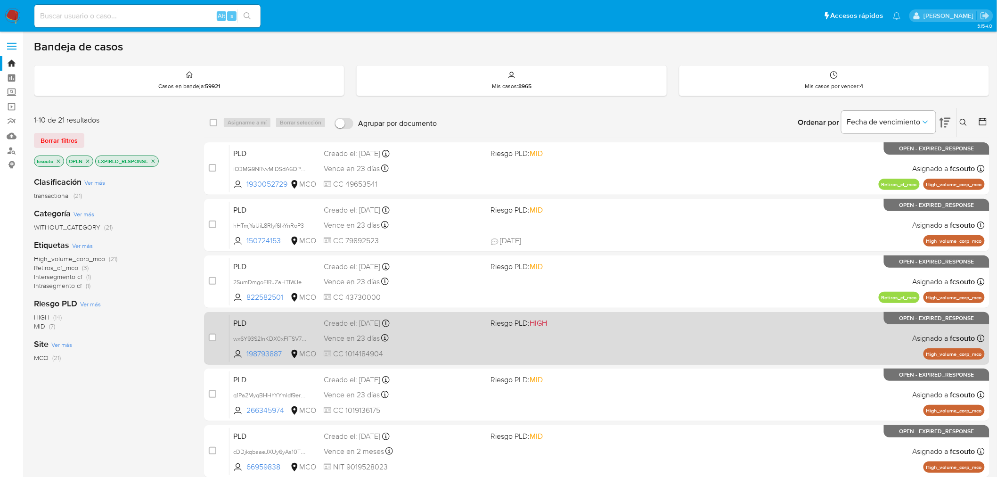
click at [488, 351] on div "PLD wx6Y93S2InKDX0xFITSV7kt7 198793887 MCO Riesgo PLD: HIGH Creado el: [DATE] C…" at bounding box center [608, 338] width 756 height 48
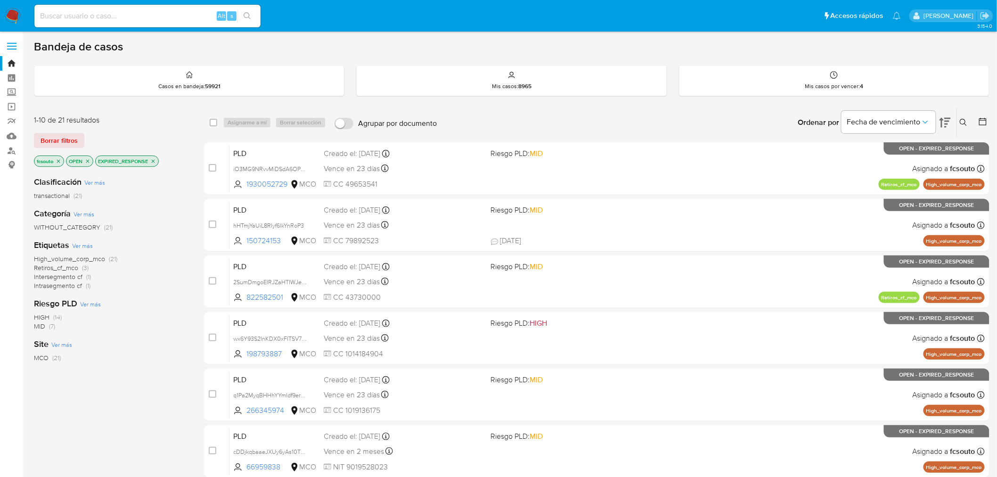
click at [138, 21] on input at bounding box center [147, 16] width 226 height 12
paste input "LEORTIZ000"
type input "LEORTIZ000"
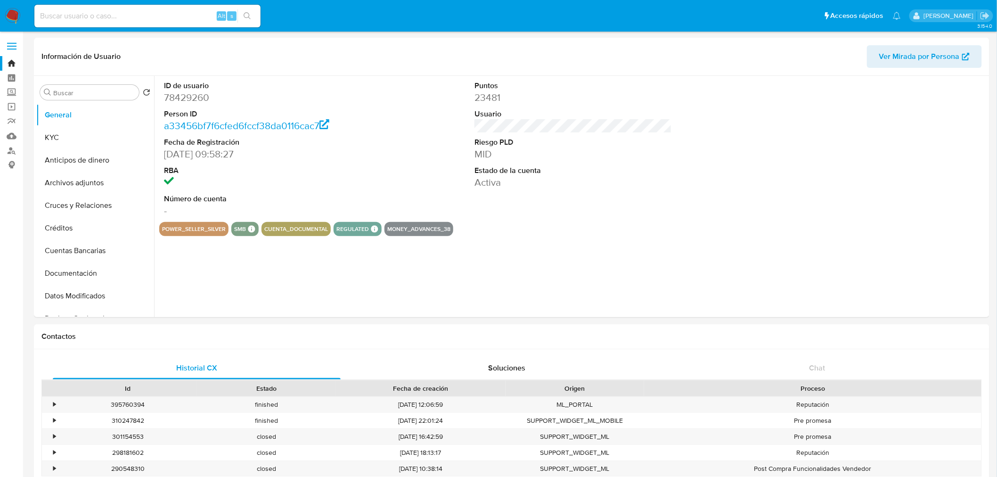
select select "10"
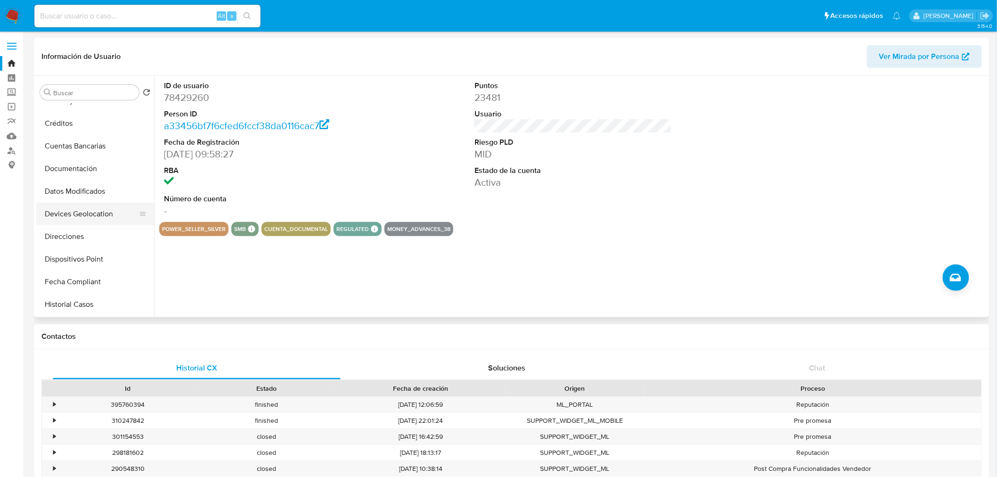
scroll to position [157, 0]
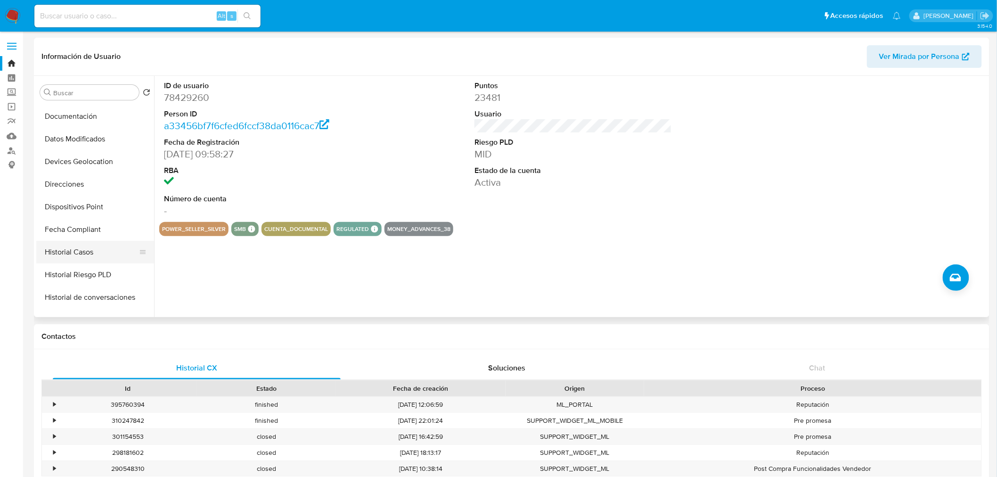
click at [91, 252] on button "Historial Casos" at bounding box center [91, 252] width 110 height 23
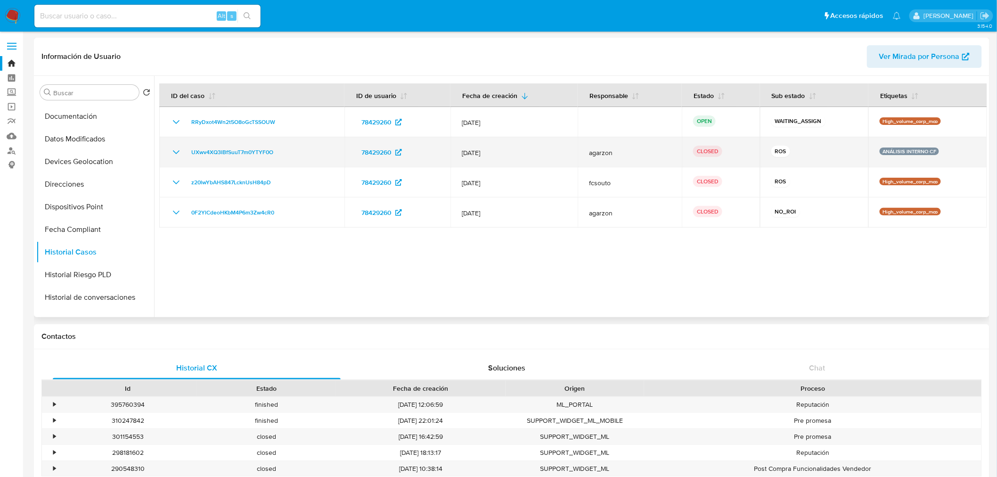
click at [173, 150] on icon "Mostrar/Ocultar" at bounding box center [176, 152] width 11 height 11
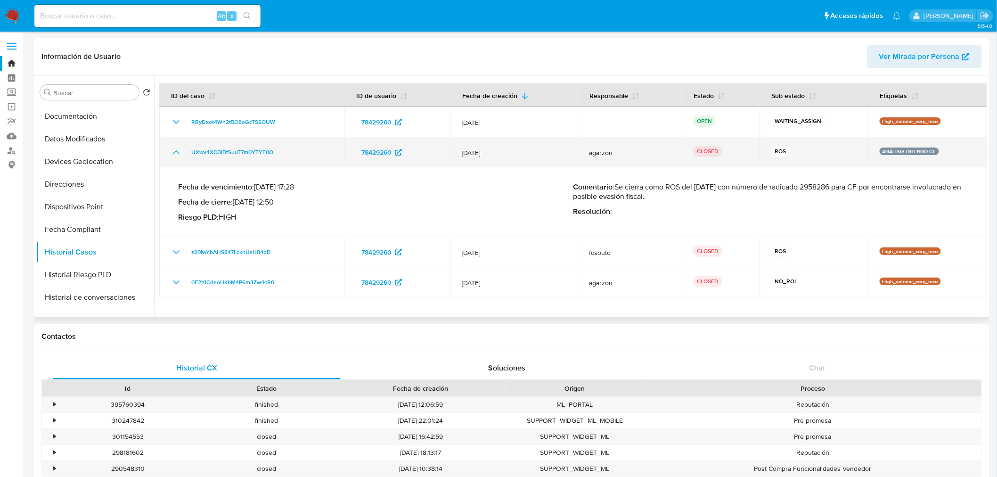
click at [173, 150] on icon "Mostrar/Ocultar" at bounding box center [176, 152] width 11 height 11
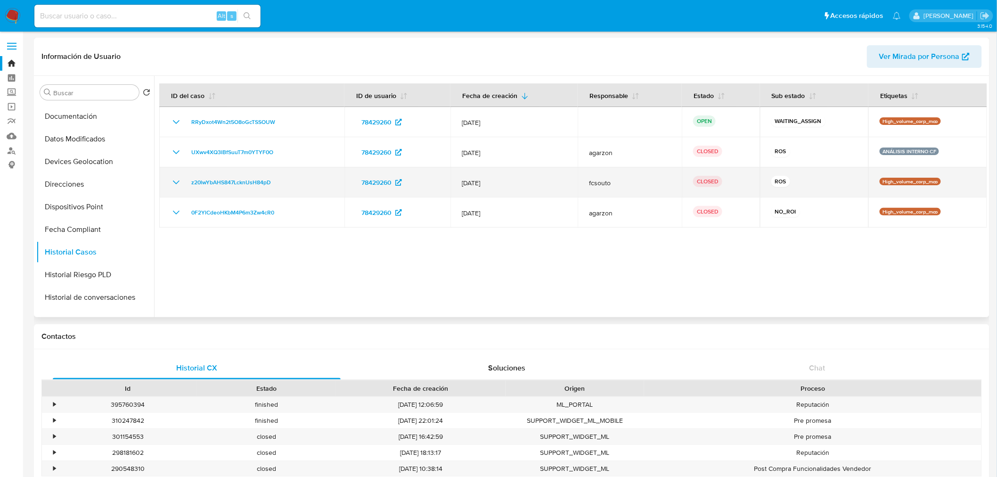
click at [178, 182] on icon "Mostrar/Ocultar" at bounding box center [176, 182] width 11 height 11
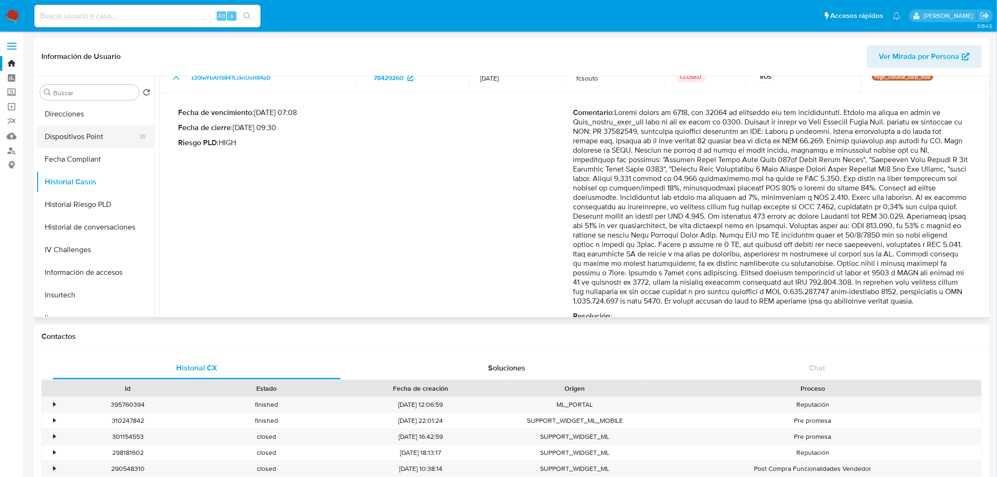
scroll to position [262, 0]
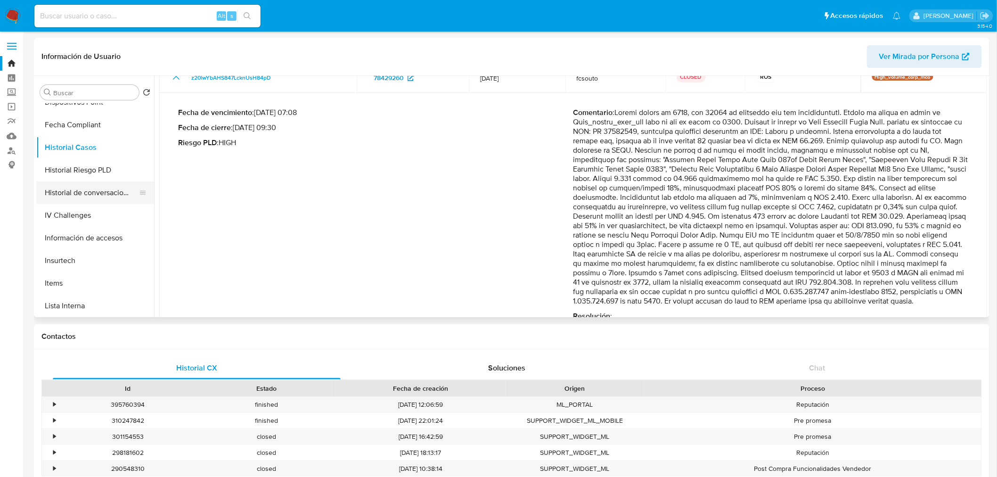
click at [114, 197] on button "Historial de conversaciones" at bounding box center [91, 192] width 110 height 23
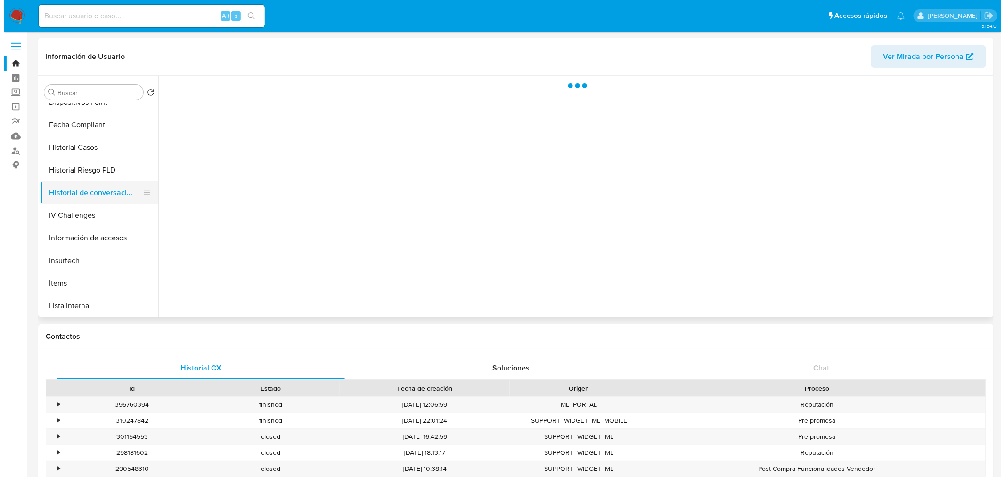
scroll to position [0, 0]
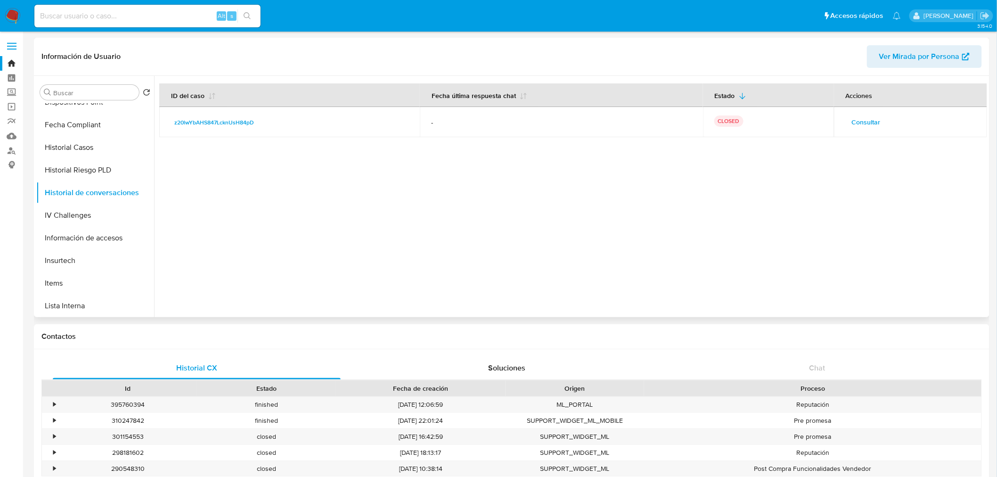
click at [852, 119] on span "Consultar" at bounding box center [866, 121] width 29 height 13
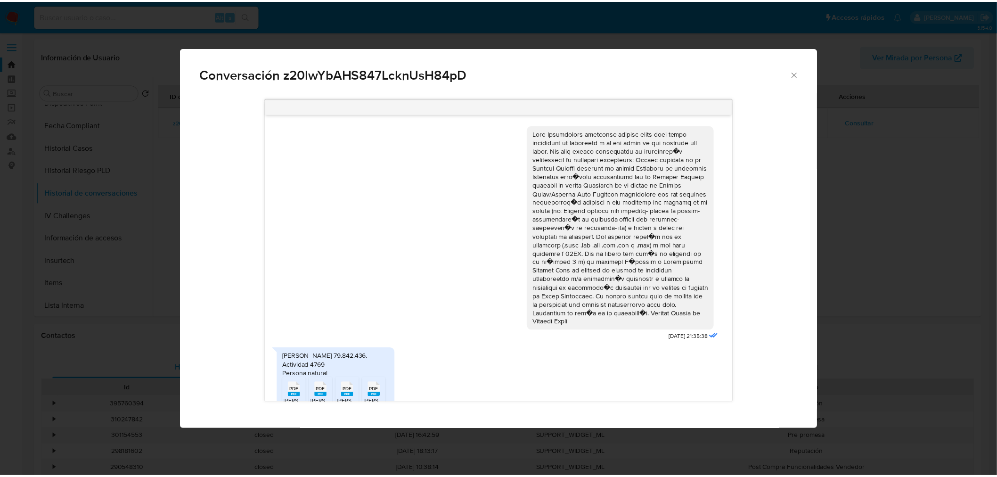
scroll to position [137, 0]
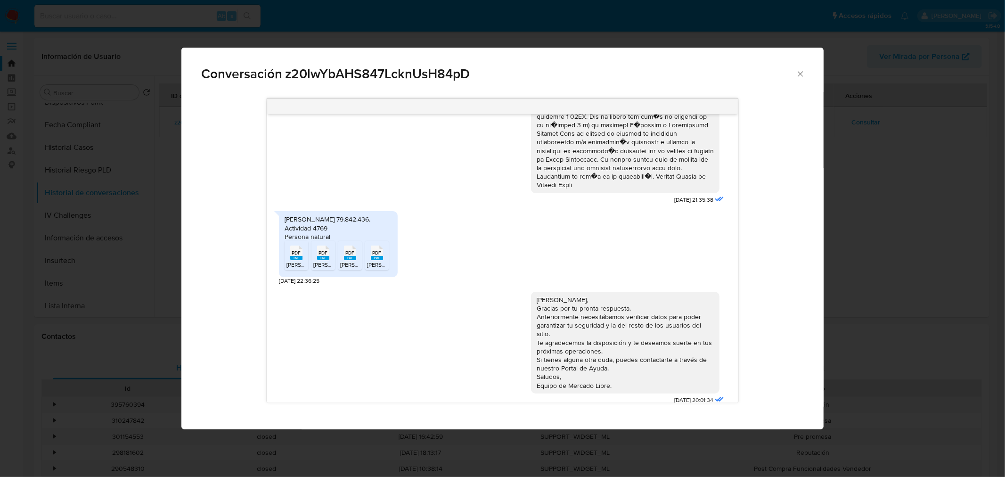
click at [800, 75] on icon "Cerrar" at bounding box center [800, 73] width 9 height 9
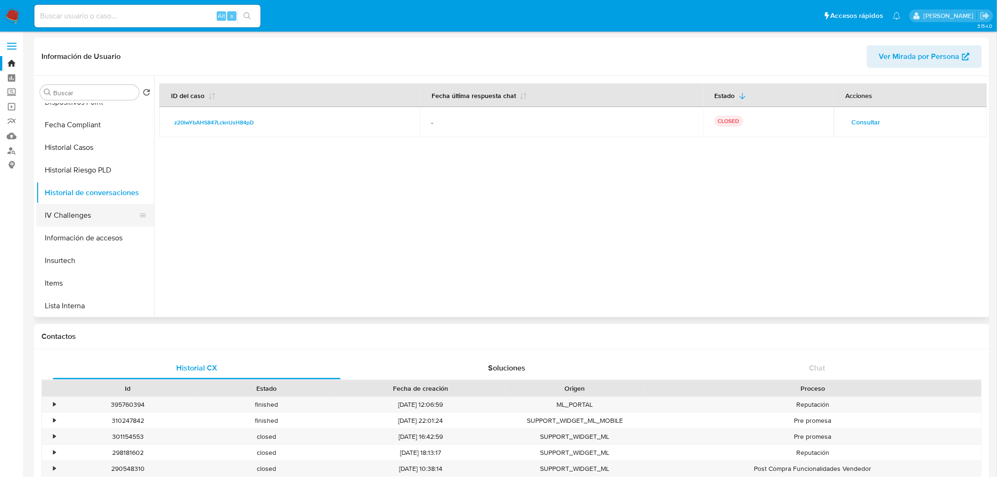
scroll to position [157, 0]
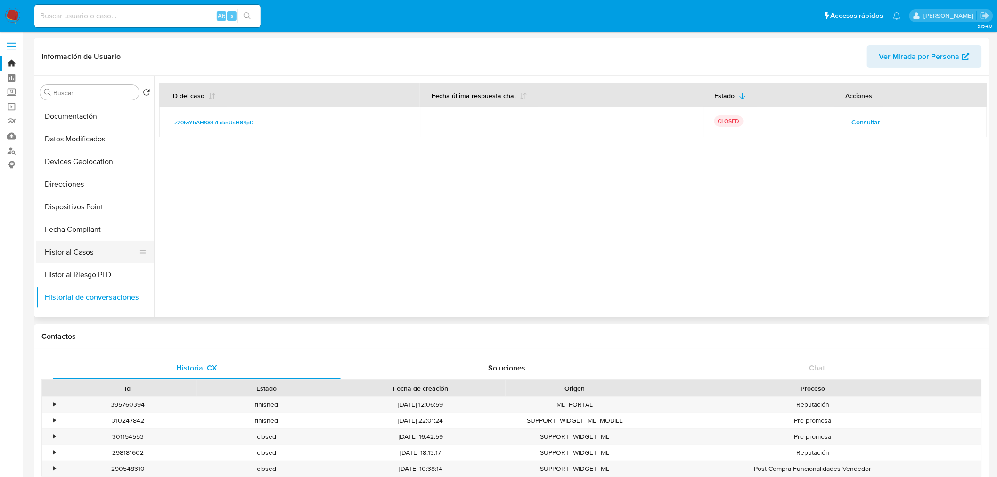
click at [87, 255] on button "Historial Casos" at bounding box center [91, 252] width 110 height 23
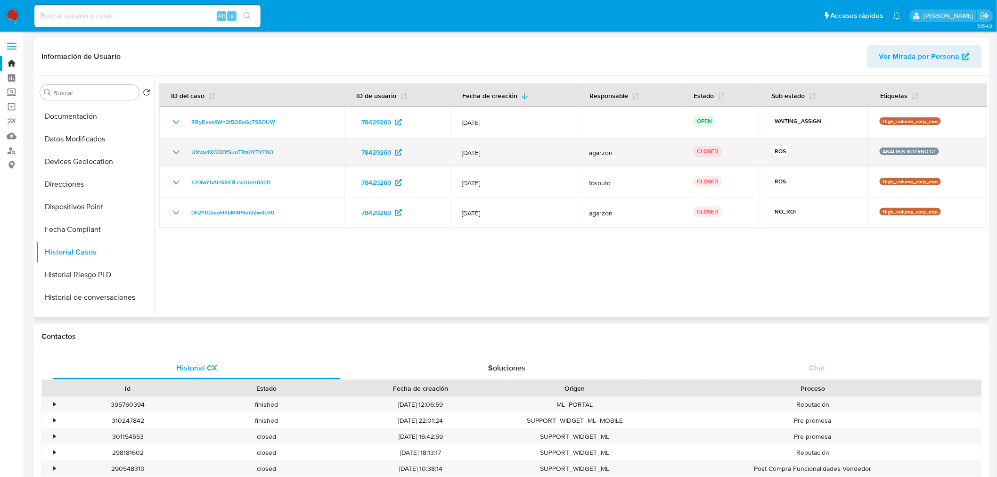
click at [177, 151] on icon "Mostrar/Ocultar" at bounding box center [176, 152] width 11 height 11
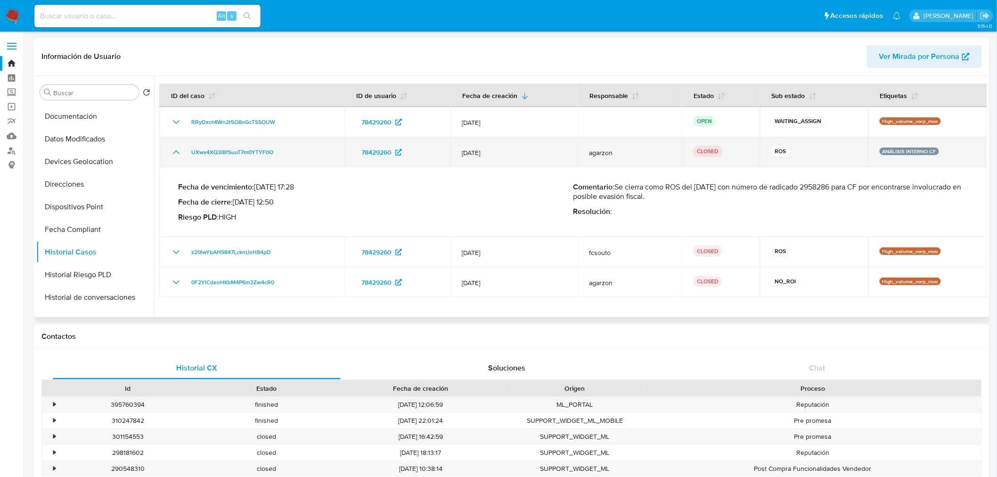
click at [177, 151] on icon "Mostrar/Ocultar" at bounding box center [176, 152] width 11 height 11
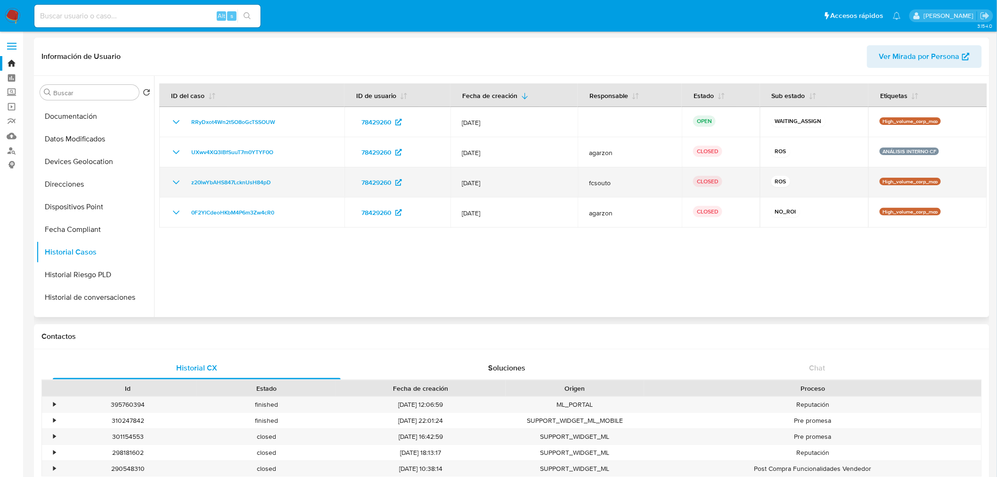
click at [177, 180] on icon "Mostrar/Ocultar" at bounding box center [176, 182] width 11 height 11
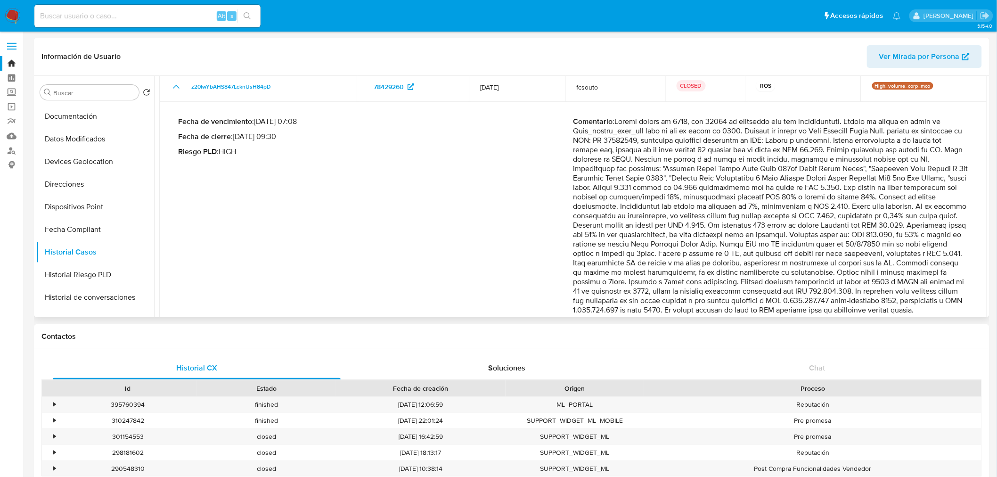
scroll to position [105, 0]
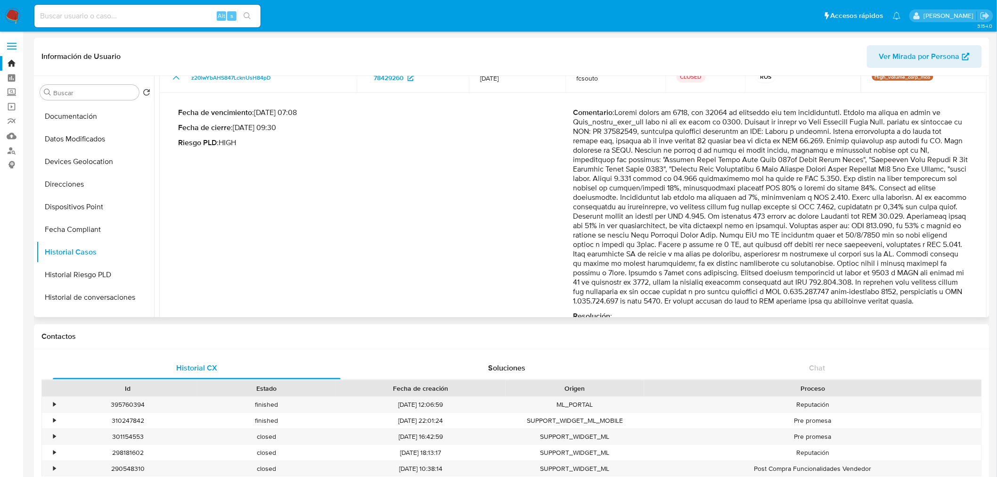
drag, startPoint x: 662, startPoint y: 253, endPoint x: 847, endPoint y: 252, distance: 184.8
click at [847, 252] on p "Comentario :" at bounding box center [771, 207] width 395 height 198
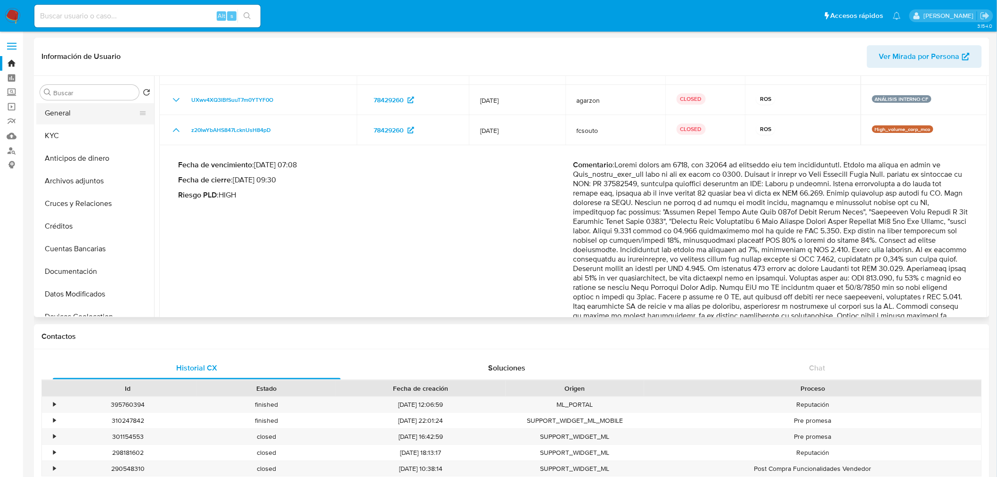
scroll to position [0, 0]
click at [69, 107] on button "General" at bounding box center [91, 115] width 110 height 23
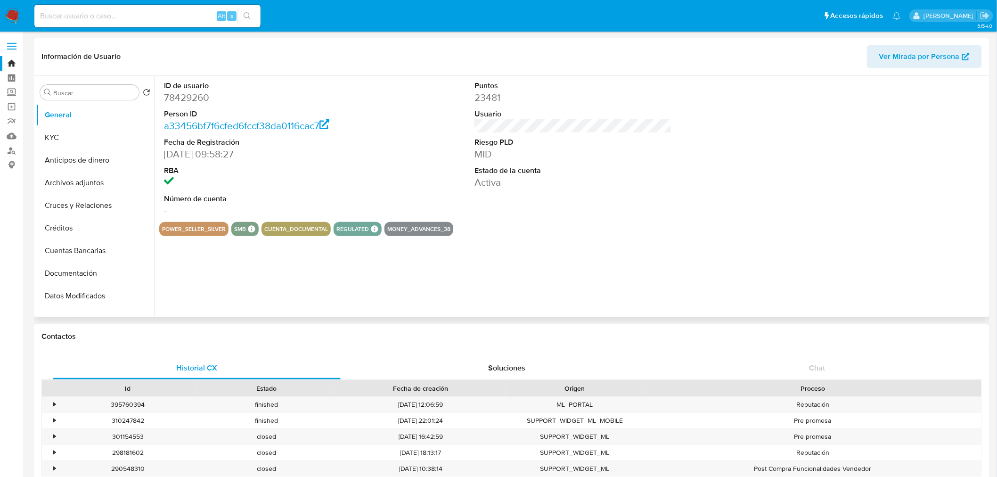
click at [200, 95] on dd "78429260" at bounding box center [263, 97] width 198 height 13
click at [200, 94] on dd "78429260" at bounding box center [263, 97] width 198 height 13
copy dd "78429260"
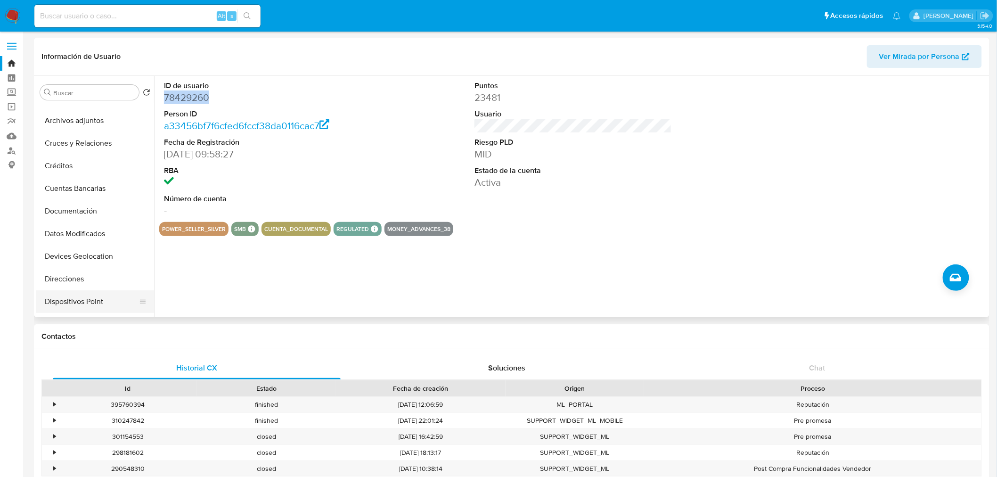
scroll to position [156, 0]
drag, startPoint x: 79, startPoint y: 247, endPoint x: 145, endPoint y: 271, distance: 70.1
click at [81, 247] on button "Historial Casos" at bounding box center [95, 252] width 118 height 23
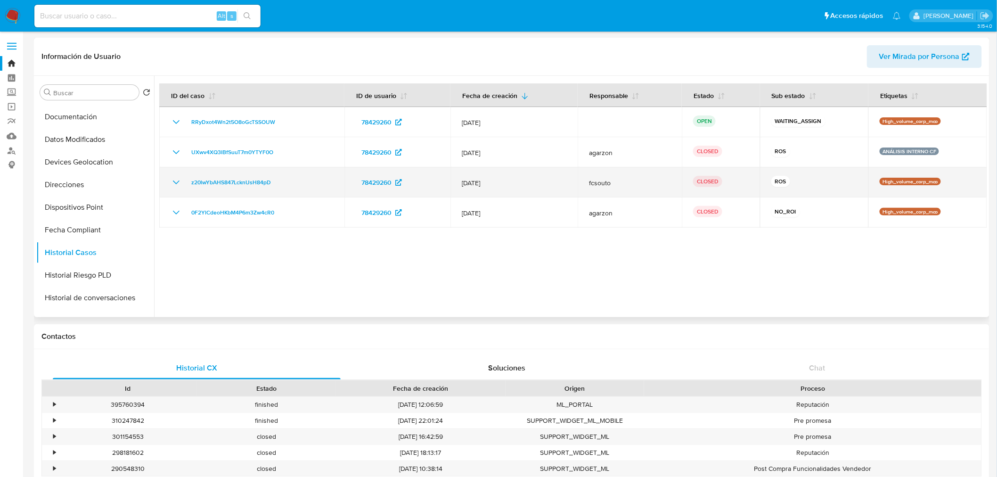
click at [173, 184] on icon "Mostrar/Ocultar" at bounding box center [176, 182] width 11 height 11
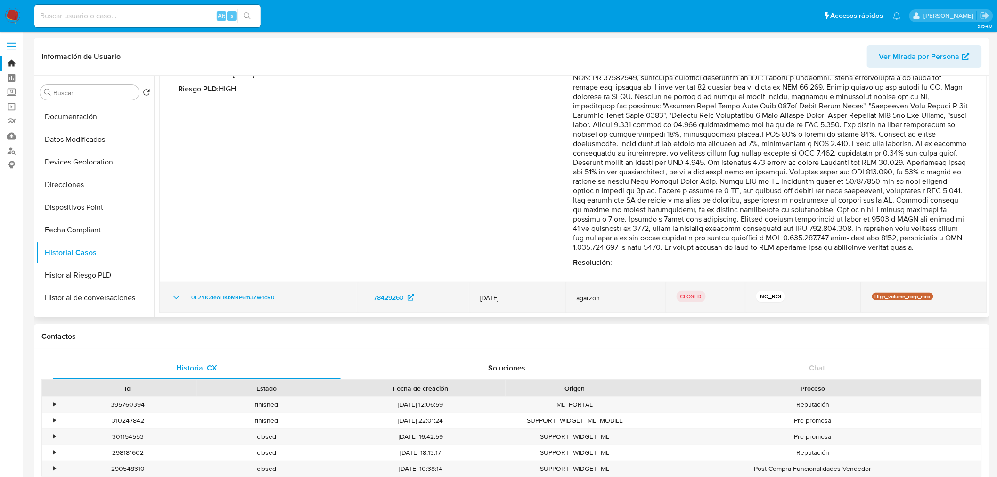
scroll to position [167, 0]
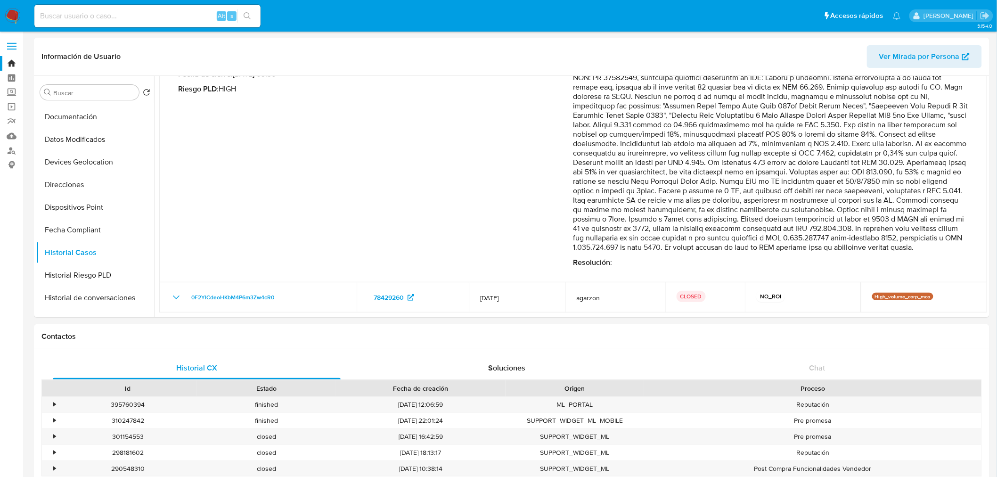
click at [13, 14] on img at bounding box center [13, 16] width 16 height 16
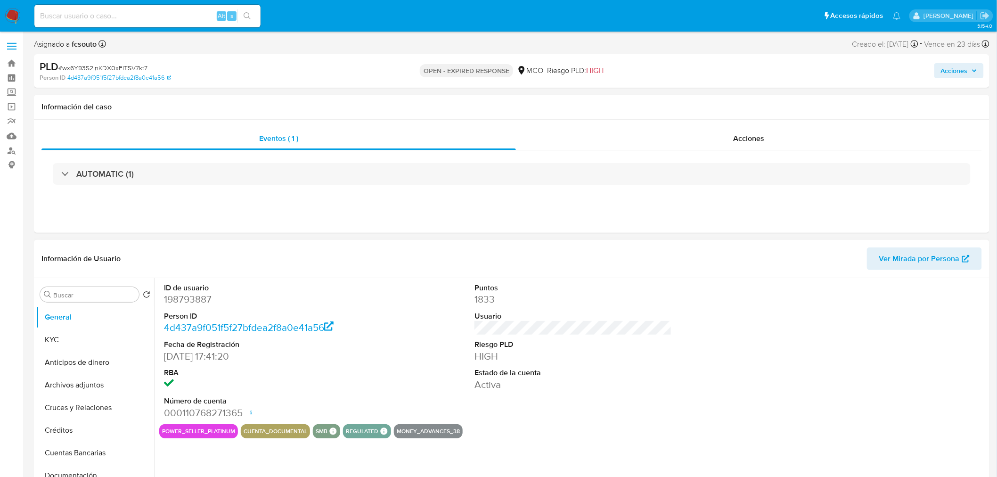
select select "10"
click at [195, 303] on dd "198793887" at bounding box center [263, 299] width 198 height 13
copy dd "198793887"
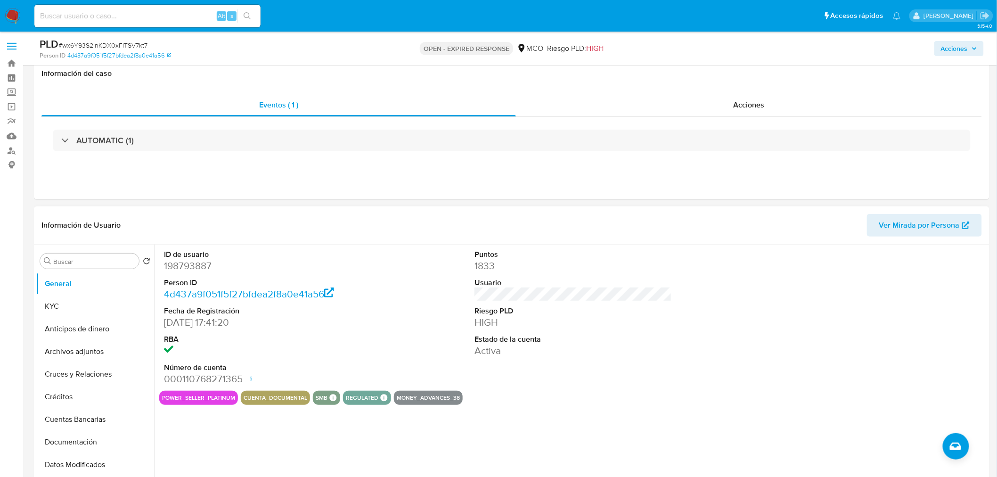
scroll to position [1110, 0]
